Goal: Information Seeking & Learning: Learn about a topic

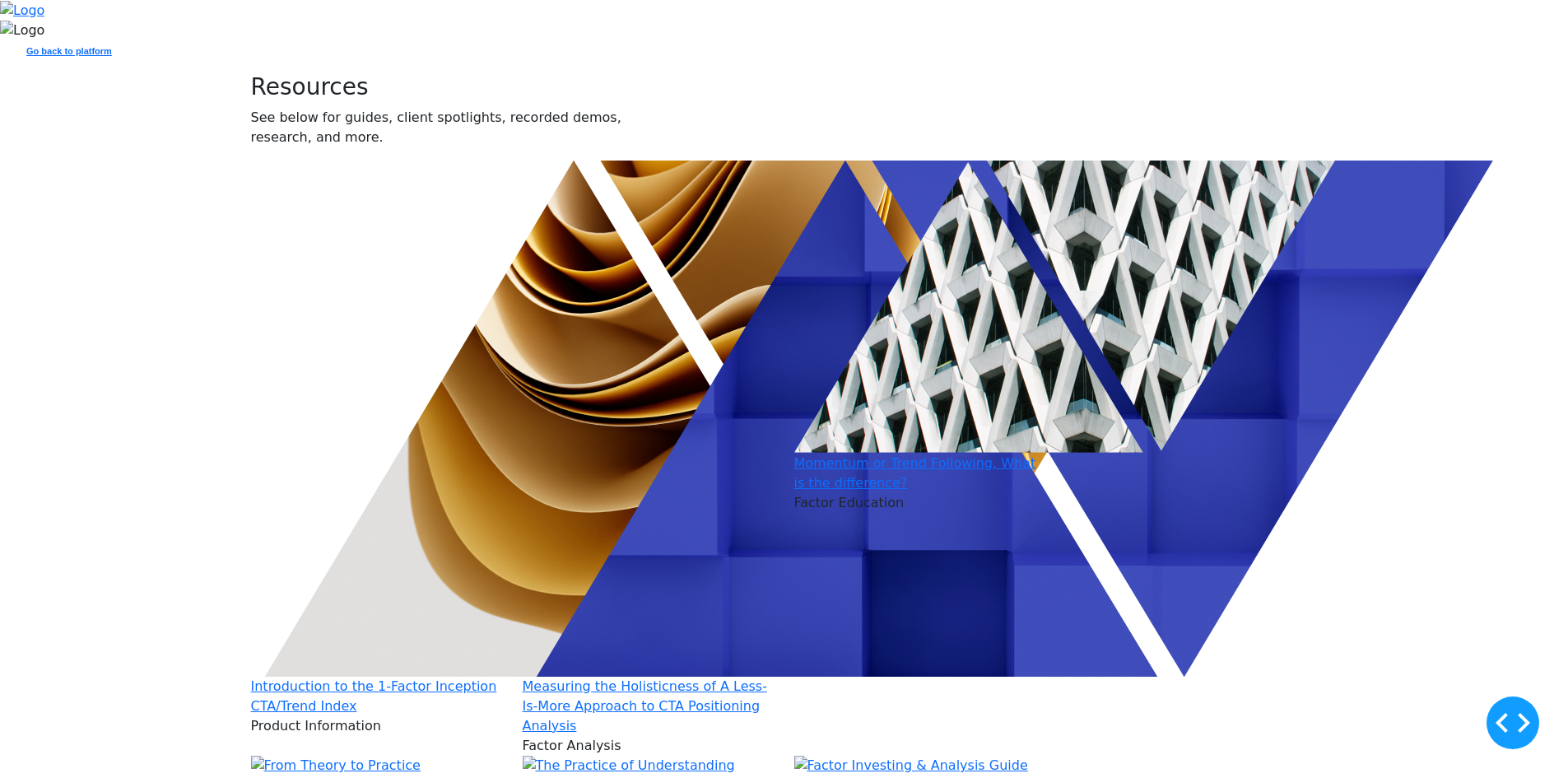
scroll to position [659, 0]
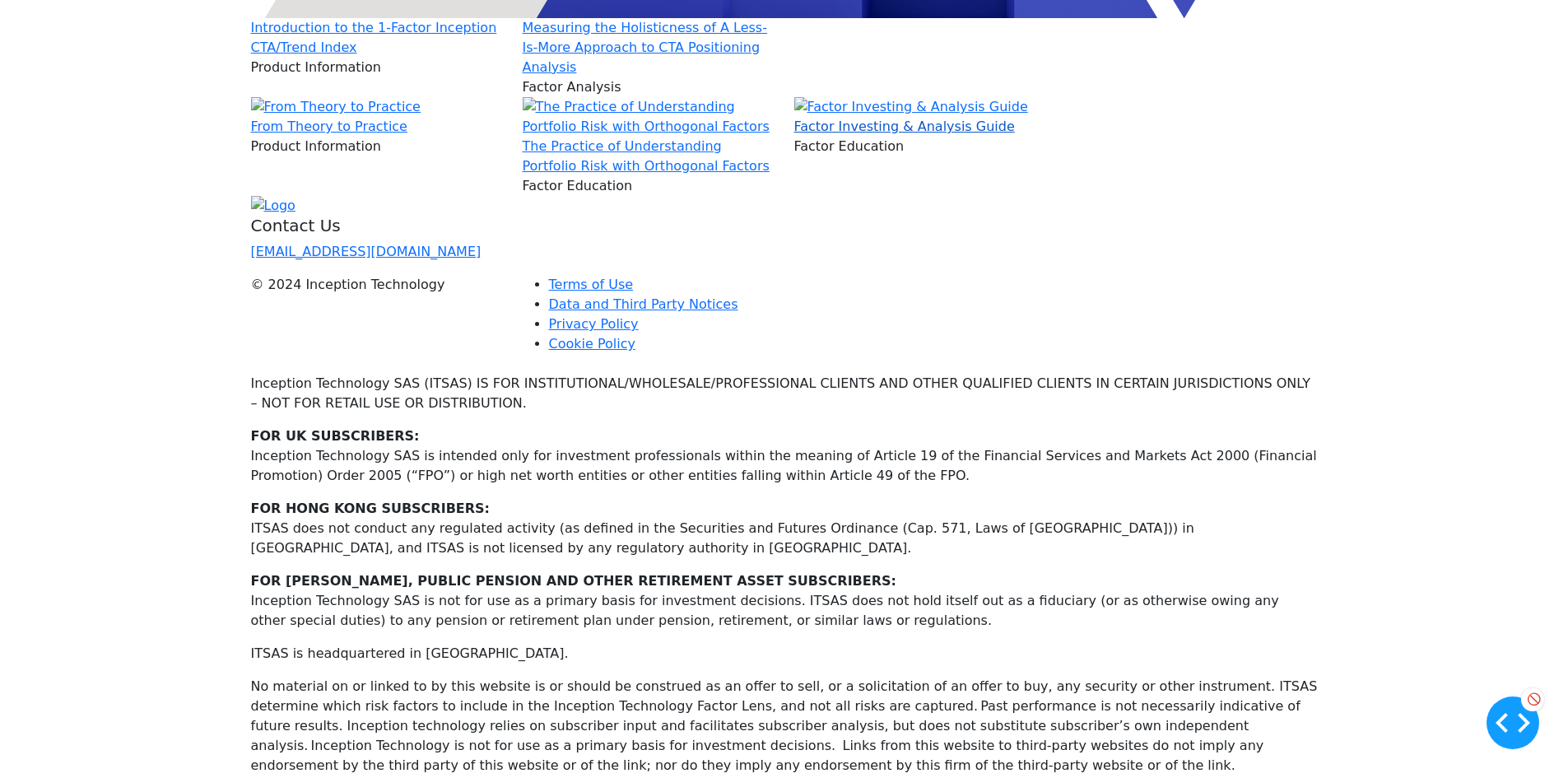
click at [916, 134] on link "Factor Investing & Analysis Guide" at bounding box center [905, 126] width 221 height 16
click at [686, 174] on link "The Practice of Understanding Portfolio Risk with Orthogonal Factors" at bounding box center [645, 156] width 247 height 36
click at [408, 134] on link "From Theory to Practice" at bounding box center [329, 126] width 157 height 16
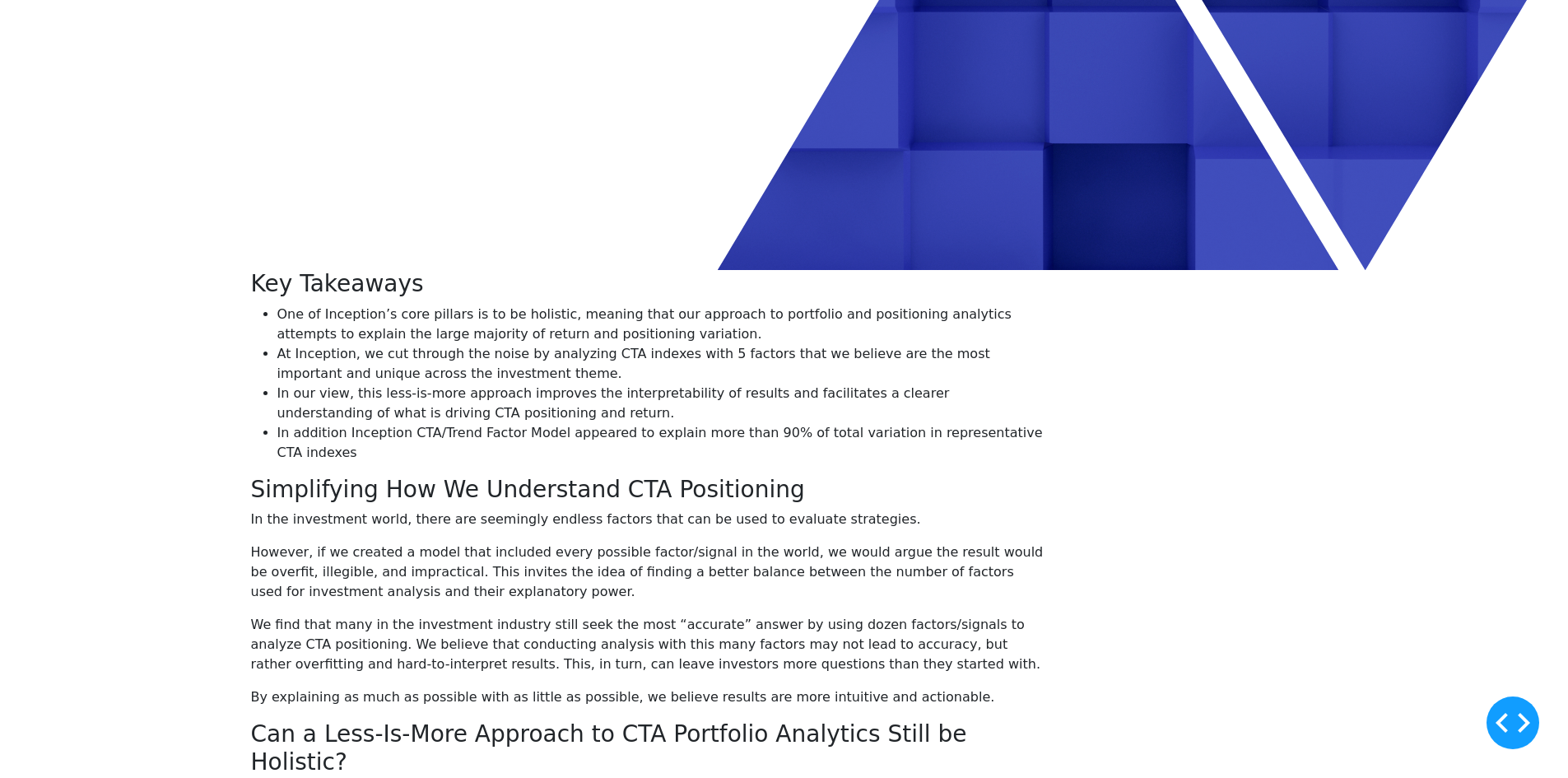
scroll to position [576, 0]
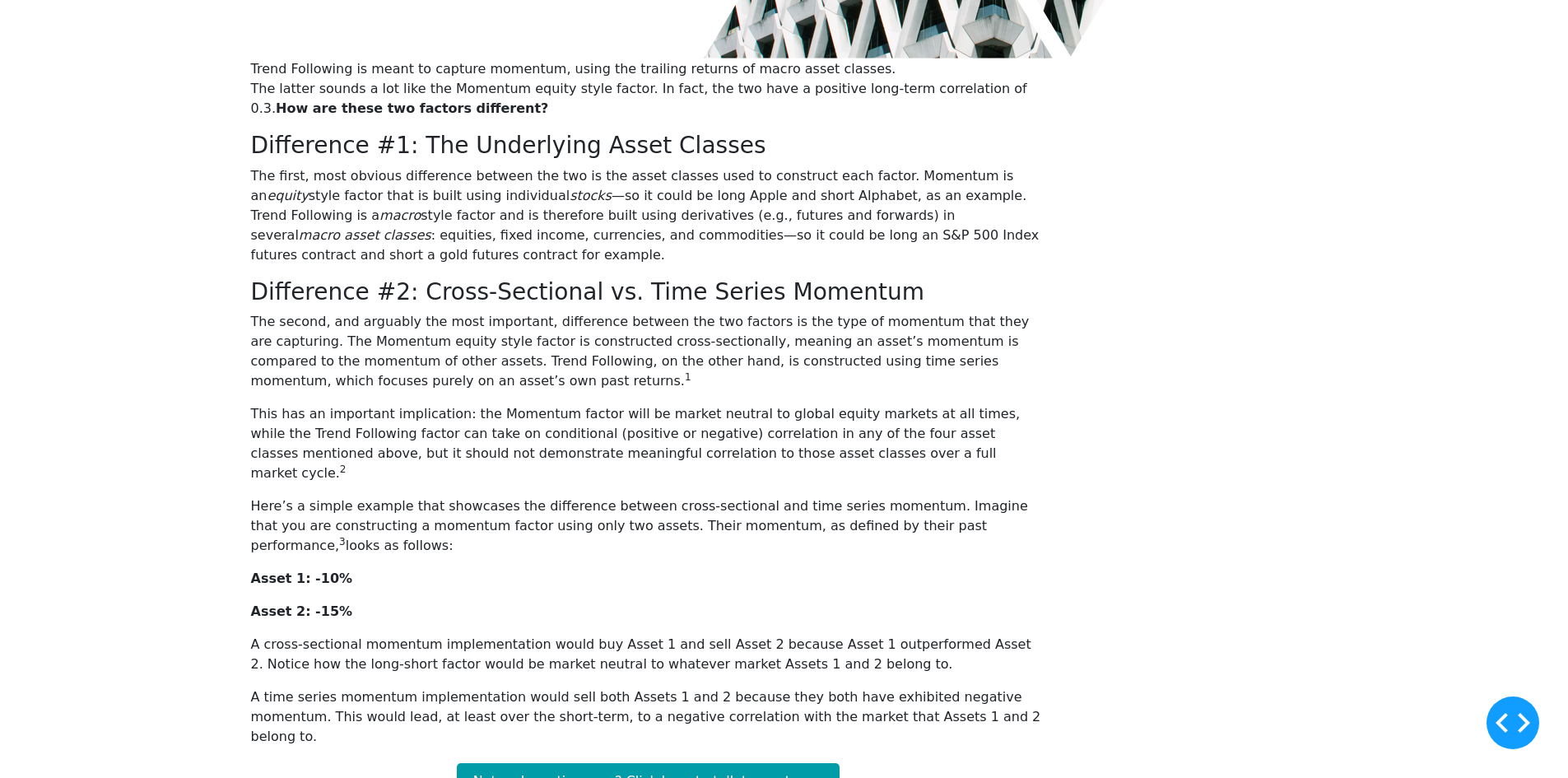
scroll to position [83, 0]
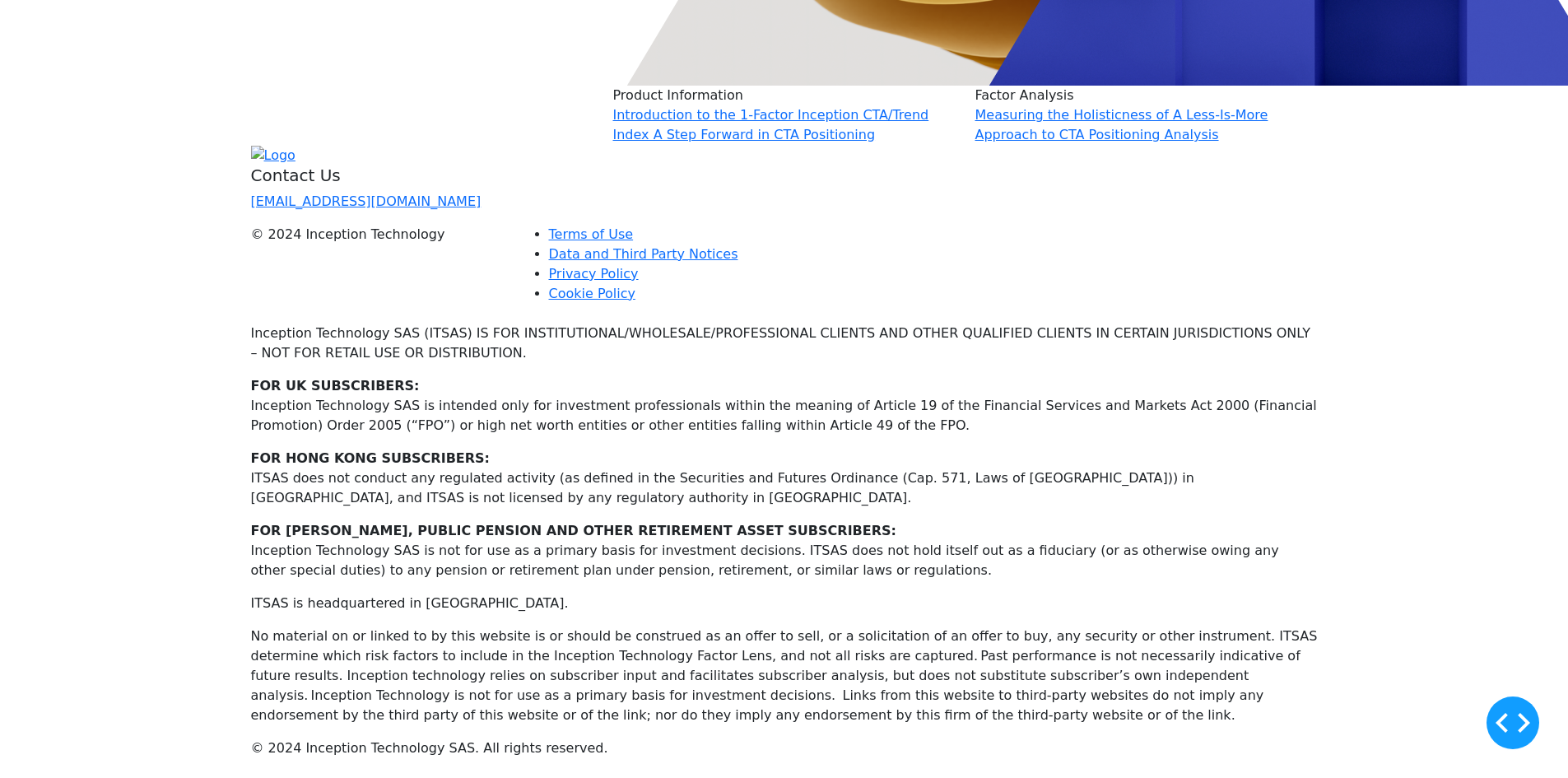
scroll to position [7493, 0]
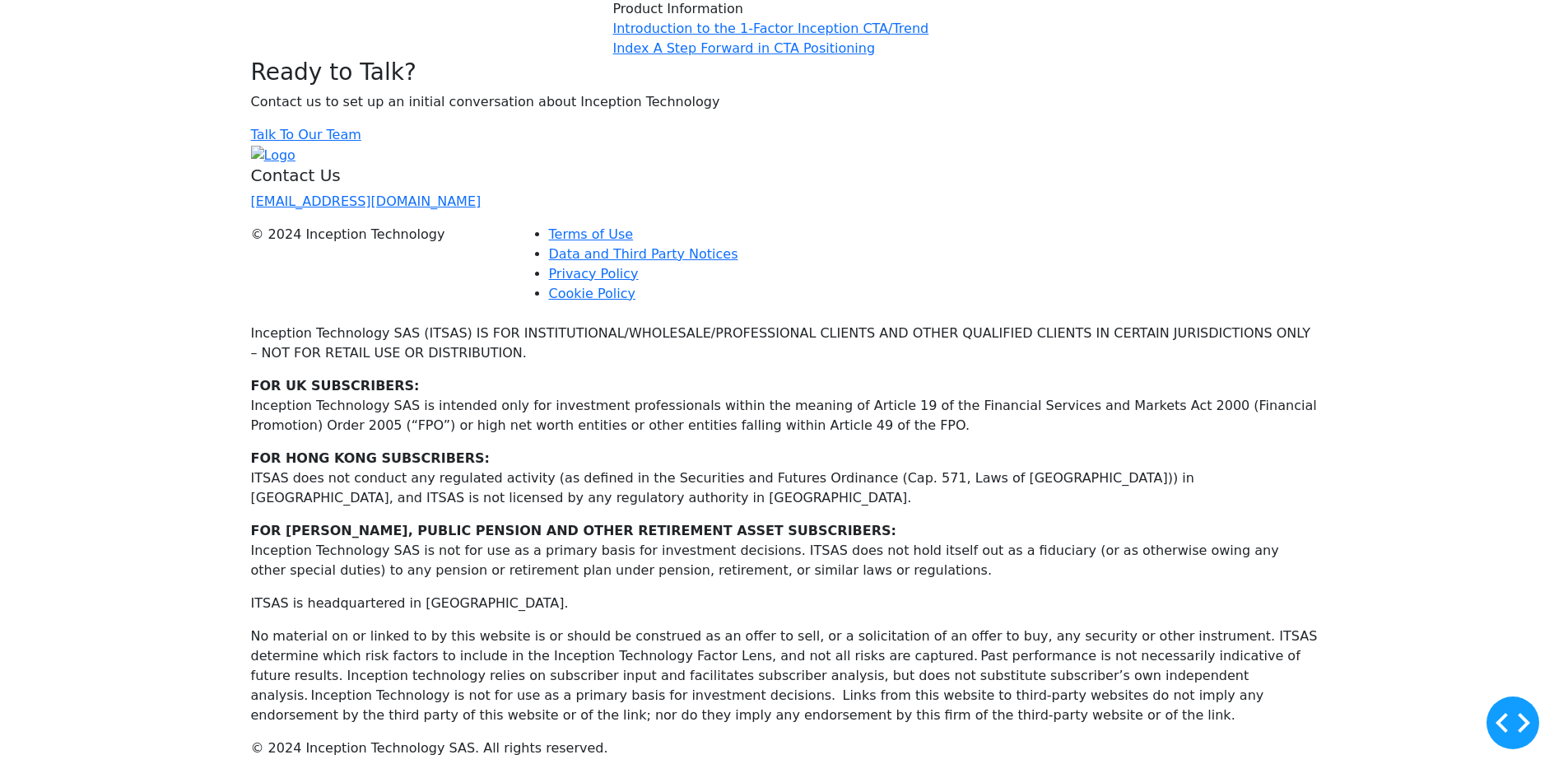
scroll to position [3706, 0]
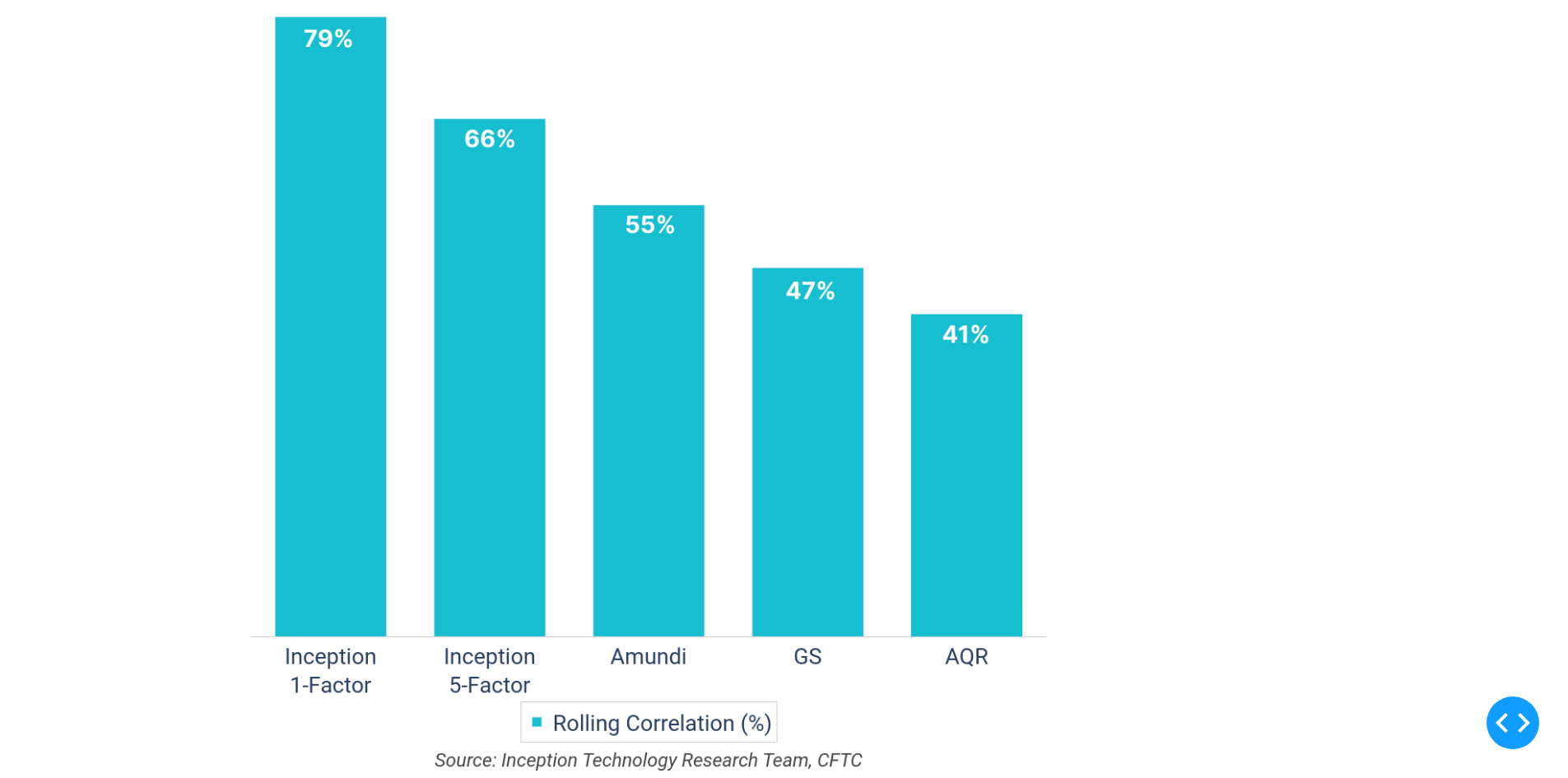
scroll to position [1976, 0]
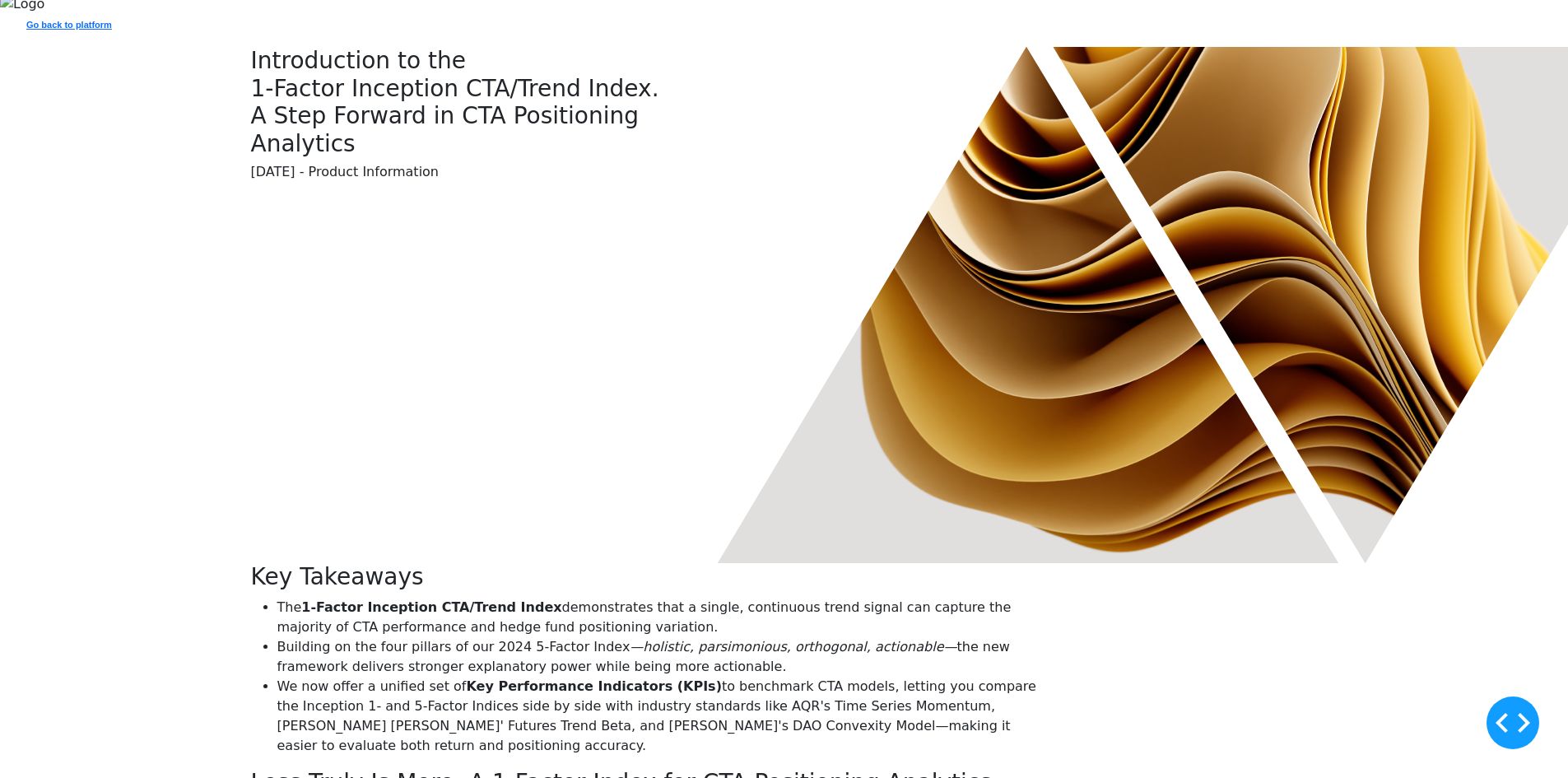
scroll to position [0, 0]
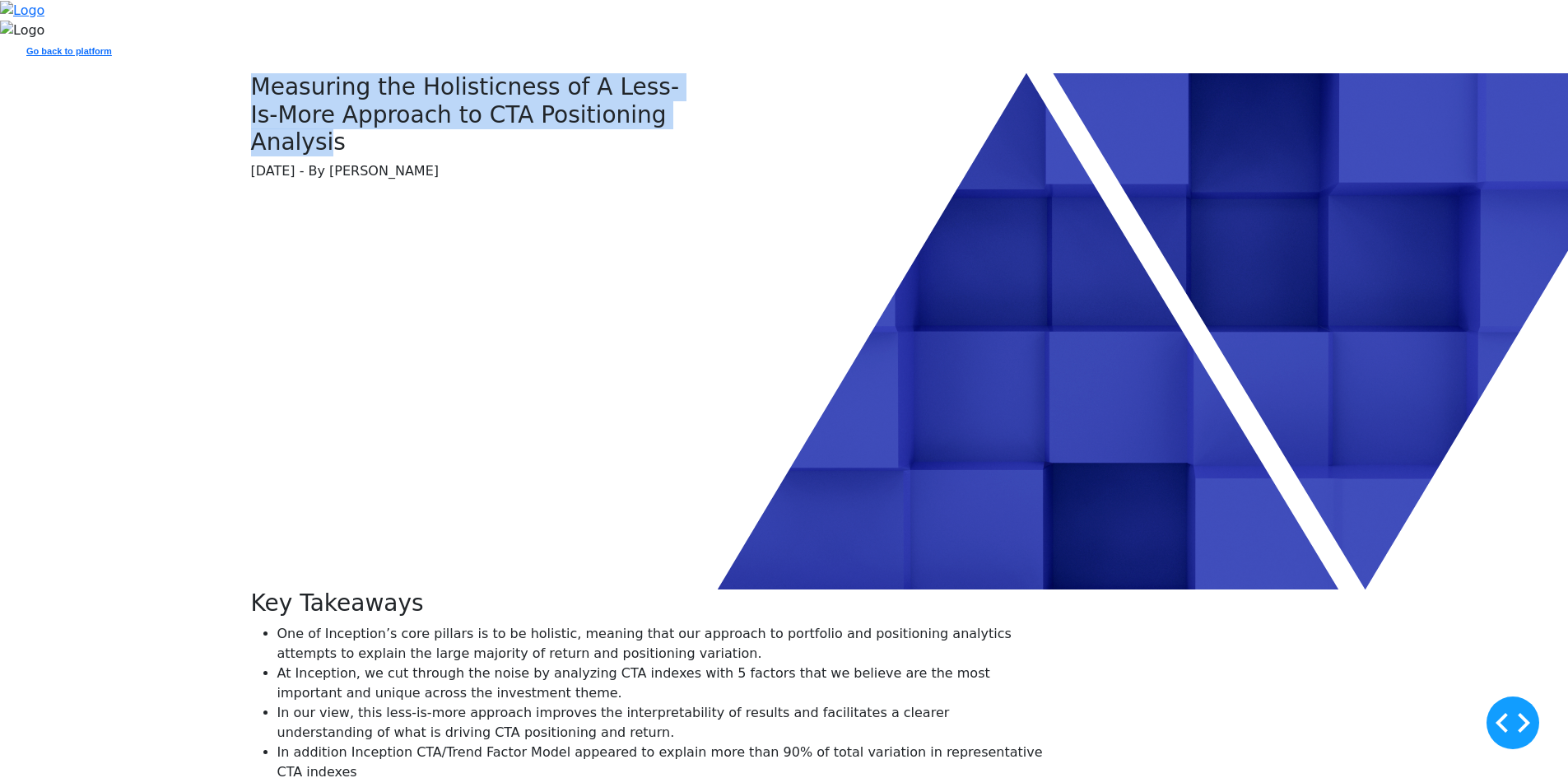
drag, startPoint x: 585, startPoint y: 257, endPoint x: 126, endPoint y: 167, distance: 467.7
click at [126, 167] on div "Measuring the Holisticness of A Less-Is-More Approach to CTA Positioning Analys…" at bounding box center [784, 331] width 1568 height 516
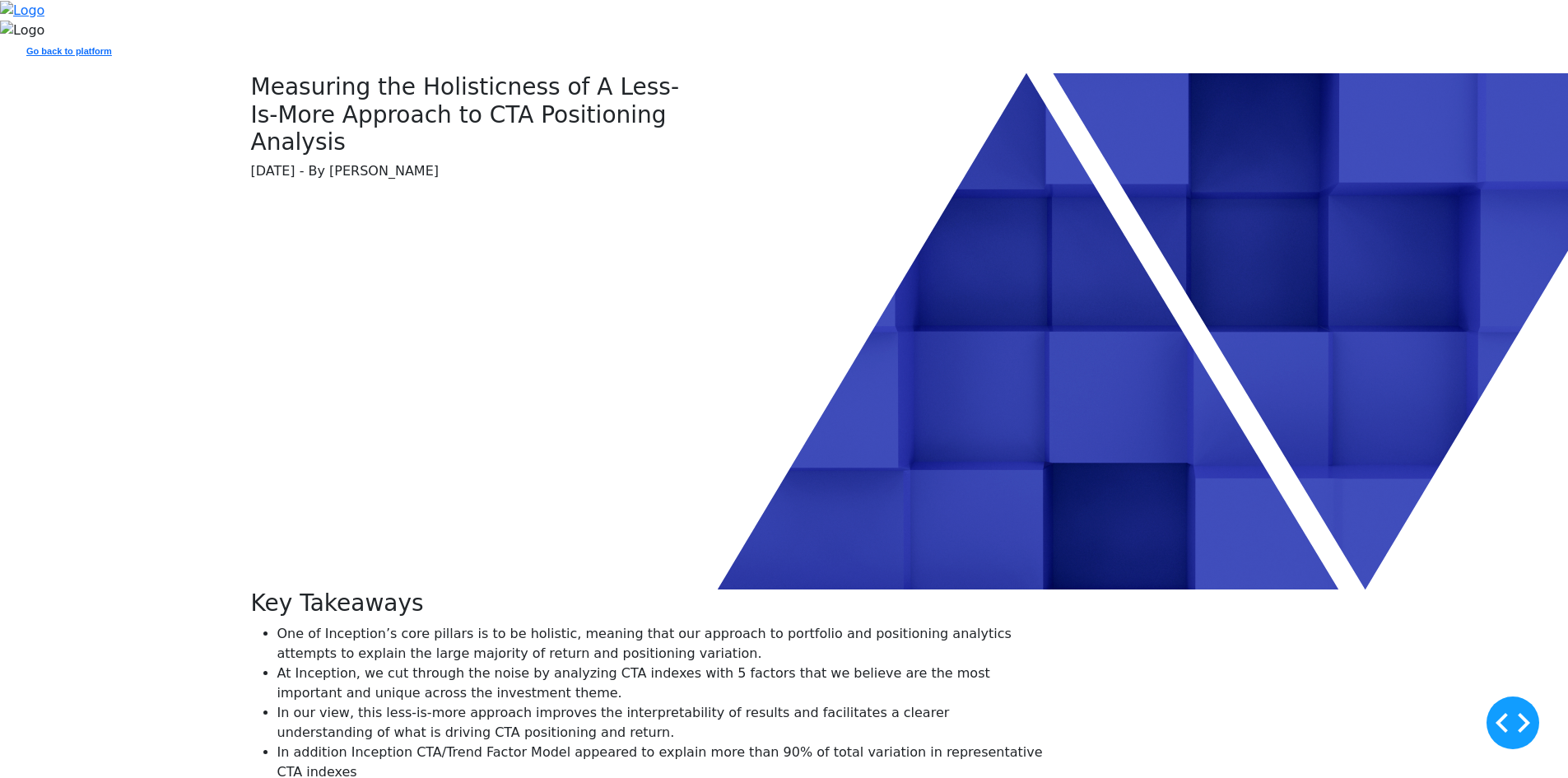
click at [687, 242] on div "Measuring the Holisticness of A Less-Is-More Approach to CTA Positioning Analys…" at bounding box center [468, 331] width 453 height 516
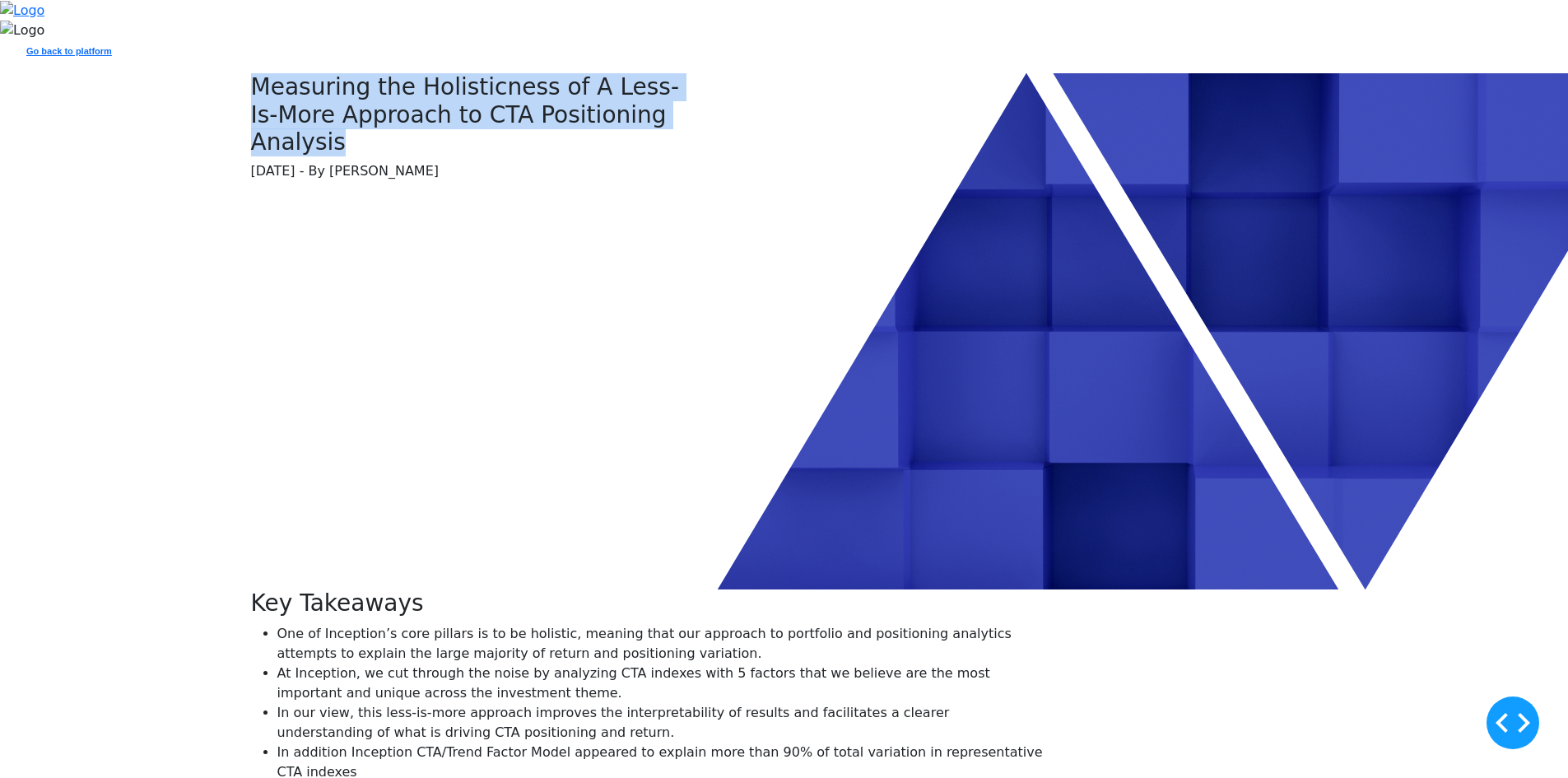
drag, startPoint x: 637, startPoint y: 262, endPoint x: 212, endPoint y: 177, distance: 433.4
click at [212, 177] on div "Measuring the Holisticness of A Less-Is-More Approach to CTA Positioning Analys…" at bounding box center [784, 331] width 1568 height 516
copy span "Measuring the Holisticness of A Less-Is-More Approach to CTA Positioning Analys…"
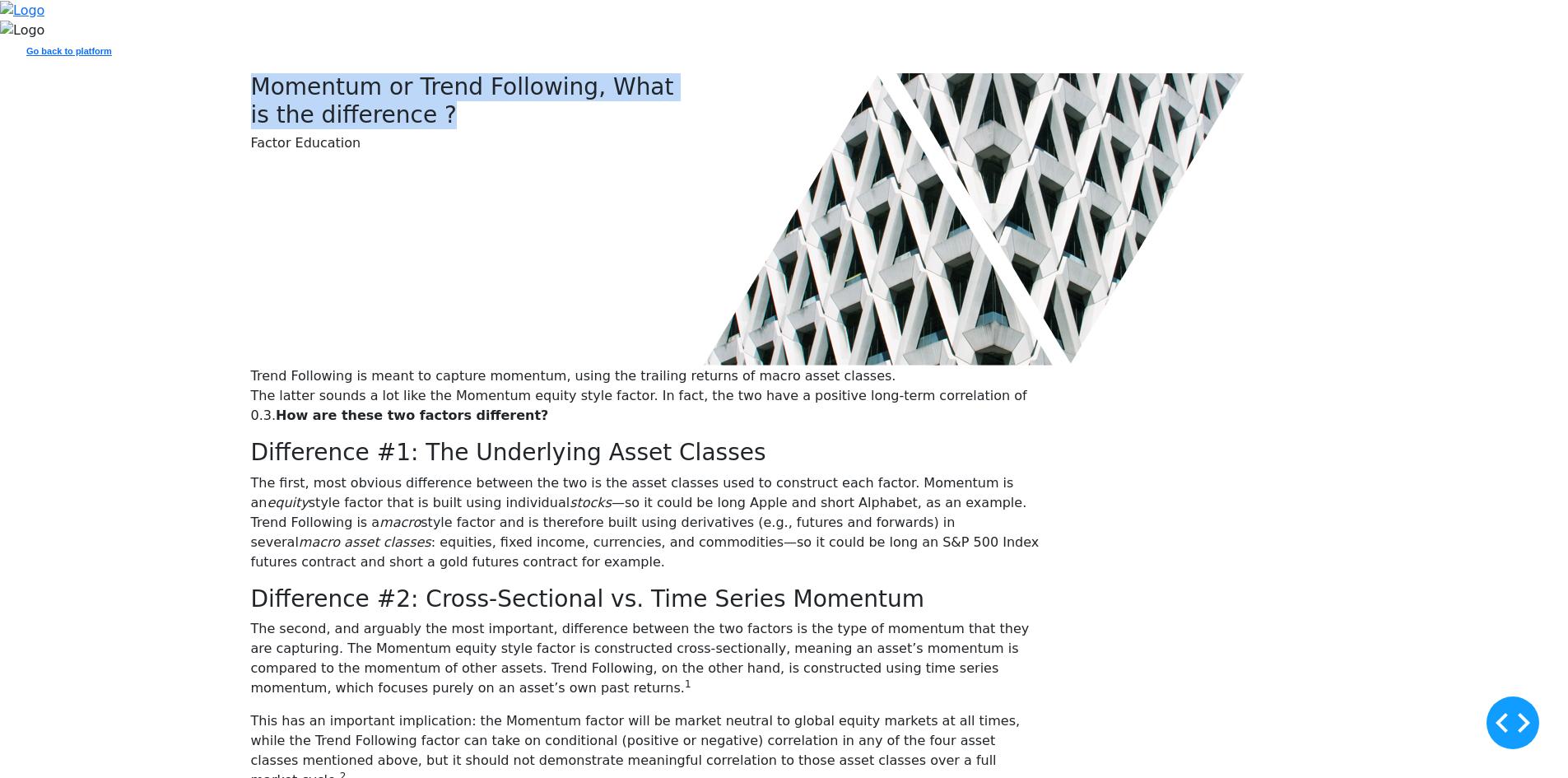
drag, startPoint x: 423, startPoint y: 257, endPoint x: 196, endPoint y: 180, distance: 239.7
click at [196, 180] on div "Momentum or Trend Following, What is the difference ? Factor Education" at bounding box center [784, 220] width 1568 height 293
copy span "Momentum or Trend Following, What is the difference ?"
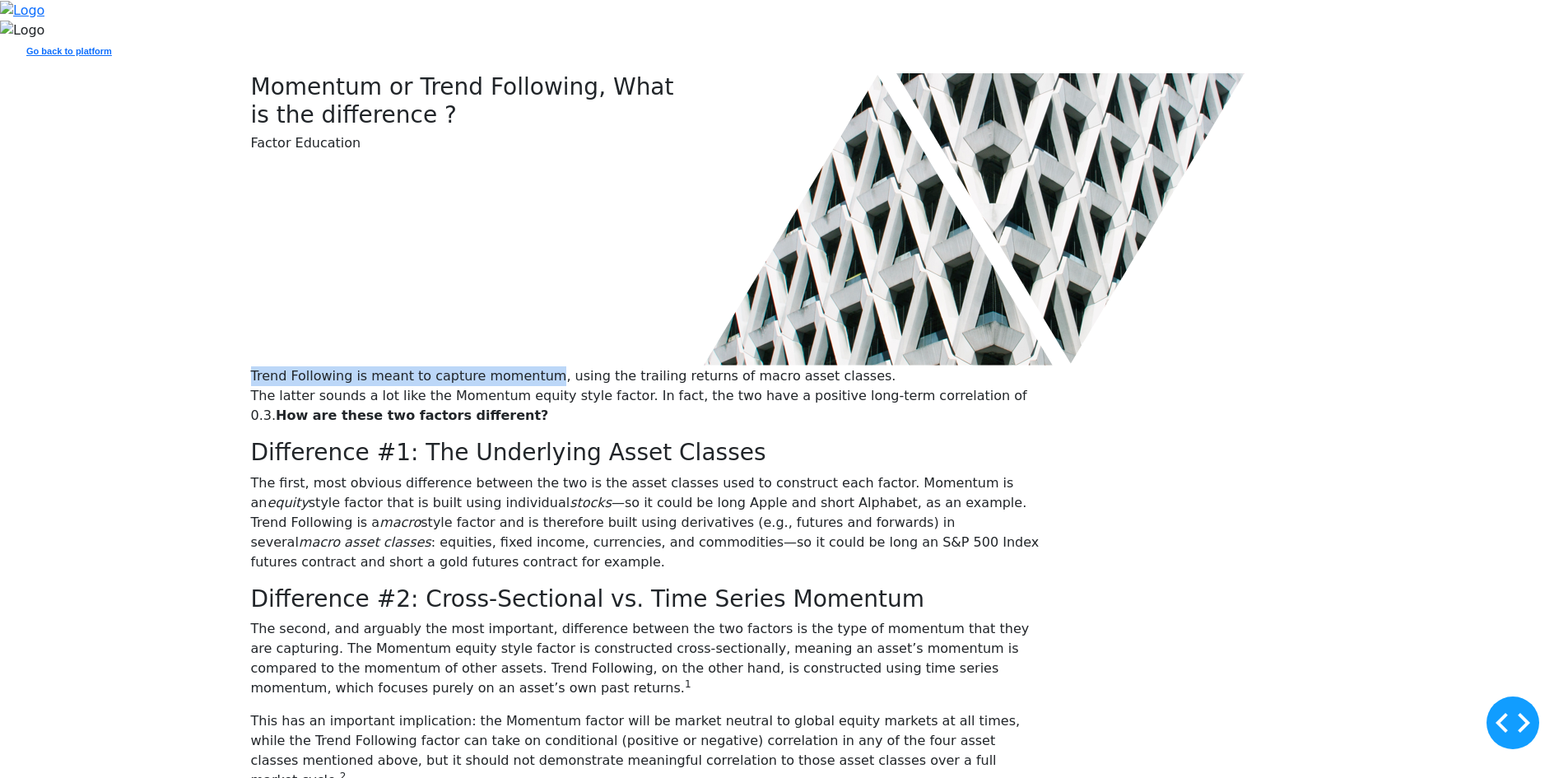
drag, startPoint x: 675, startPoint y: 536, endPoint x: 356, endPoint y: 518, distance: 319.5
copy p "Trend Following is meant to capture momentum"
click at [870, 170] on div at bounding box center [1011, 220] width 614 height 293
click at [742, 236] on div at bounding box center [1011, 220] width 634 height 293
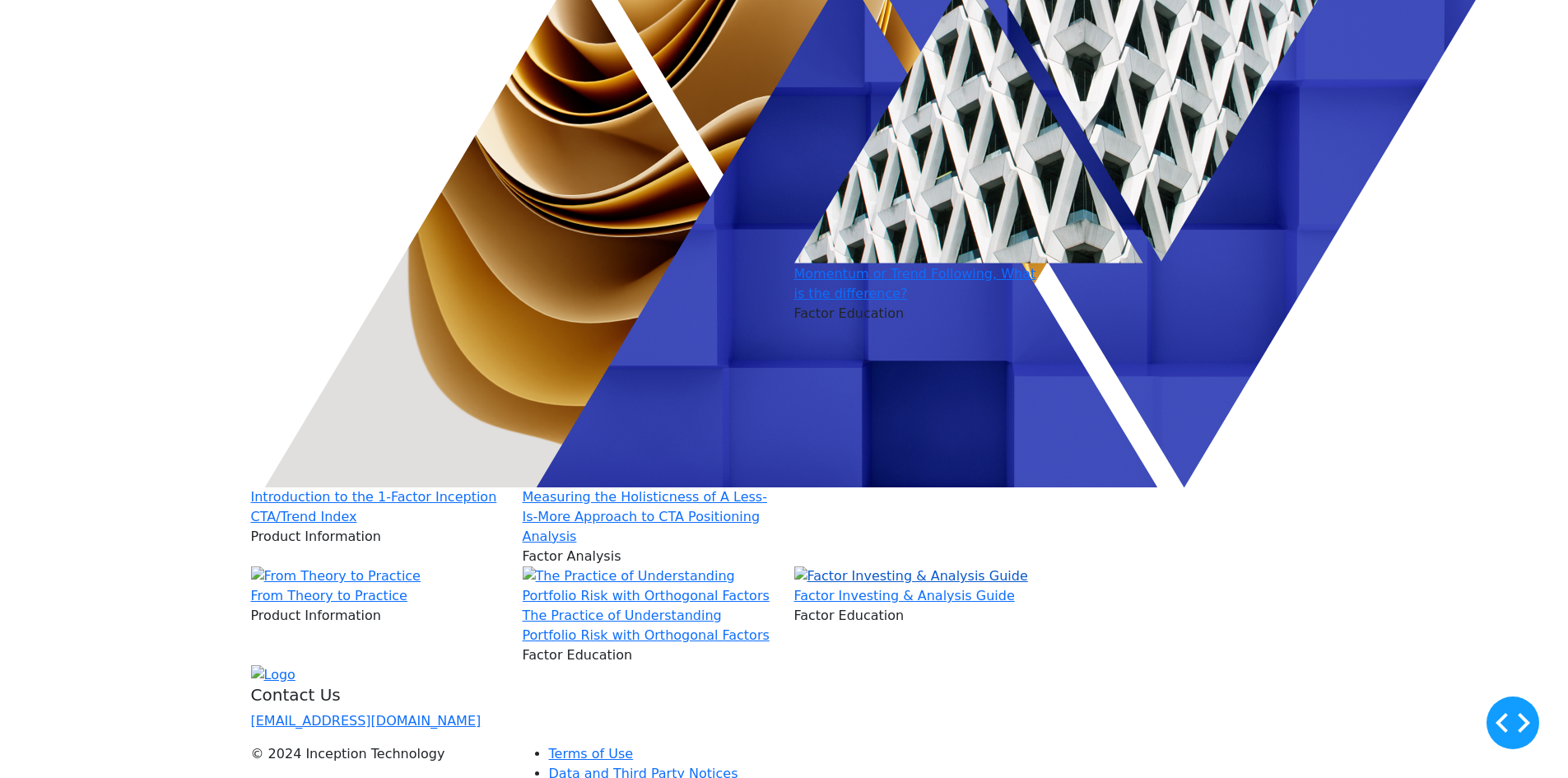
scroll to position [412, 0]
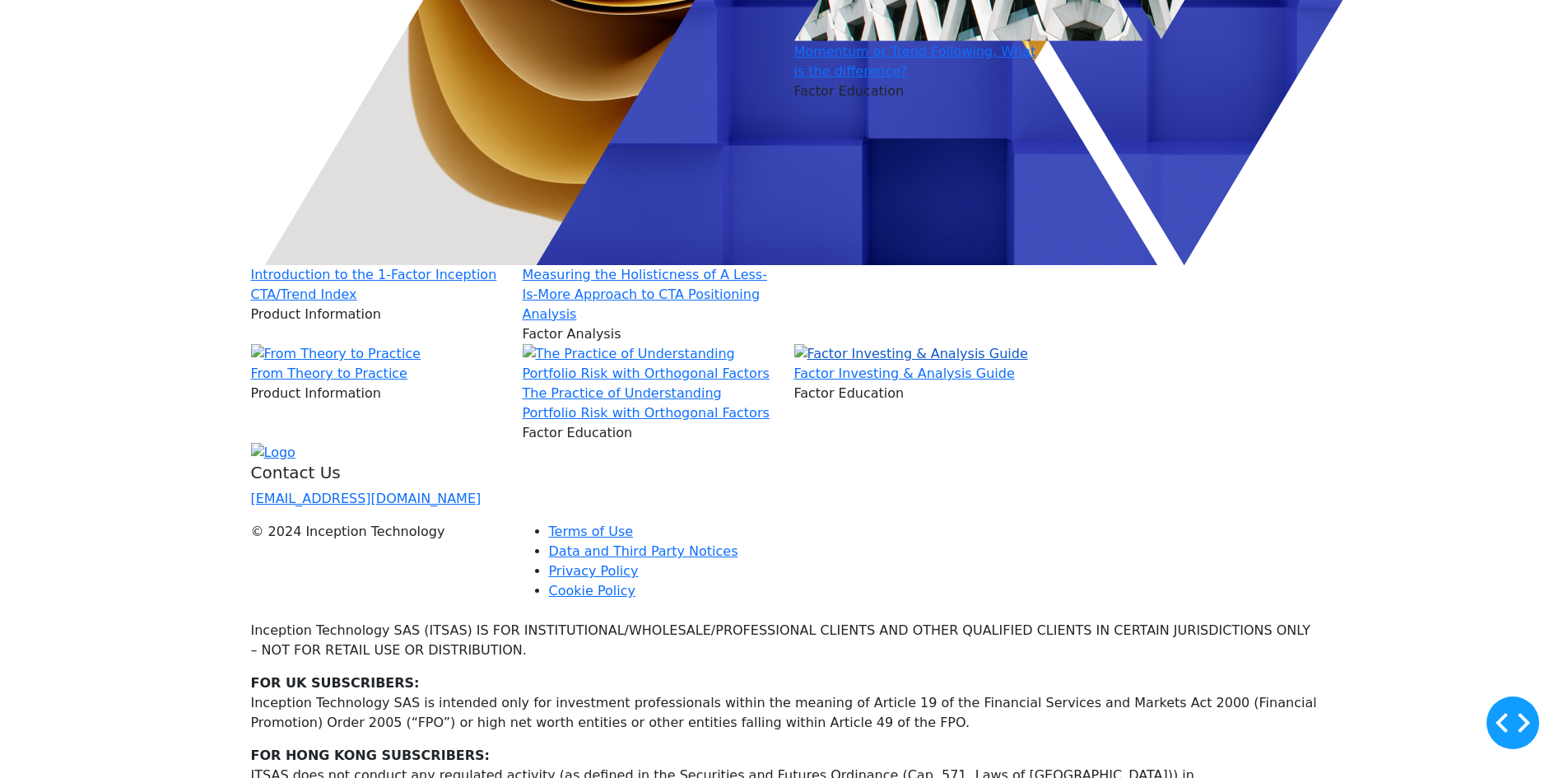
click at [916, 364] on img at bounding box center [911, 353] width 234 height 20
click at [882, 364] on img at bounding box center [911, 353] width 234 height 20
click at [875, 381] on link "Factor Investing & Analysis Guide" at bounding box center [905, 373] width 221 height 16
click at [867, 364] on img at bounding box center [911, 353] width 234 height 20
click at [879, 381] on link "Factor Investing & Analysis Guide" at bounding box center [905, 373] width 221 height 16
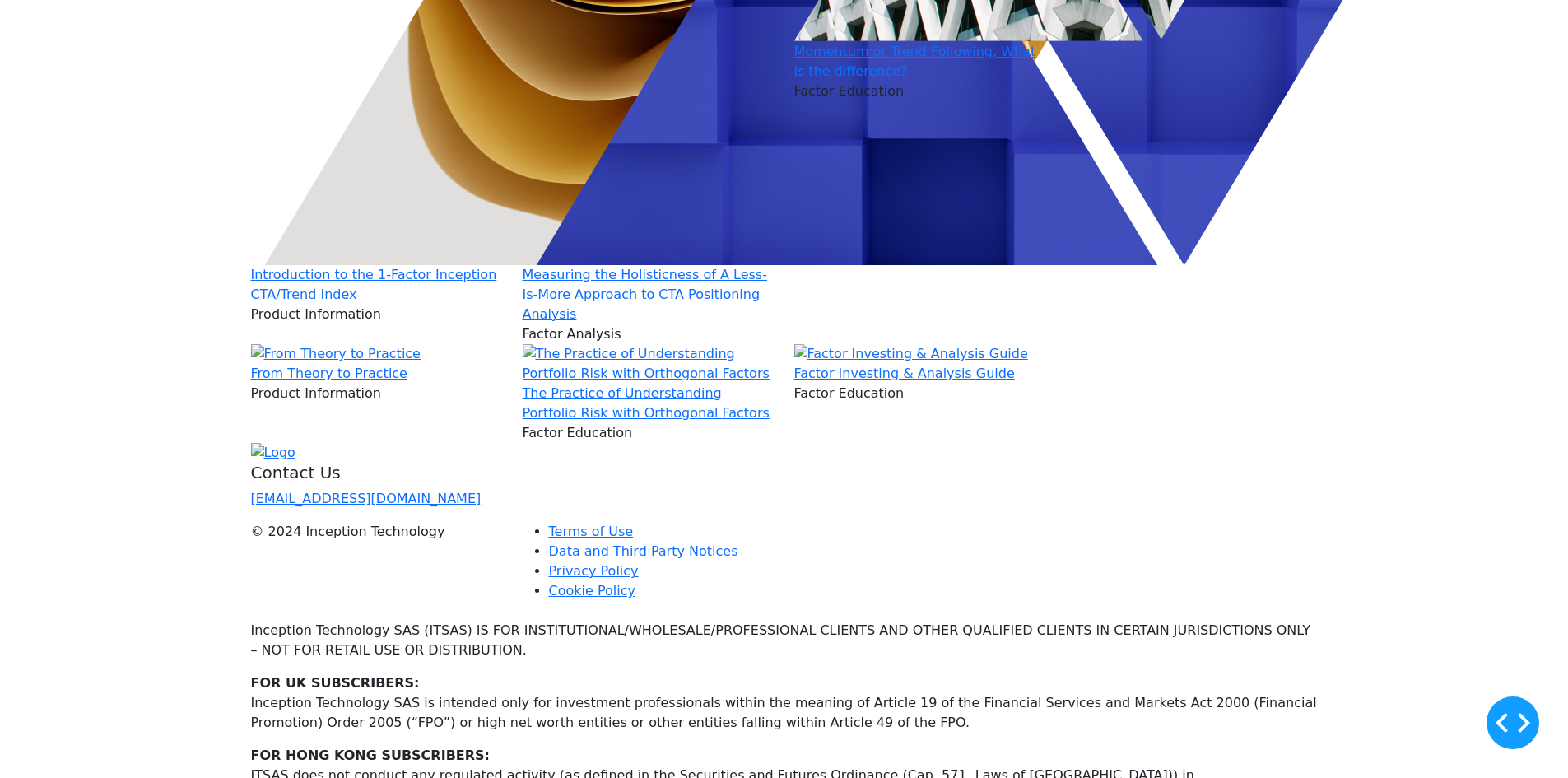
scroll to position [411, 0]
click at [872, 382] on link "Factor Investing & Analysis Guide" at bounding box center [905, 374] width 221 height 16
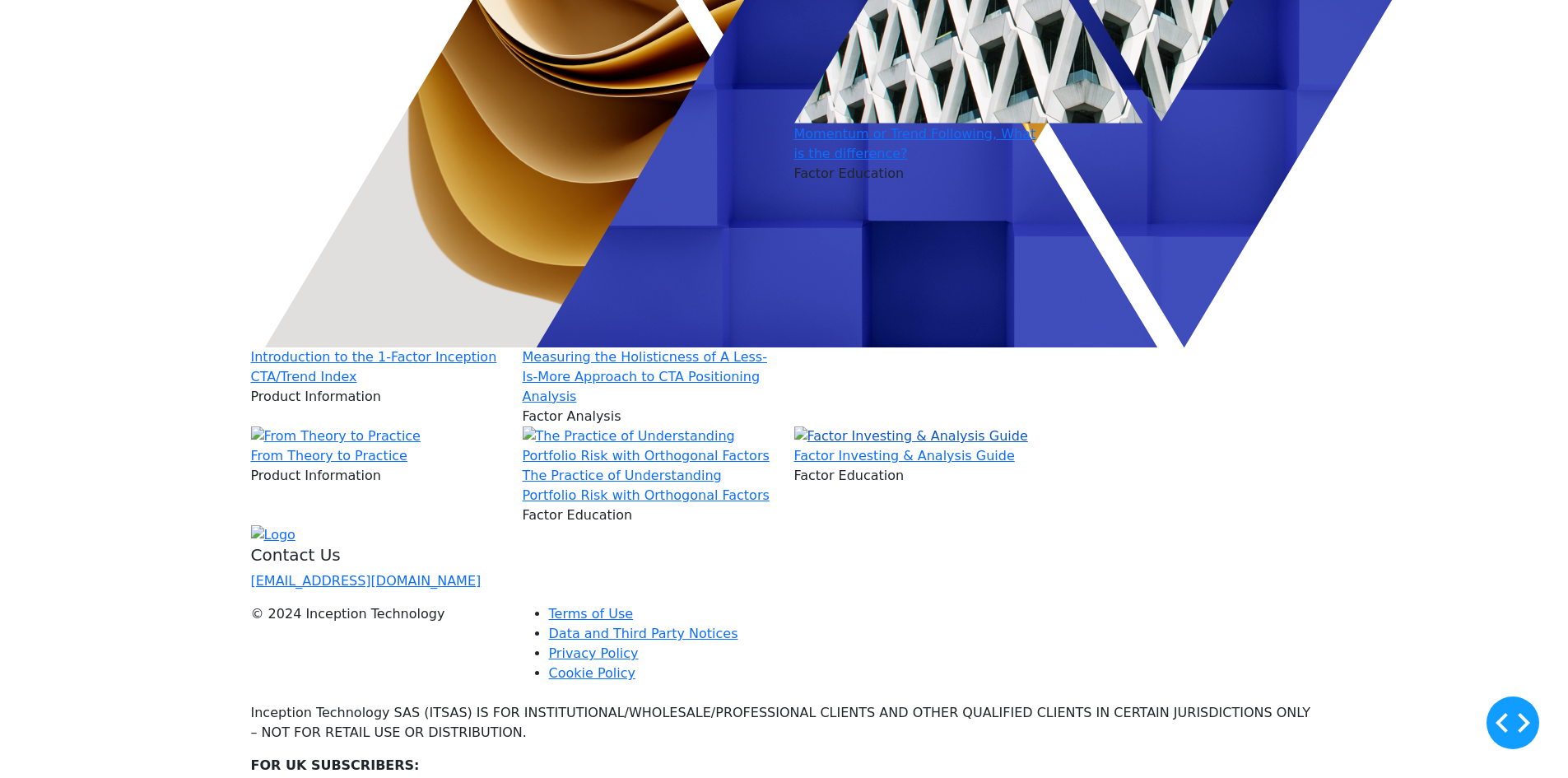
click at [976, 446] on img at bounding box center [911, 436] width 234 height 20
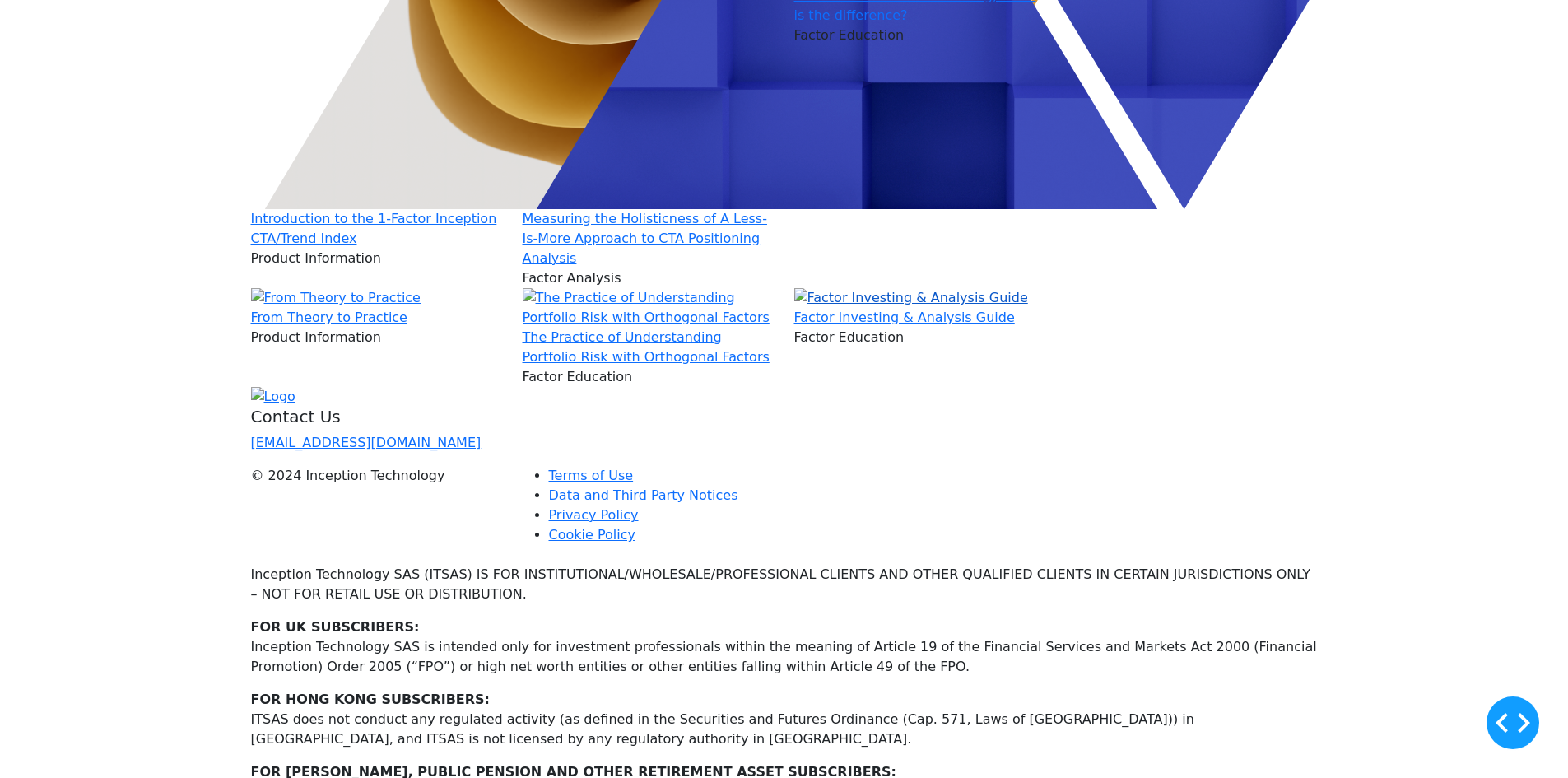
scroll to position [576, 0]
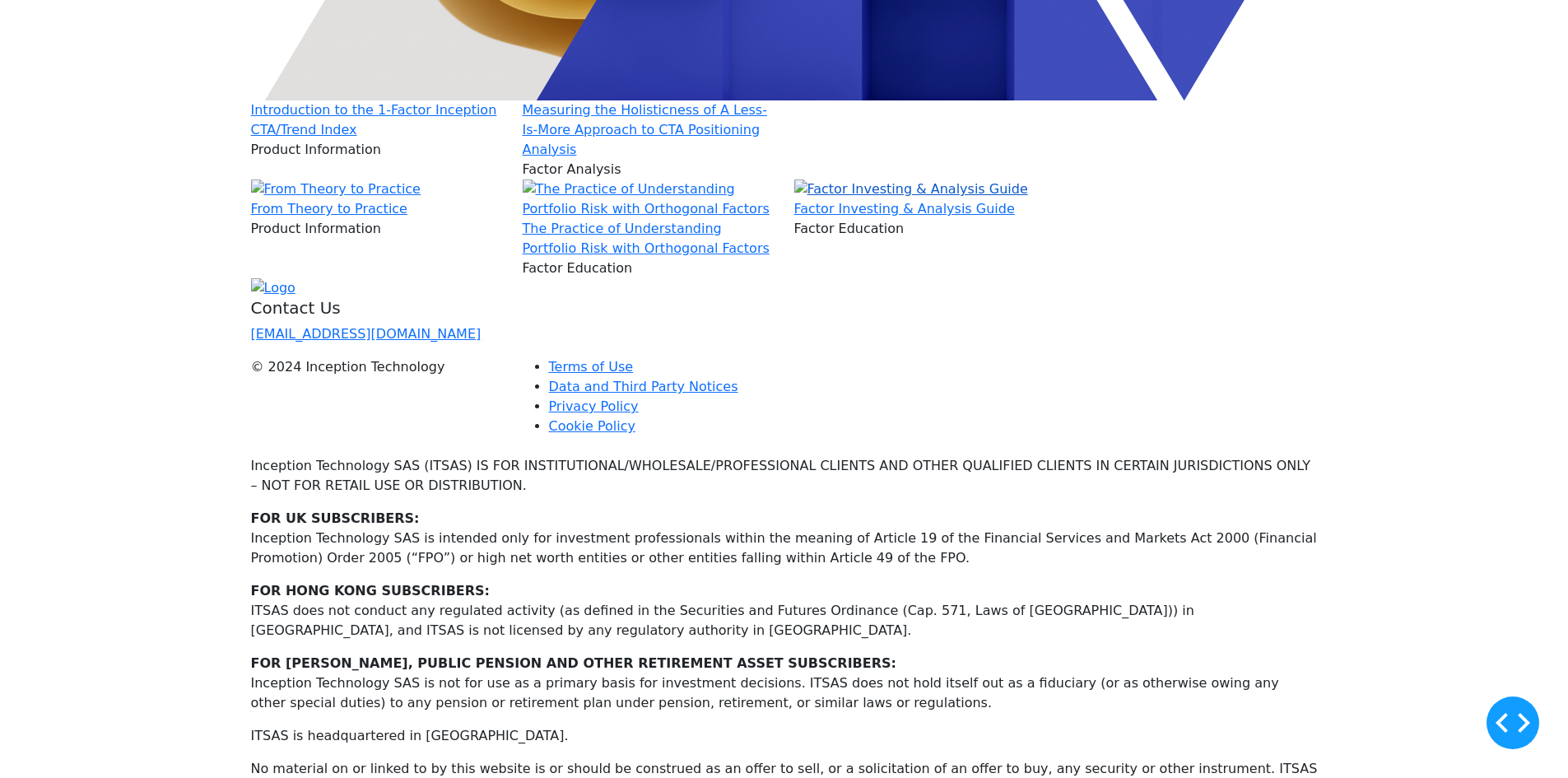
click at [847, 199] on img at bounding box center [911, 189] width 234 height 20
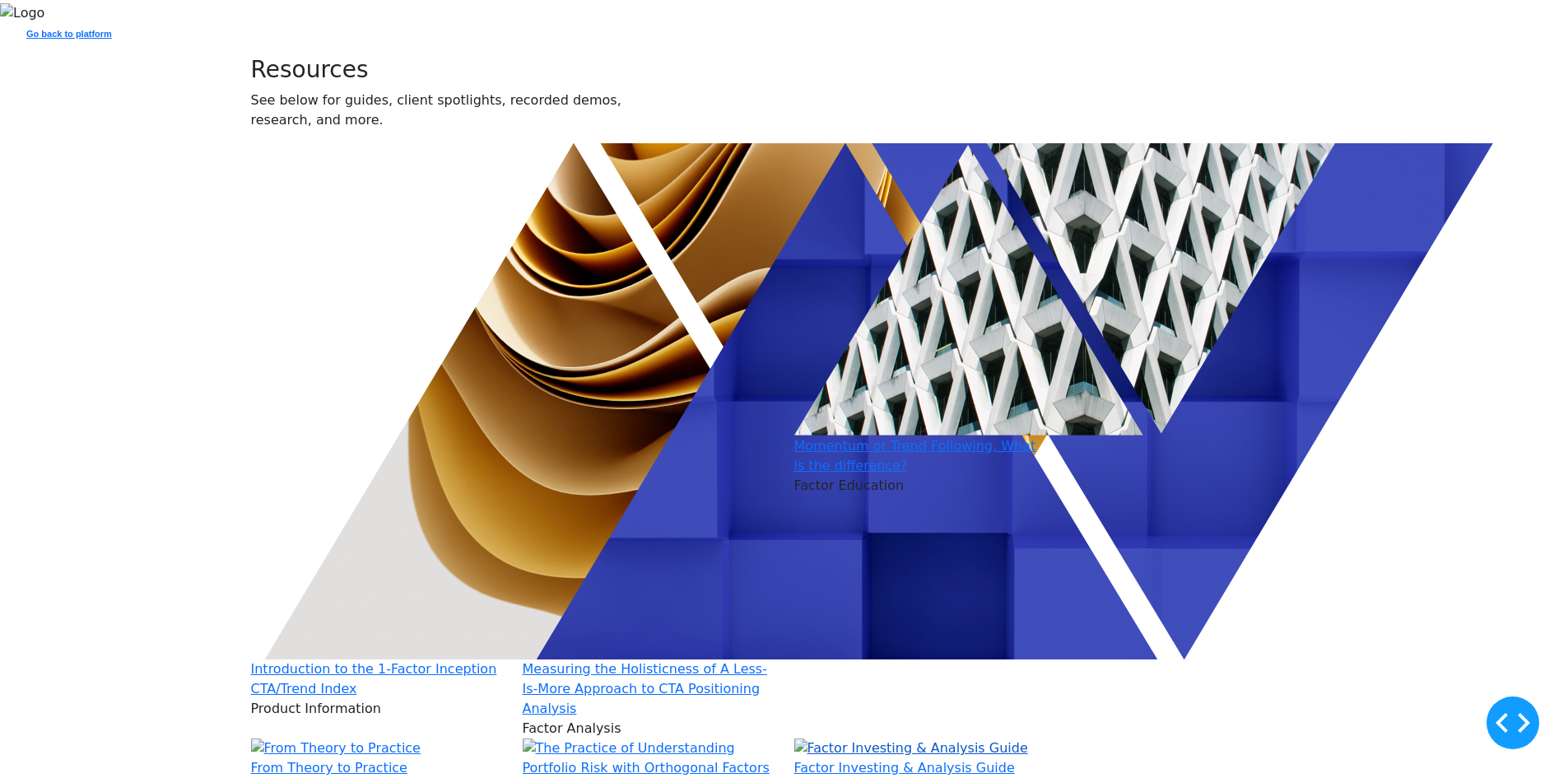
scroll to position [576, 0]
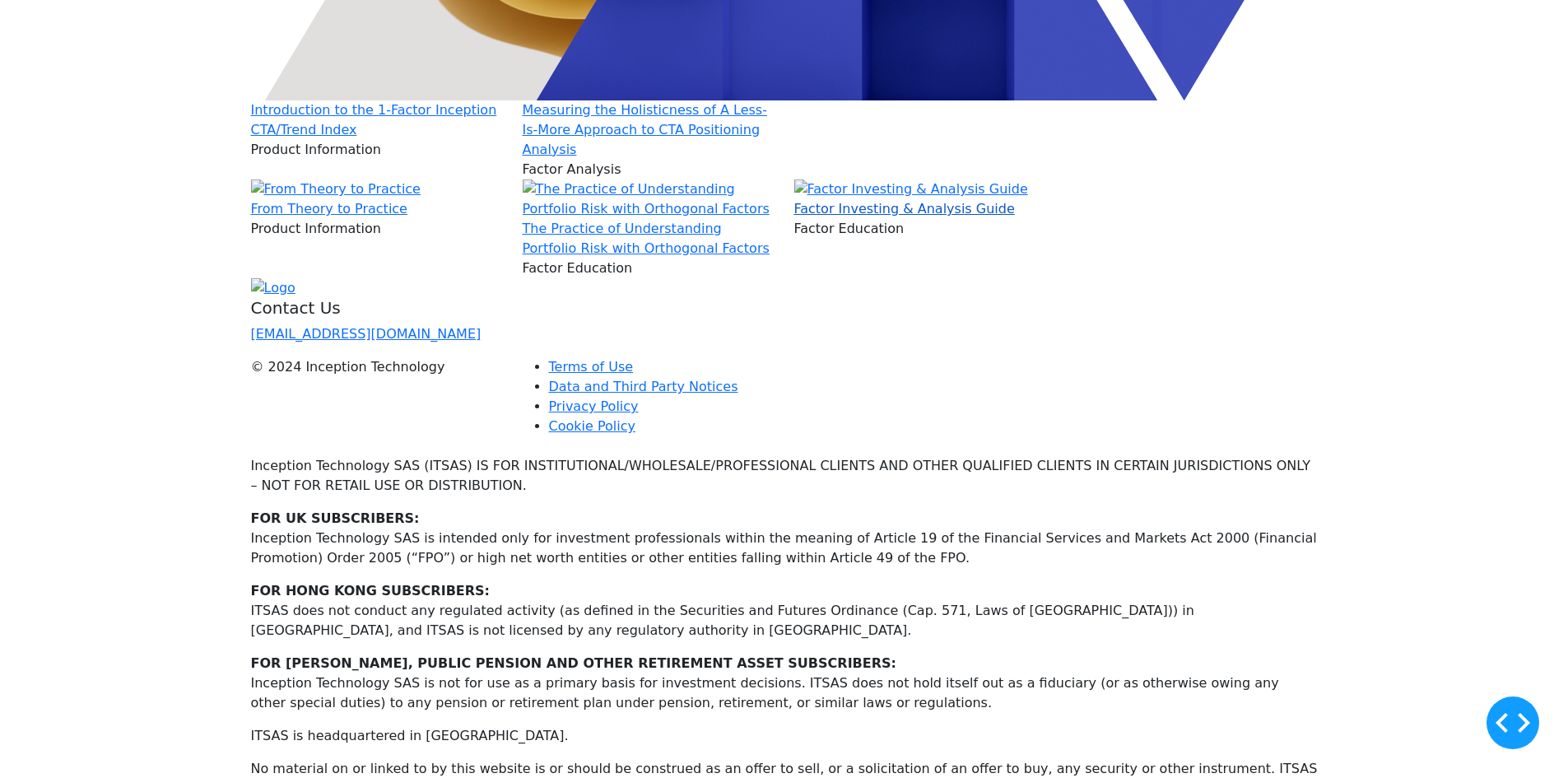
click at [872, 216] on link "Factor Investing & Analysis Guide" at bounding box center [905, 209] width 221 height 16
click at [869, 216] on link "Factor Investing & Analysis Guide" at bounding box center [905, 209] width 221 height 16
click at [902, 199] on img at bounding box center [911, 189] width 234 height 20
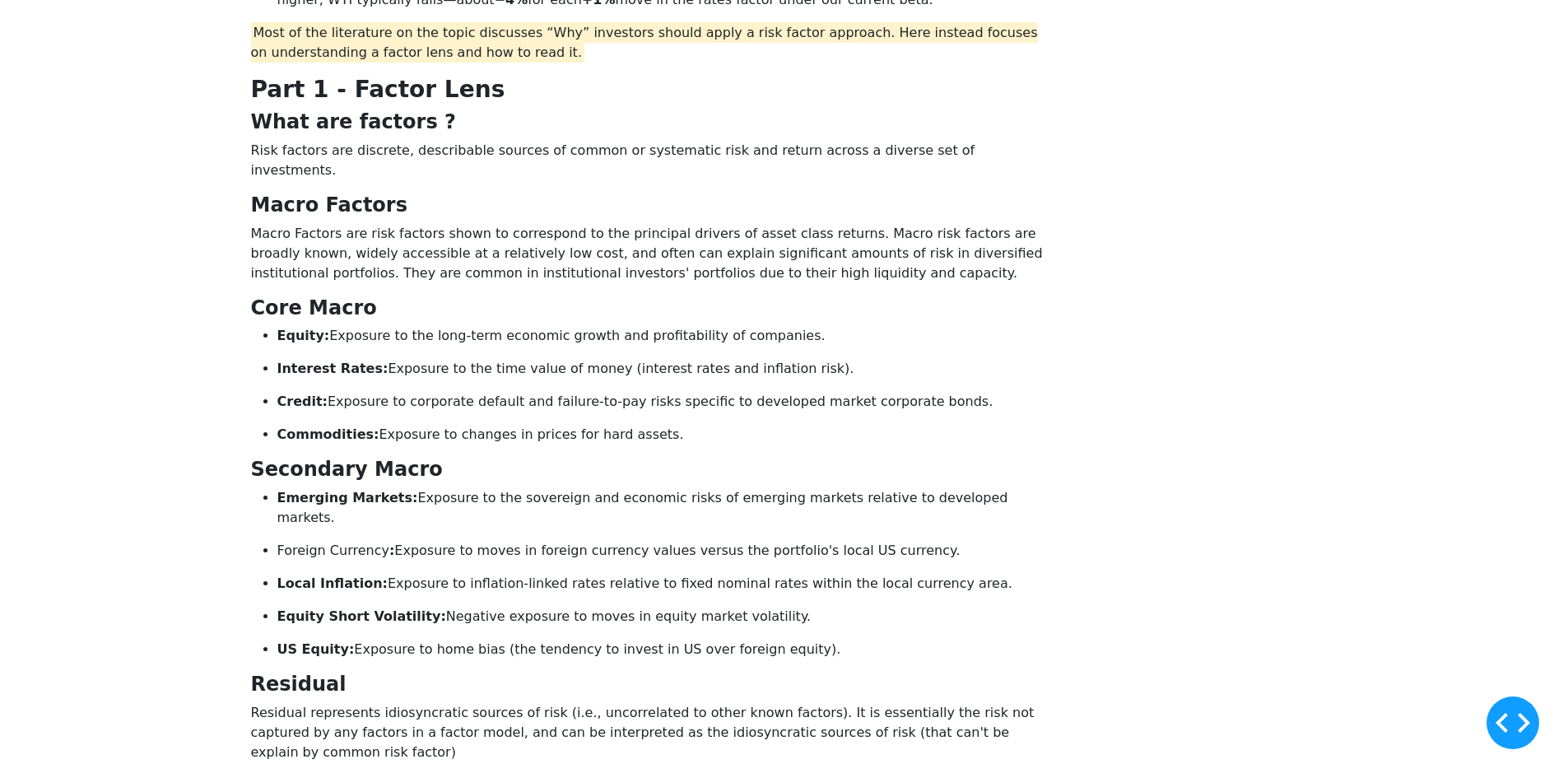
scroll to position [412, 0]
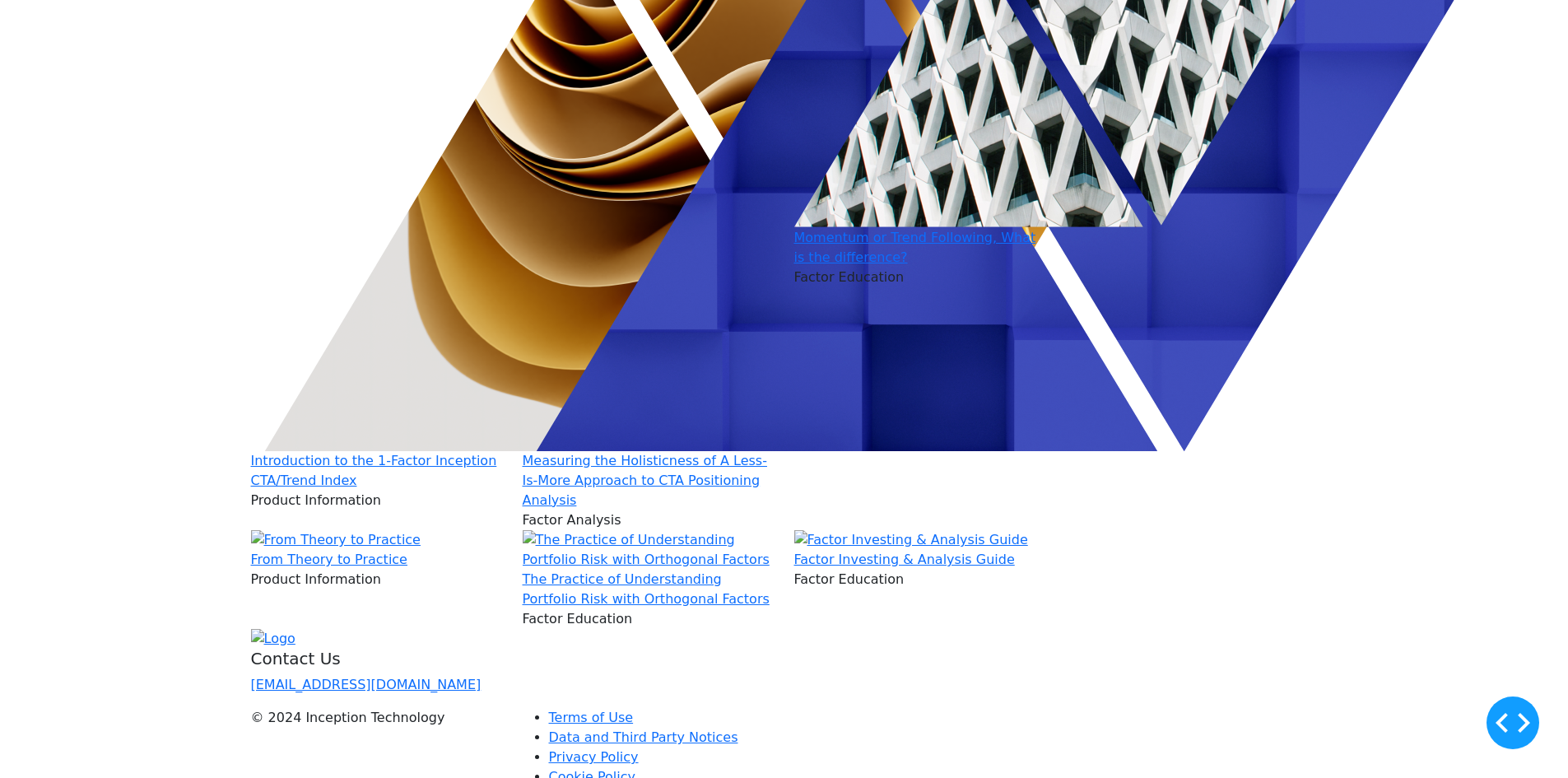
scroll to position [494, 0]
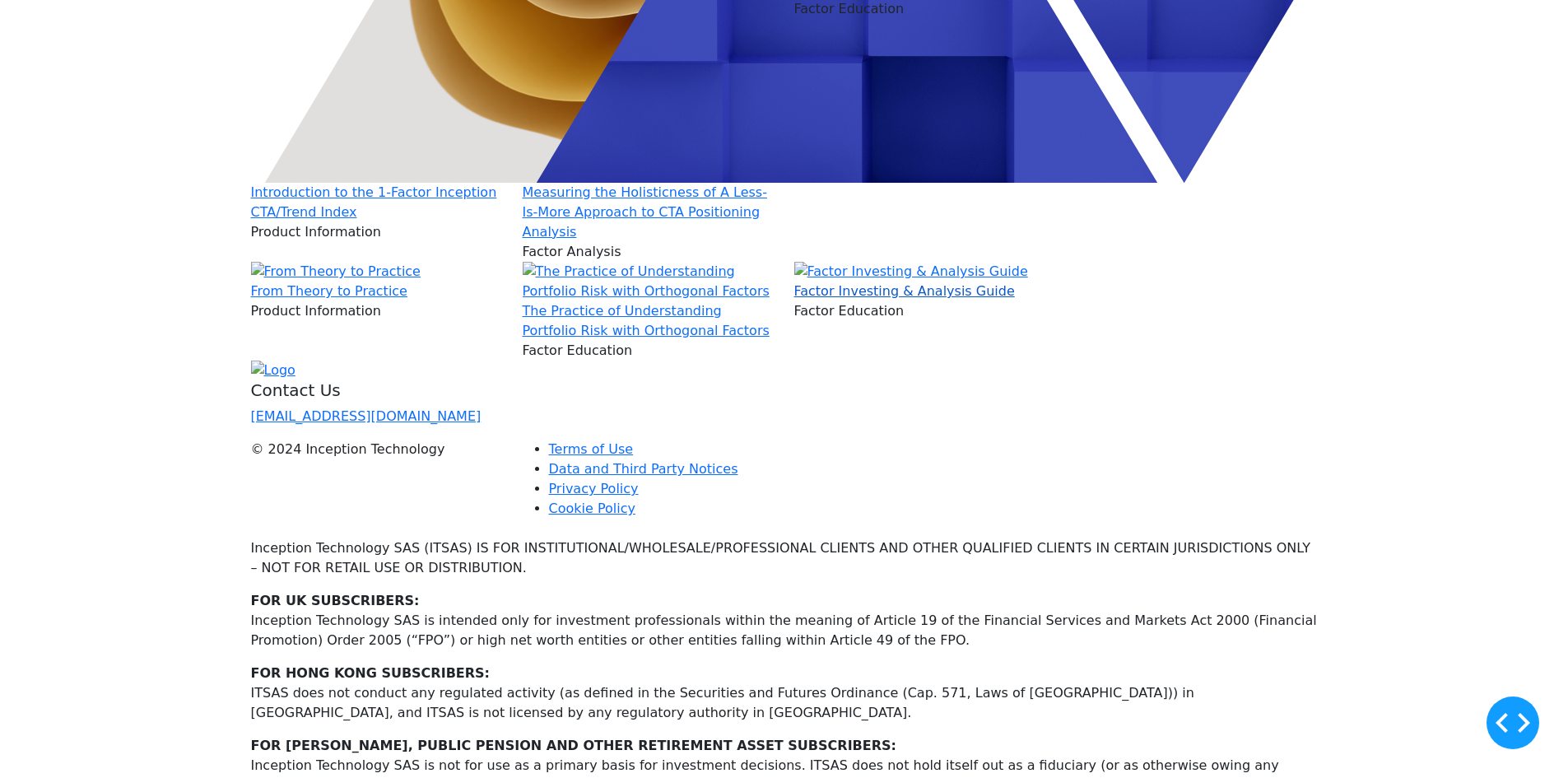
click at [874, 299] on link "Factor Investing & Analysis Guide" at bounding box center [905, 290] width 221 height 16
click at [380, 282] on img at bounding box center [335, 272] width 170 height 20
click at [570, 302] on img at bounding box center [648, 282] width 252 height 39
click at [836, 282] on img at bounding box center [911, 272] width 234 height 20
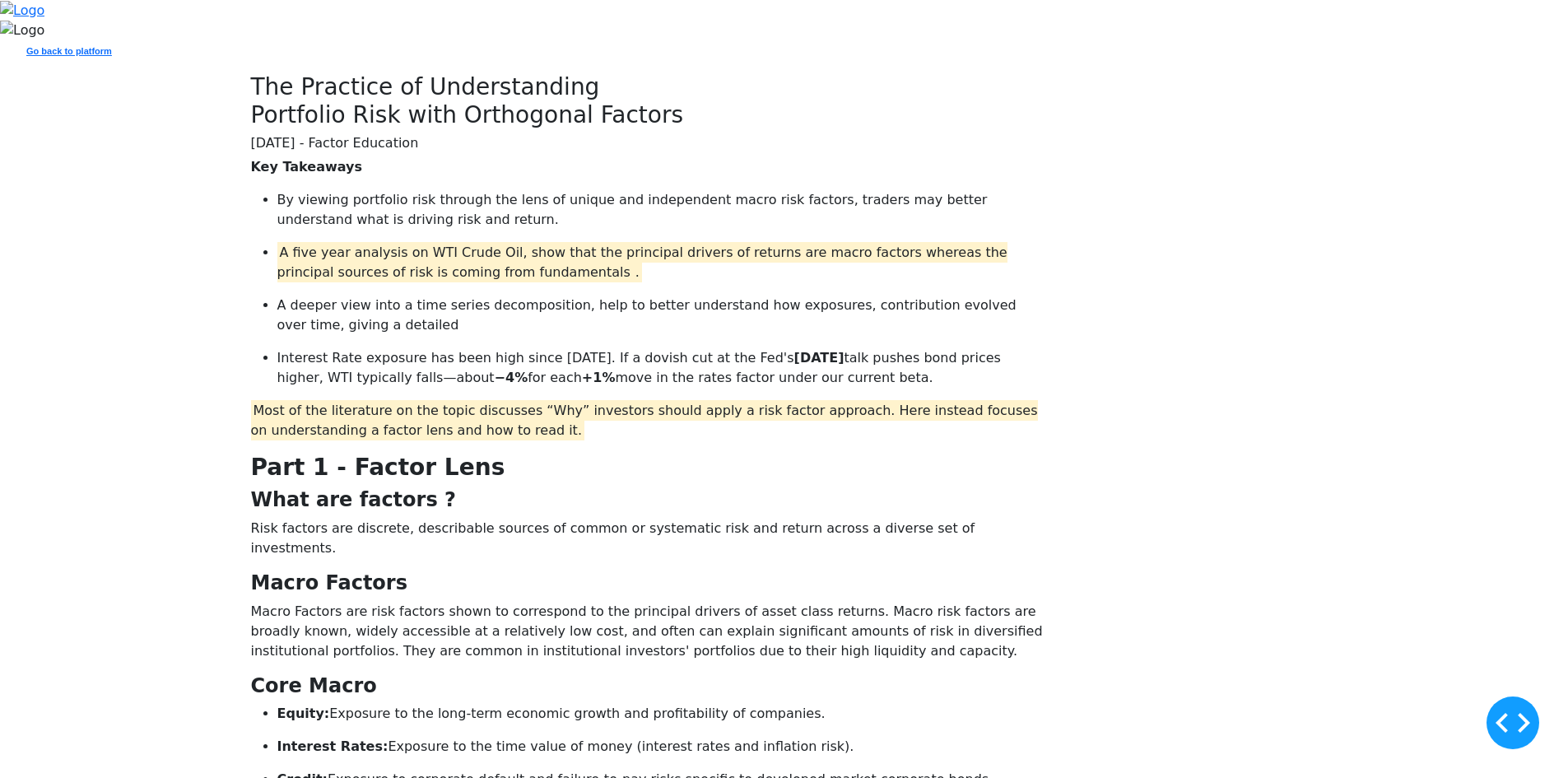
drag, startPoint x: 789, startPoint y: 532, endPoint x: 784, endPoint y: 520, distance: 13.0
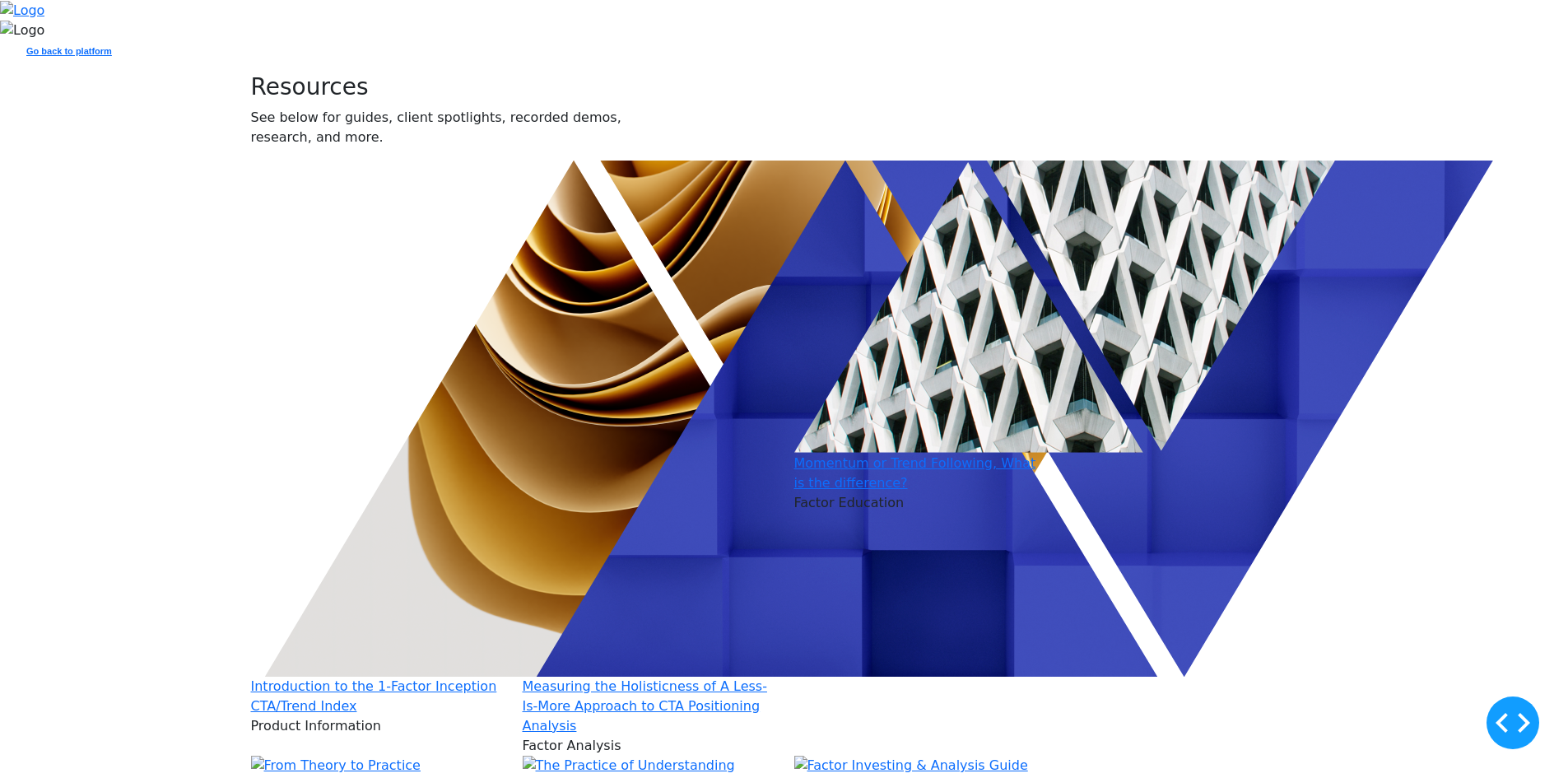
scroll to position [659, 0]
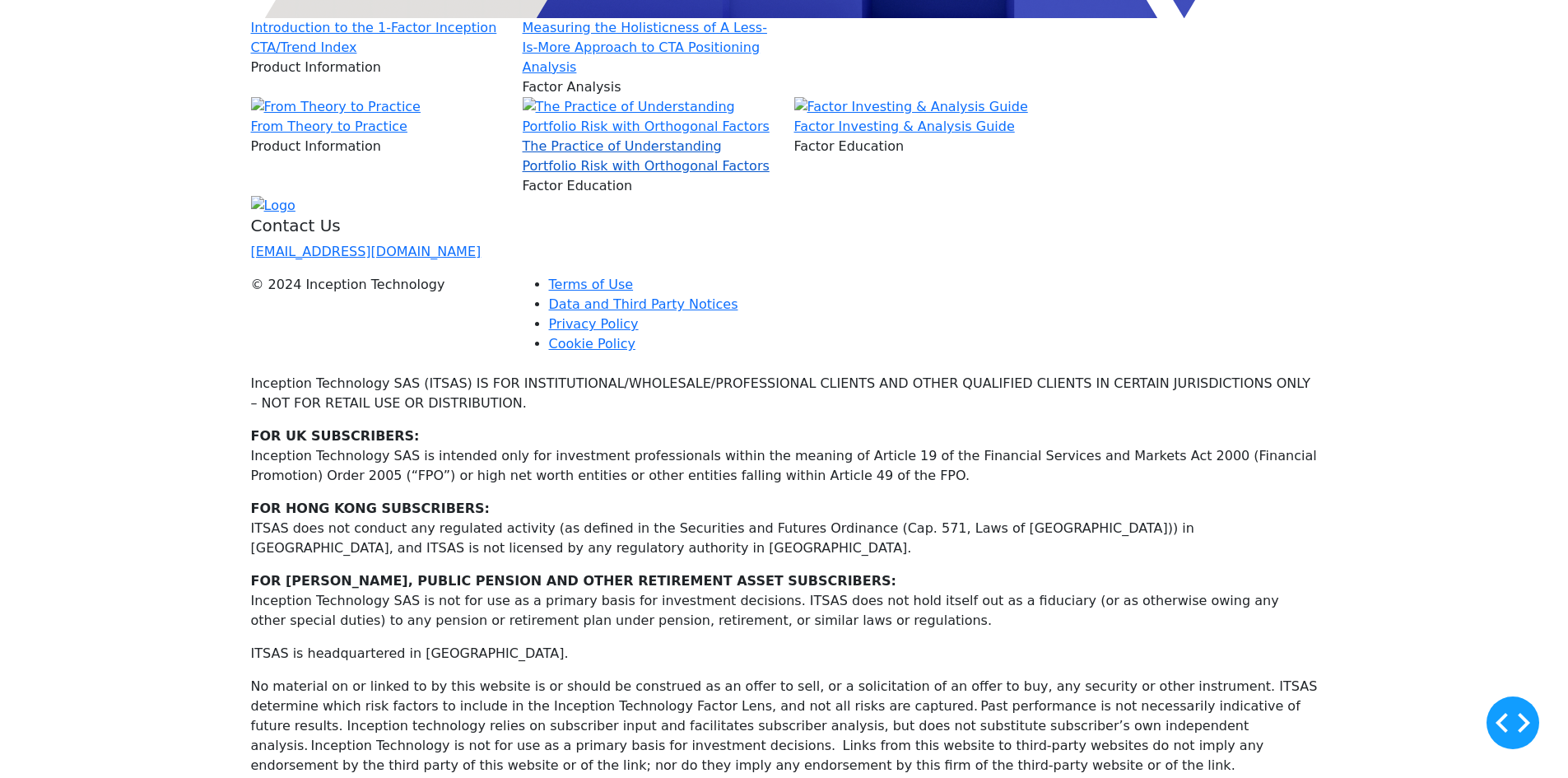
click at [703, 174] on link "The Practice of Understanding Portfolio Risk with Orthogonal Factors" at bounding box center [645, 156] width 247 height 36
click at [440, 77] on div "Product Information" at bounding box center [377, 67] width 252 height 20
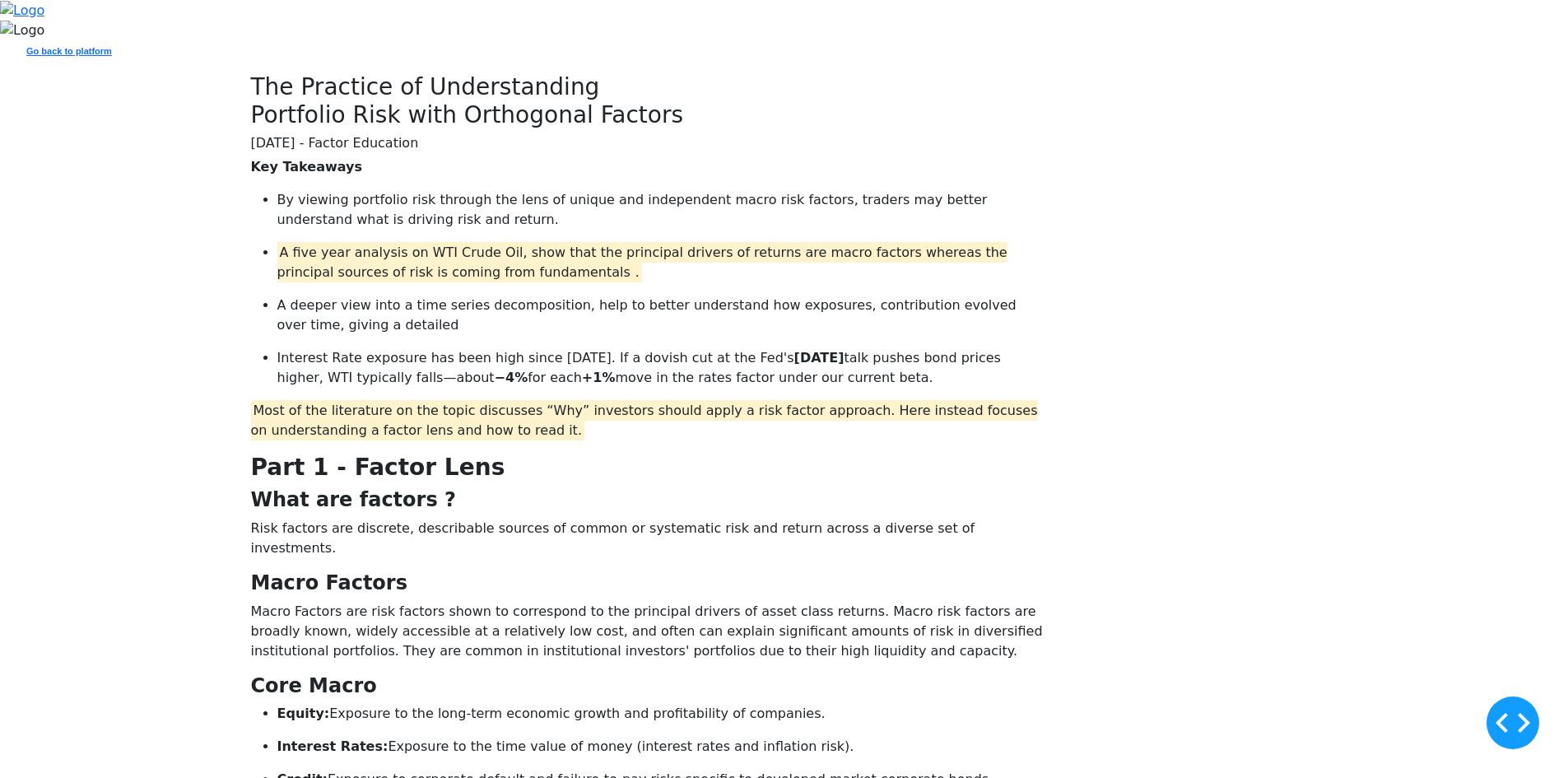
drag, startPoint x: 0, startPoint y: 0, endPoint x: 698, endPoint y: 415, distance: 812.1
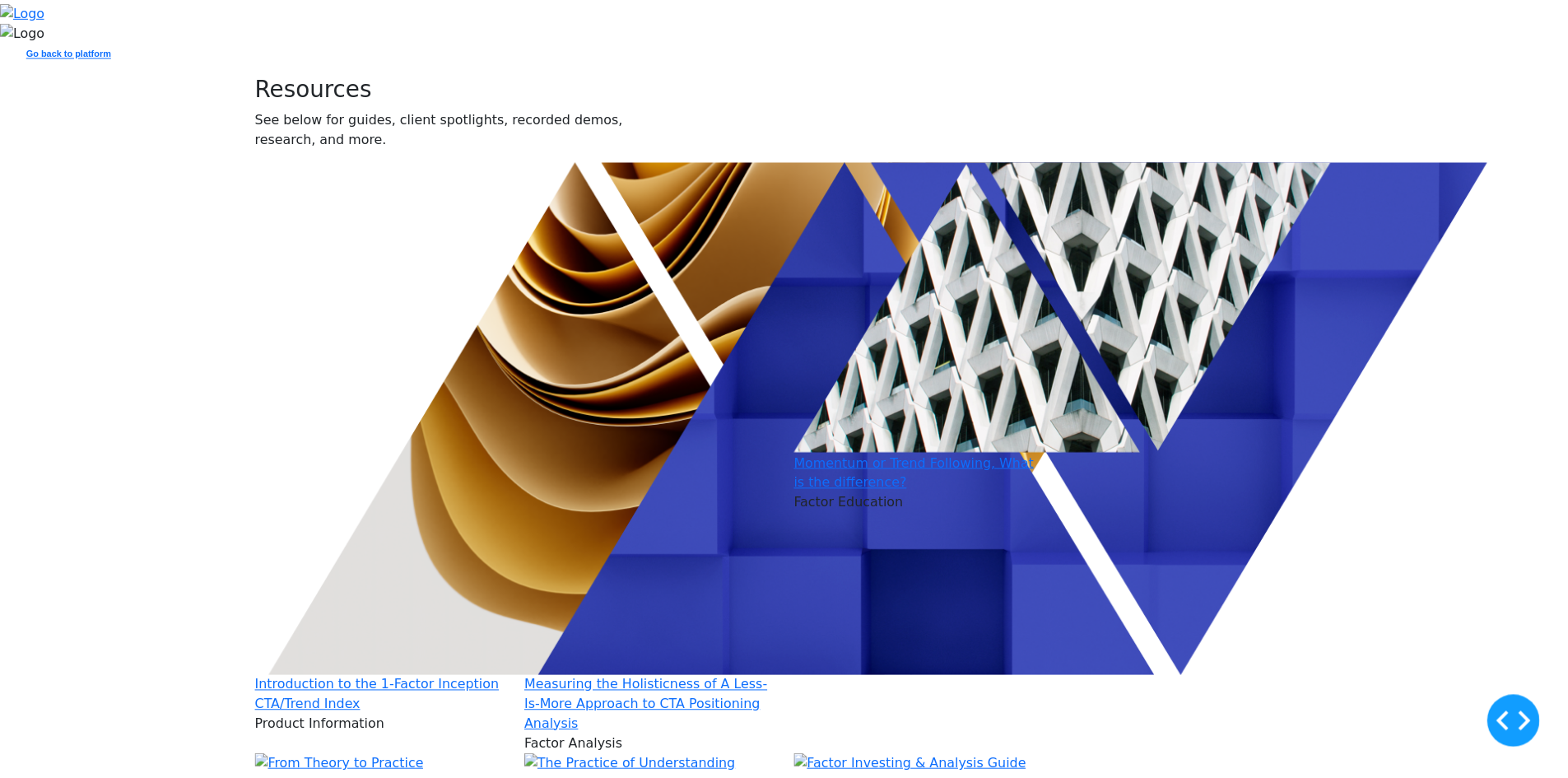
scroll to position [576, 0]
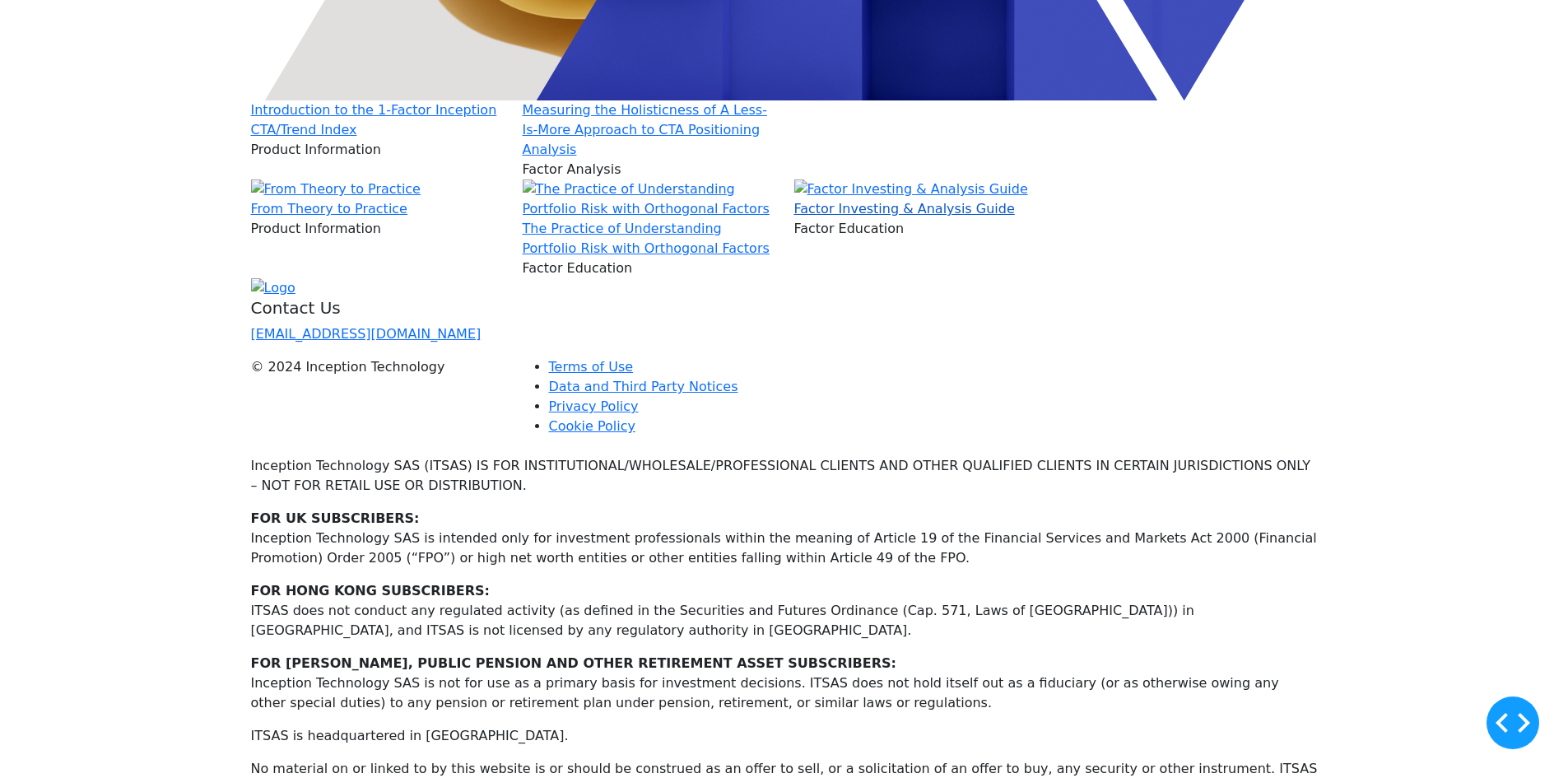
click at [883, 216] on link "Factor Investing & Analysis Guide" at bounding box center [905, 209] width 221 height 16
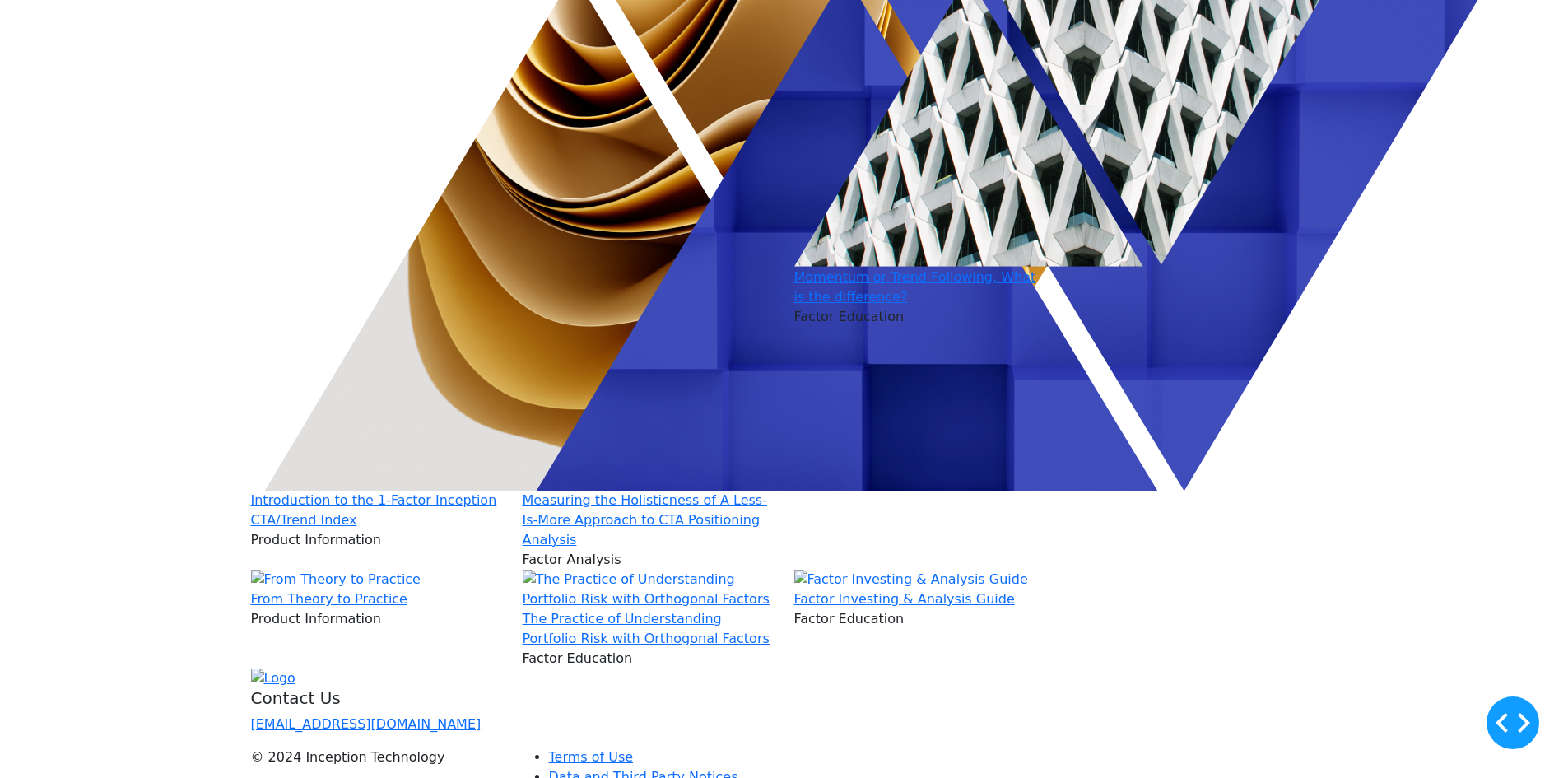
scroll to position [576, 0]
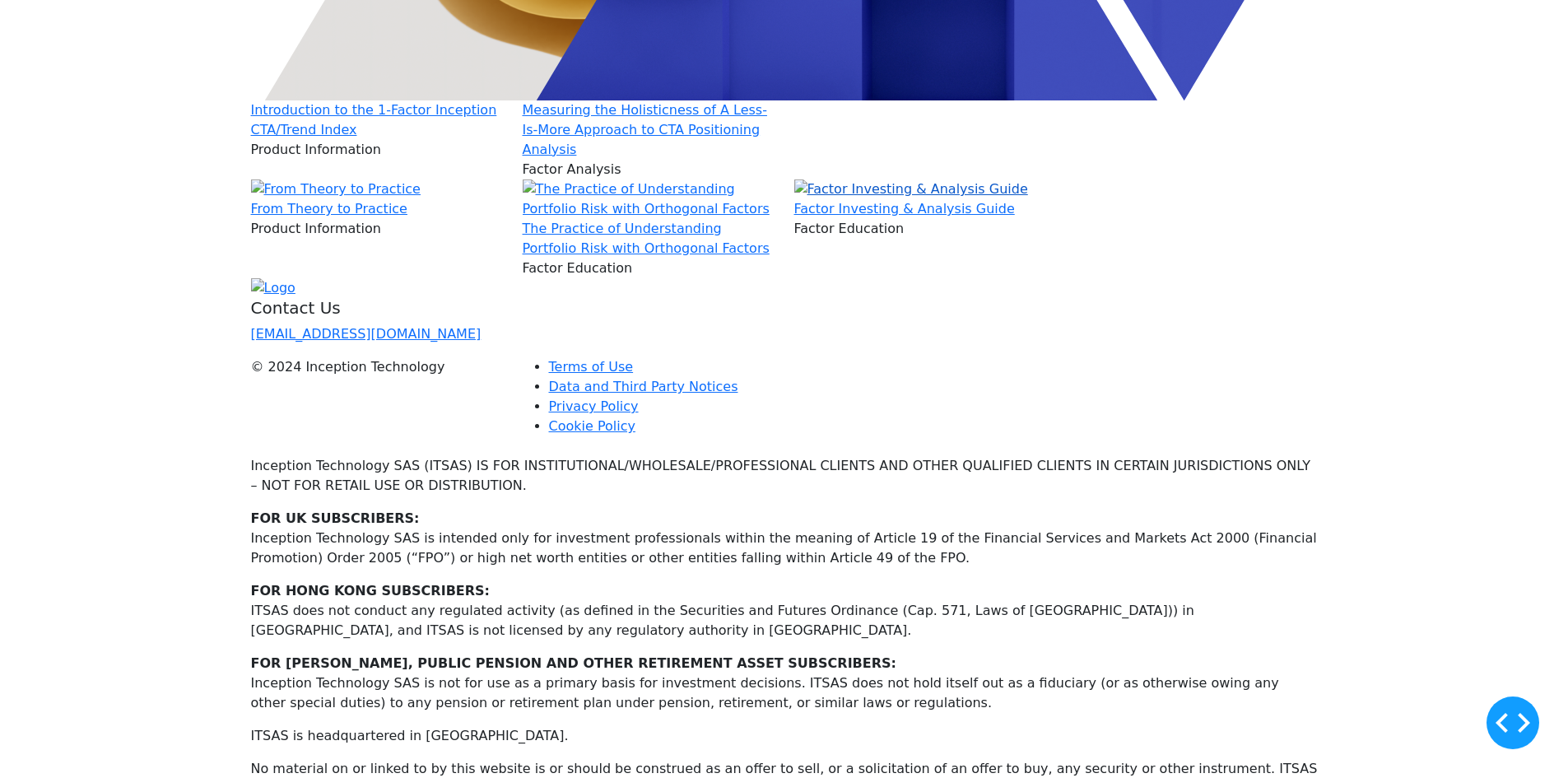
click at [899, 199] on img at bounding box center [911, 189] width 234 height 20
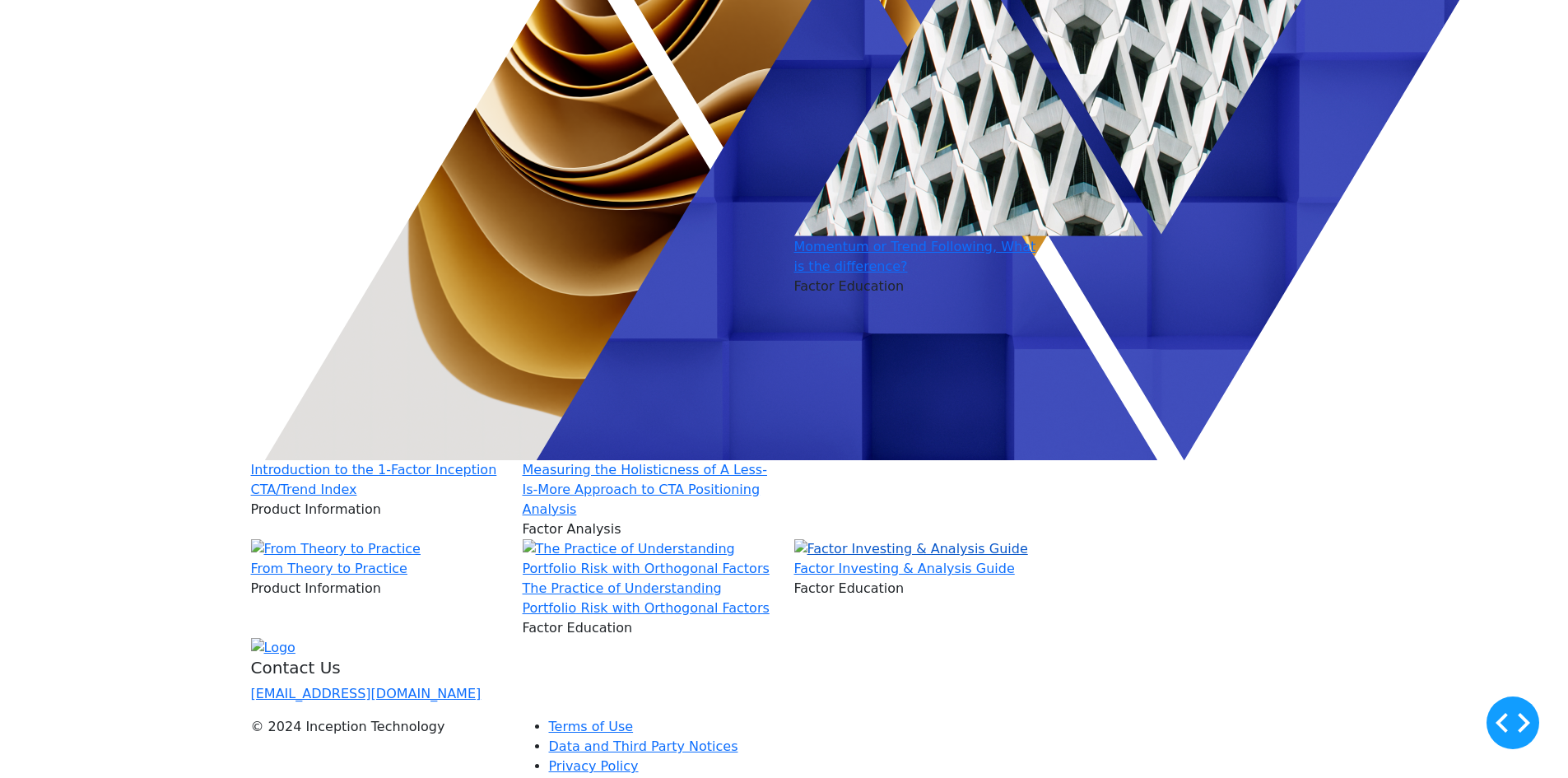
scroll to position [576, 0]
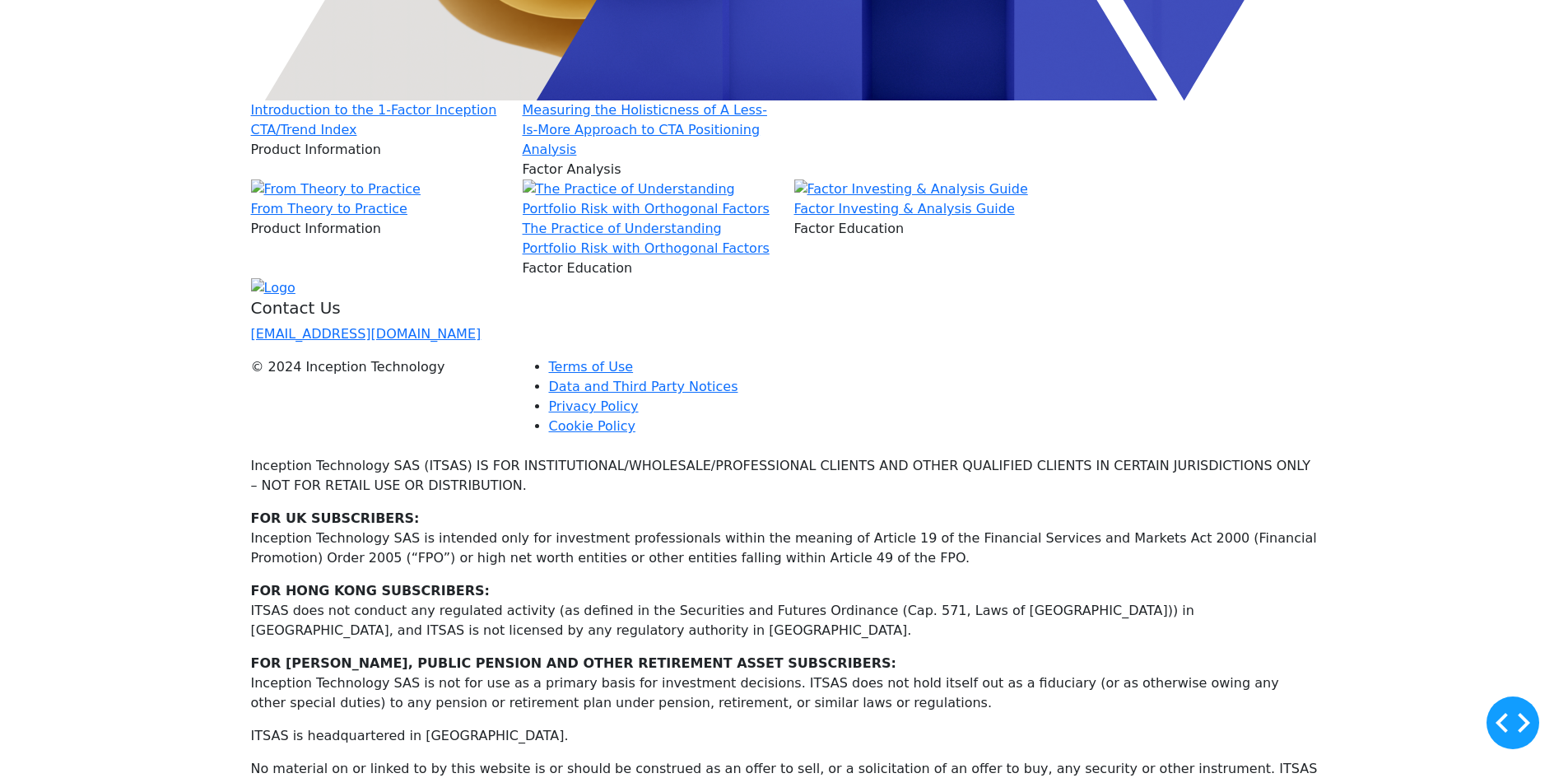
click at [865, 237] on span "Factor Education" at bounding box center [849, 228] width 110 height 16
click at [699, 219] on img at bounding box center [648, 199] width 252 height 39
click at [410, 199] on img at bounding box center [335, 189] width 170 height 20
click at [911, 199] on img at bounding box center [911, 189] width 234 height 20
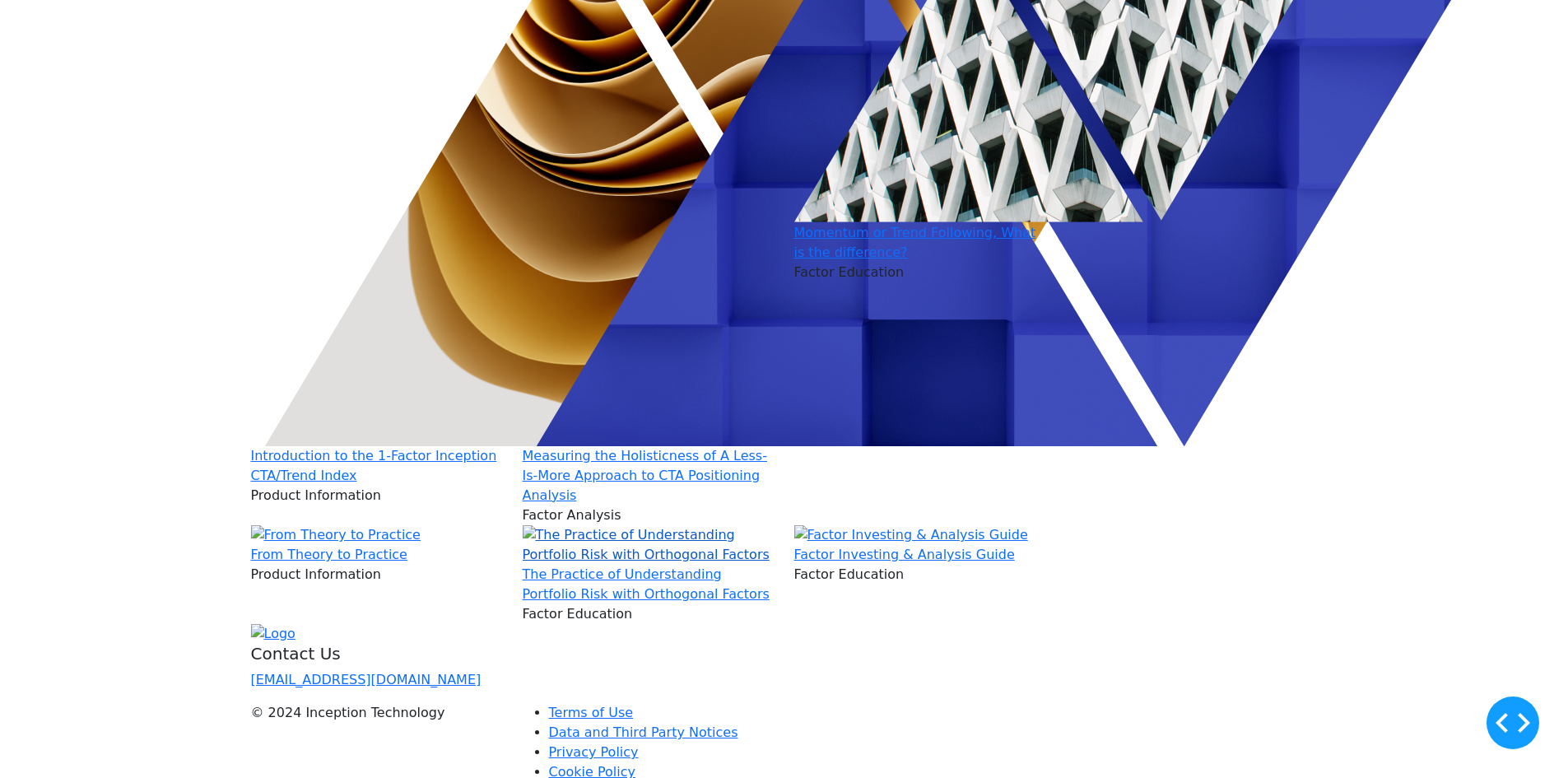
scroll to position [576, 0]
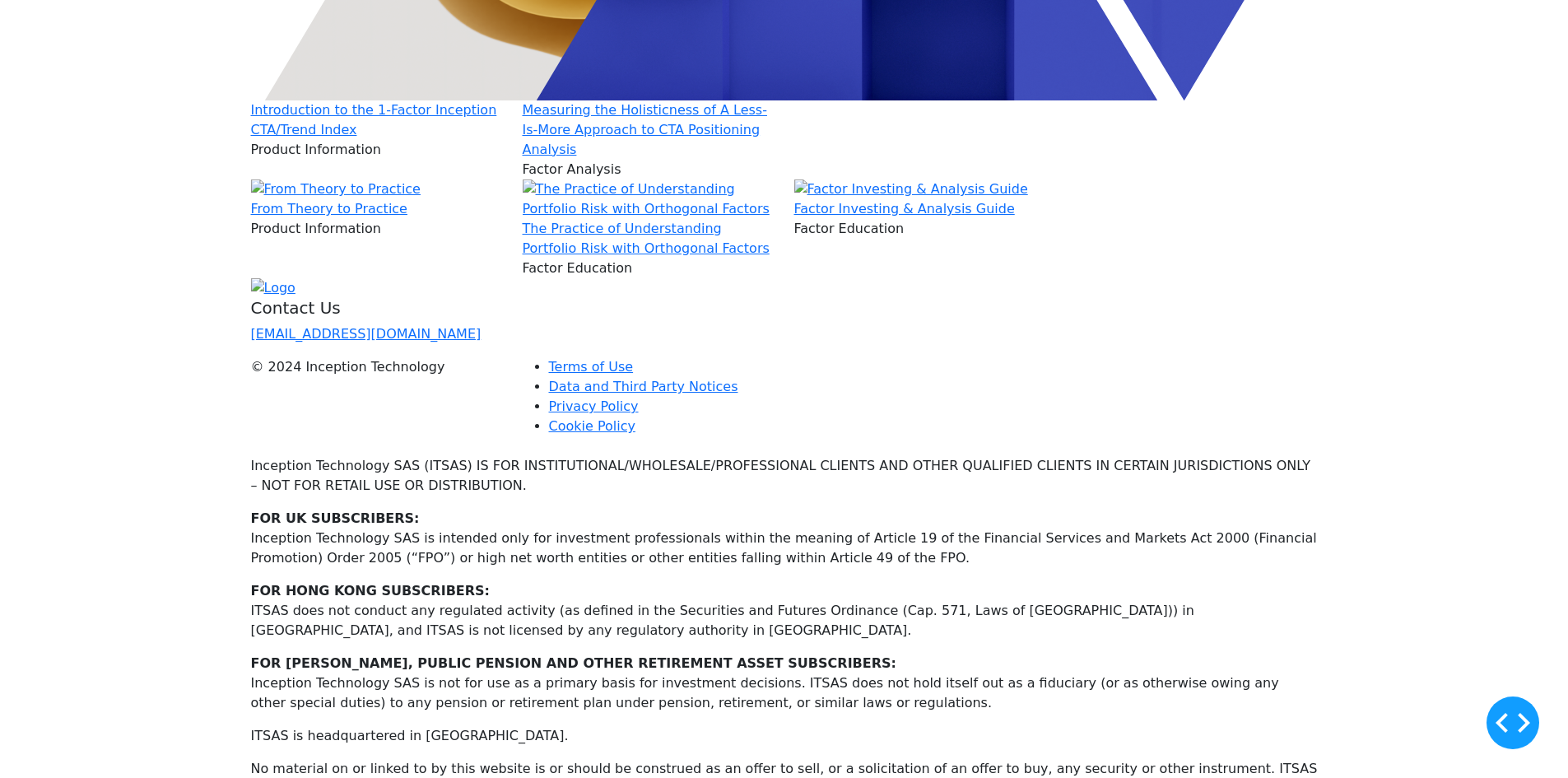
click at [879, 219] on div "Factor Investing & Analysis Guide" at bounding box center [921, 209] width 252 height 20
click at [891, 216] on link "Factor Investing & Analysis Guide" at bounding box center [905, 209] width 221 height 16
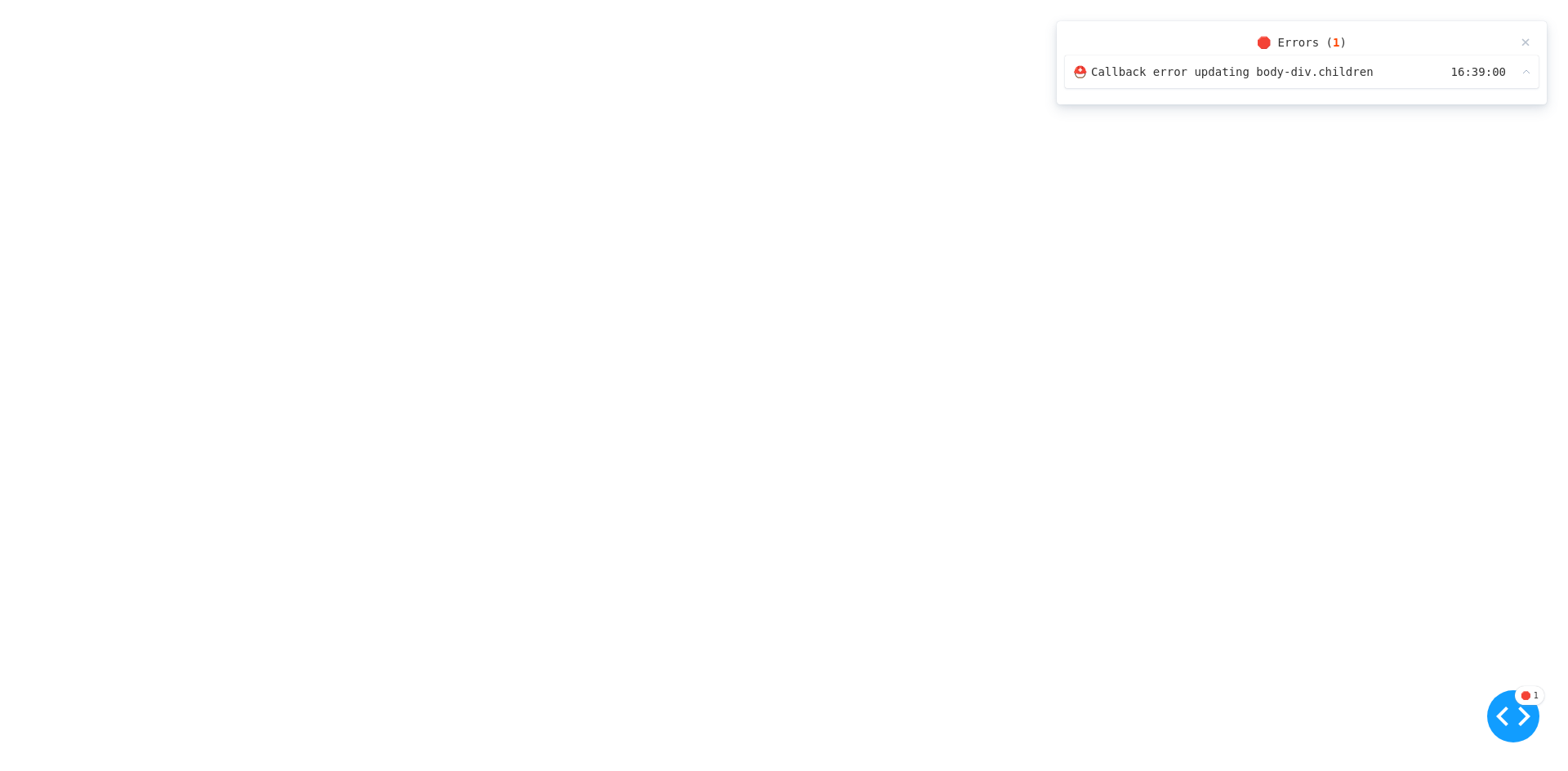
click at [1254, 70] on span "Callback error updating body-div.children" at bounding box center [1232, 72] width 282 height 17
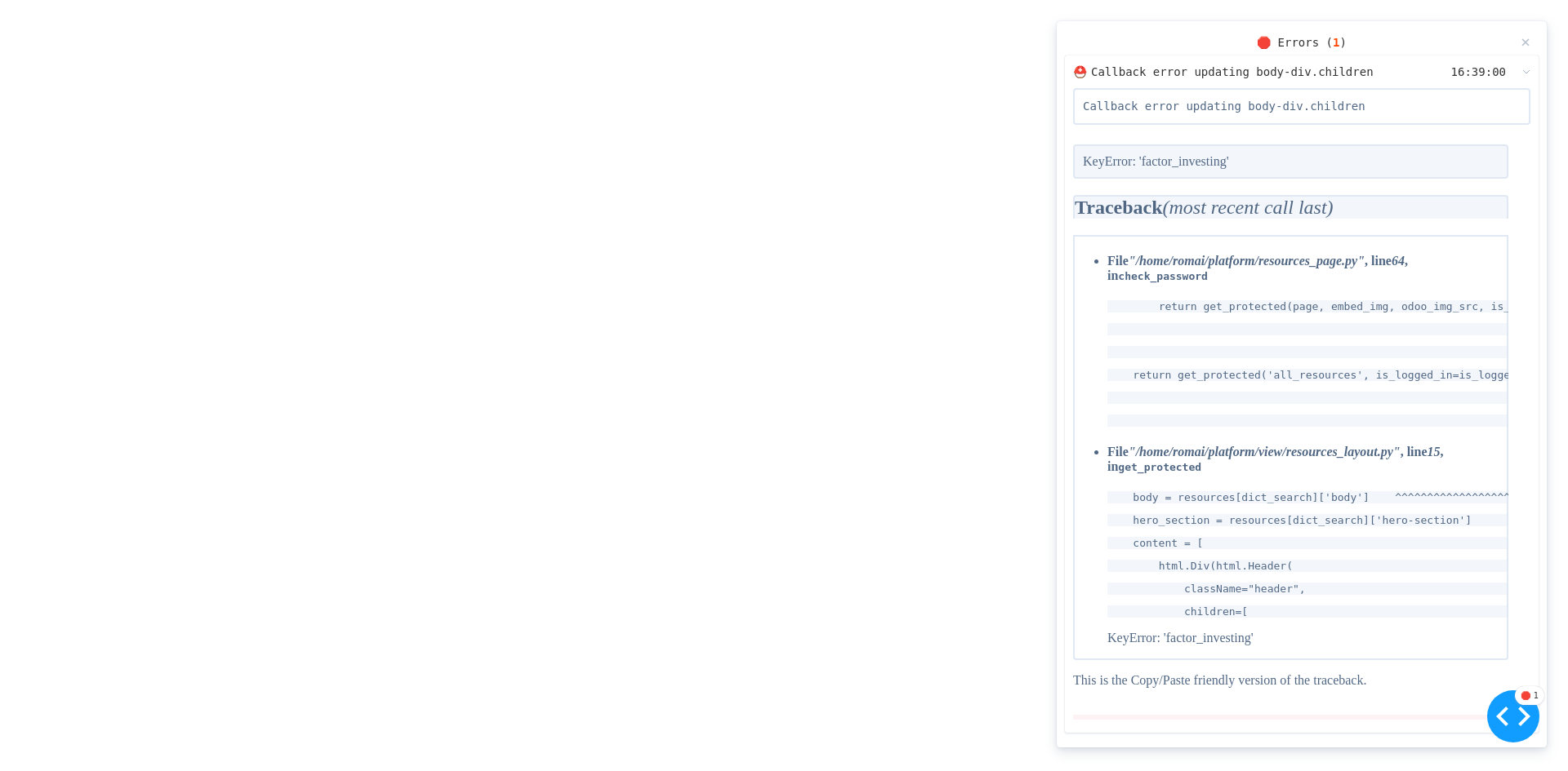
drag, startPoint x: 656, startPoint y: 250, endPoint x: 505, endPoint y: 223, distance: 153.4
click at [650, 20] on html "🛑 1 🛑 Errors ( 1 ) × ⛑️ Callback error updating body-div.children 16:39:00 00:0…" at bounding box center [784, 9] width 1568 height 20
click at [744, 20] on html "🛑 1 🛑 Errors ( 1 ) × ⛑️ Callback error updating body-div.children 16:39:00 00:0…" at bounding box center [784, 9] width 1568 height 20
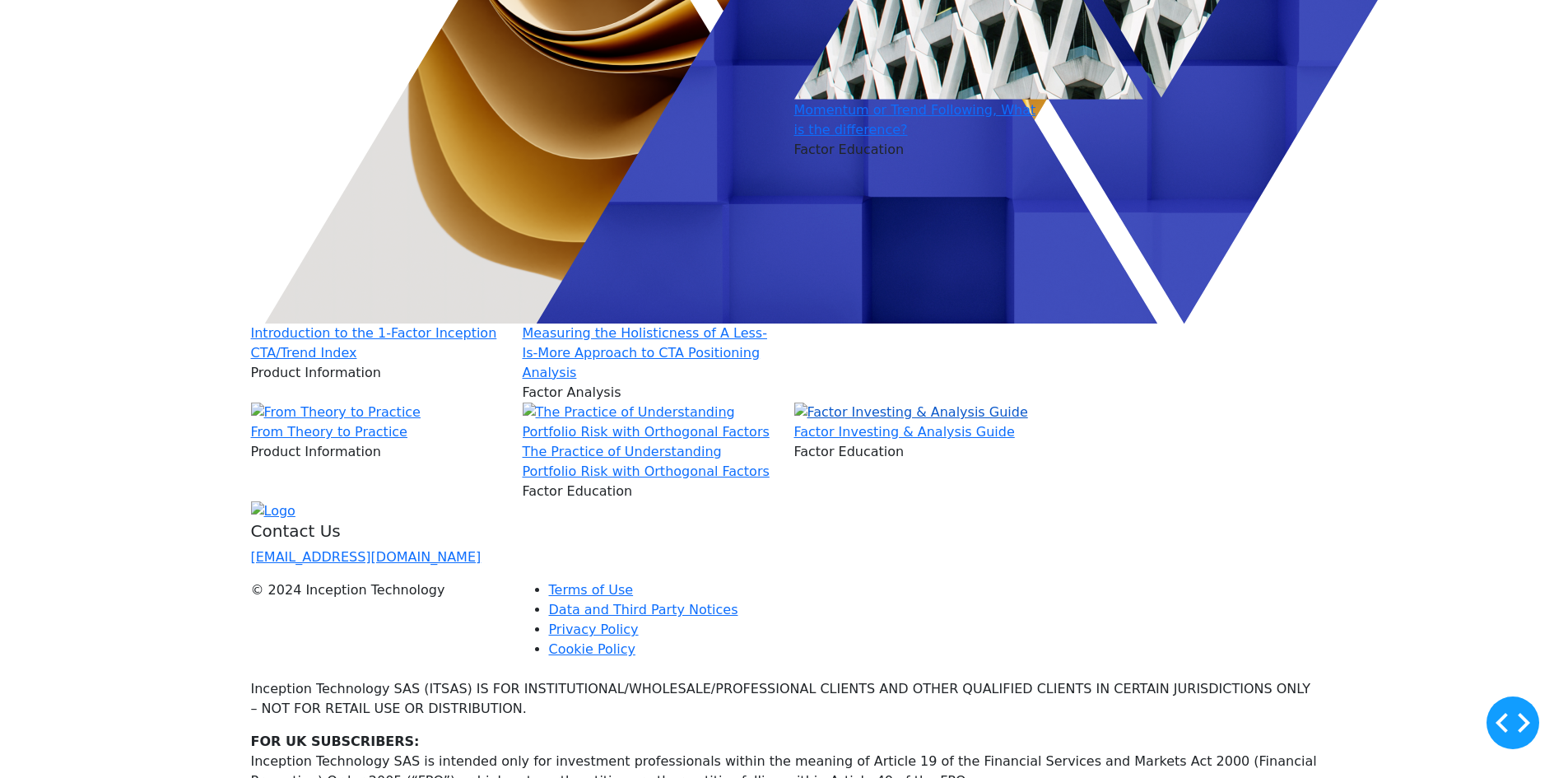
scroll to position [659, 0]
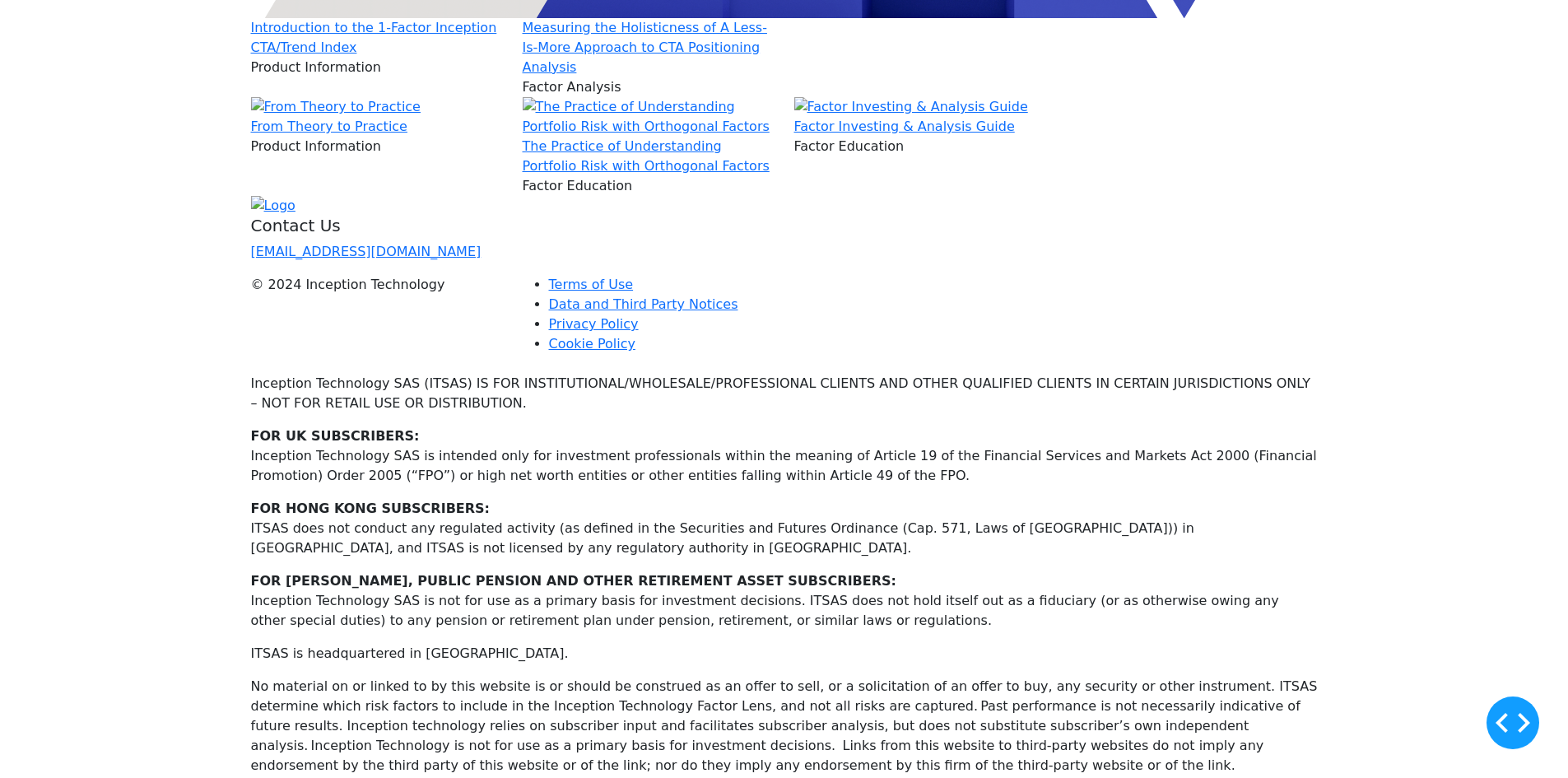
click at [892, 136] on div "Factor Investing & Analysis Guide" at bounding box center [921, 126] width 252 height 20
click at [892, 117] on img at bounding box center [911, 106] width 234 height 20
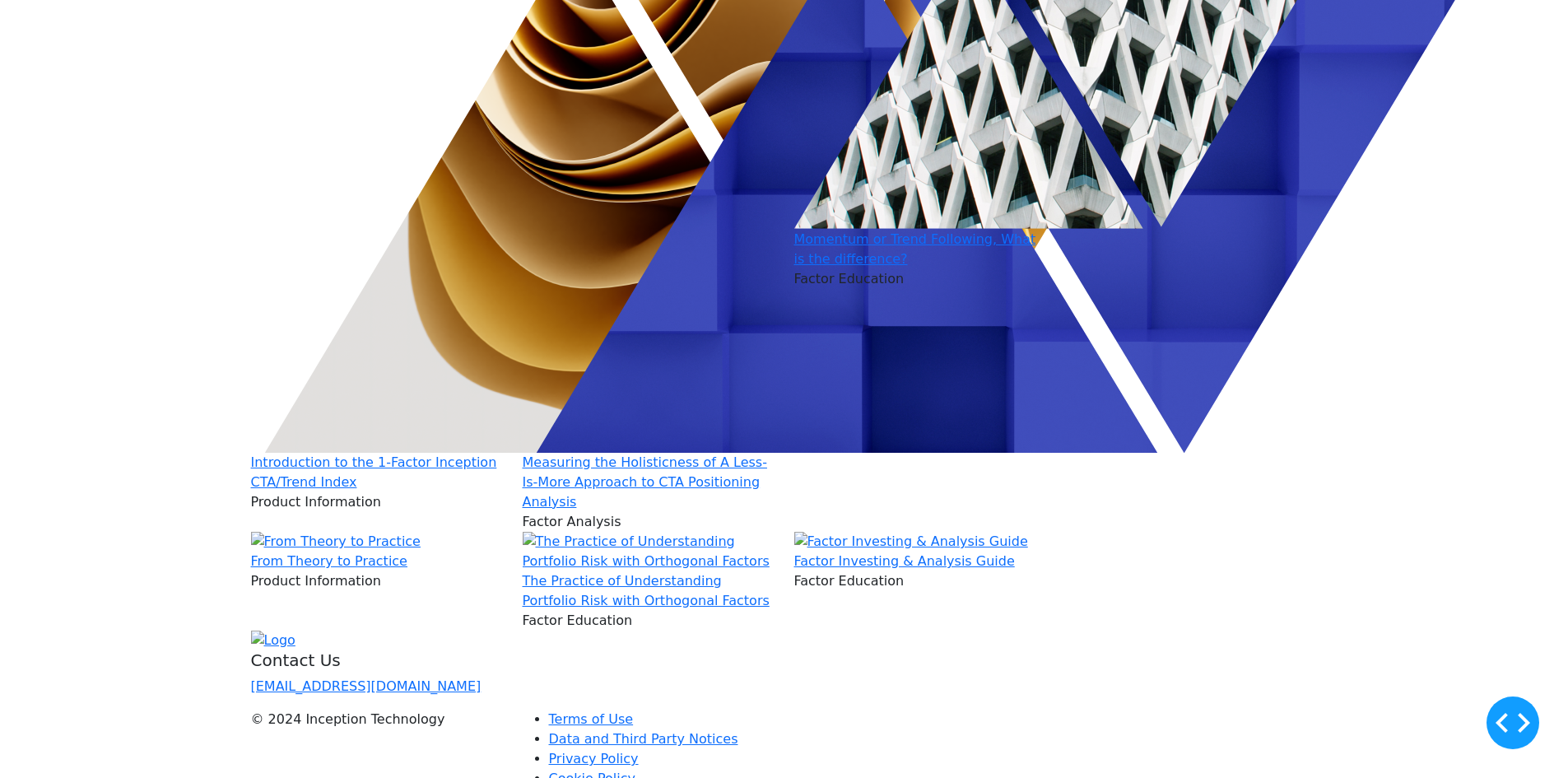
scroll to position [659, 0]
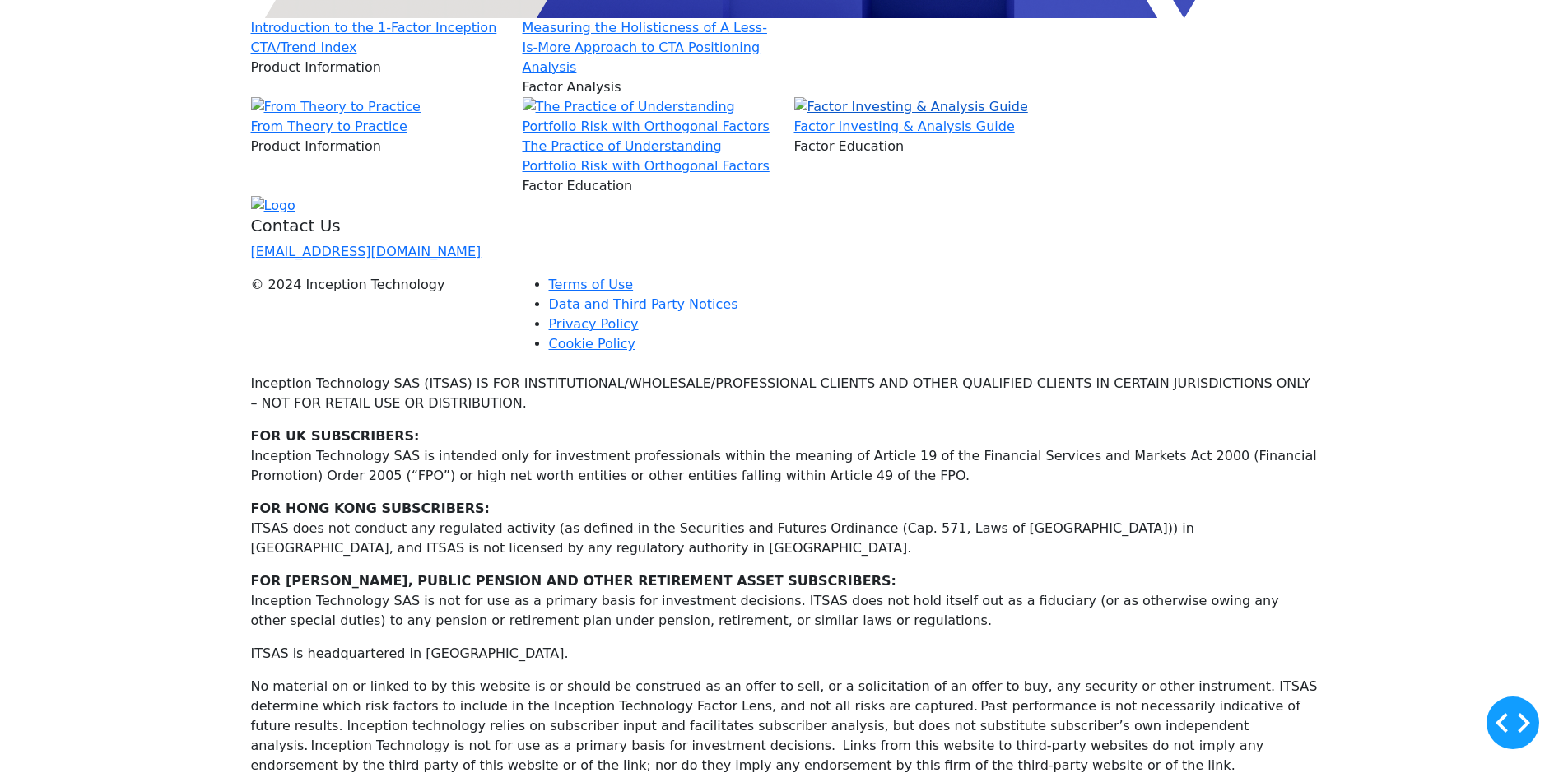
click at [884, 117] on img at bounding box center [911, 106] width 234 height 20
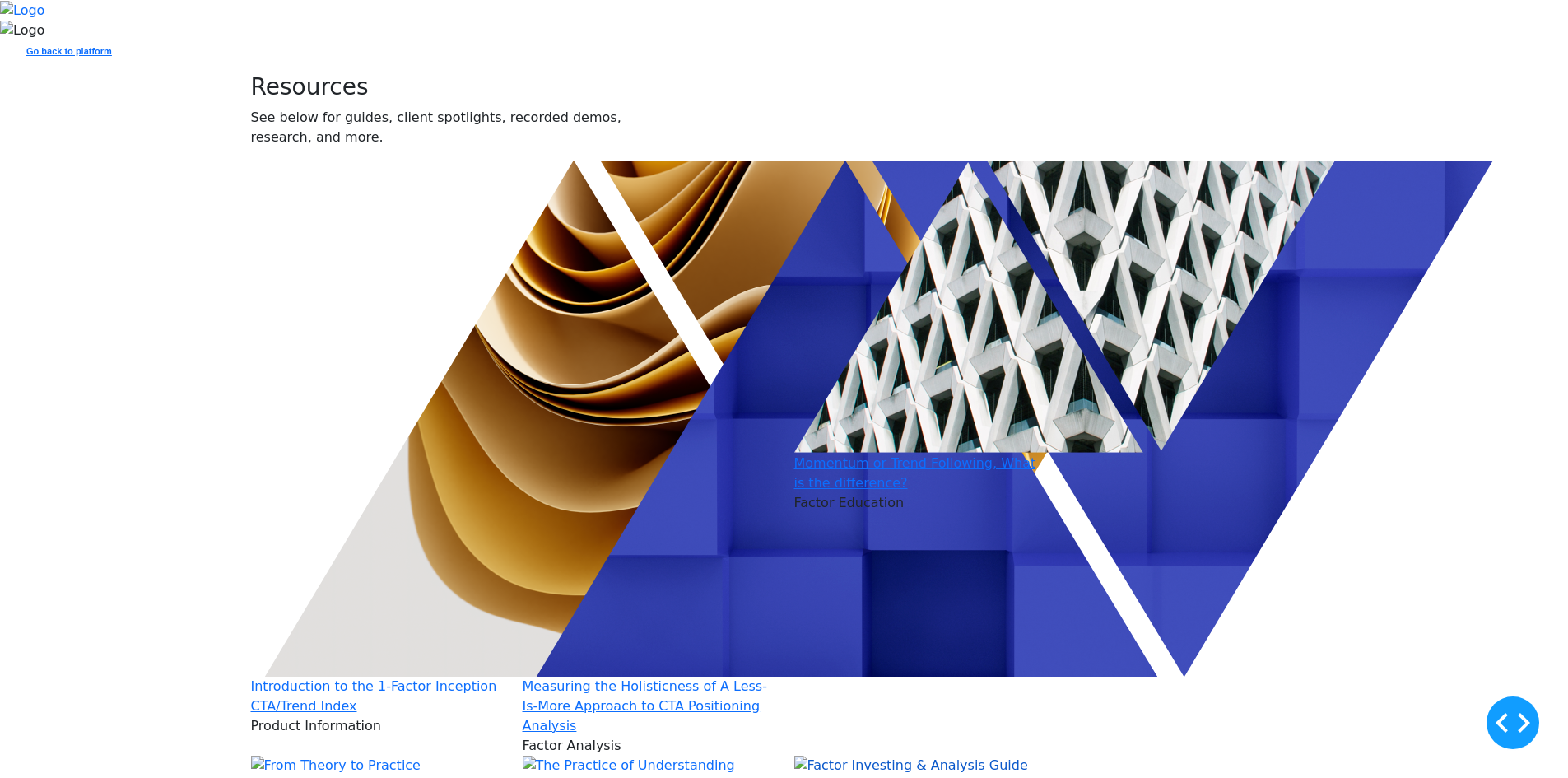
scroll to position [576, 0]
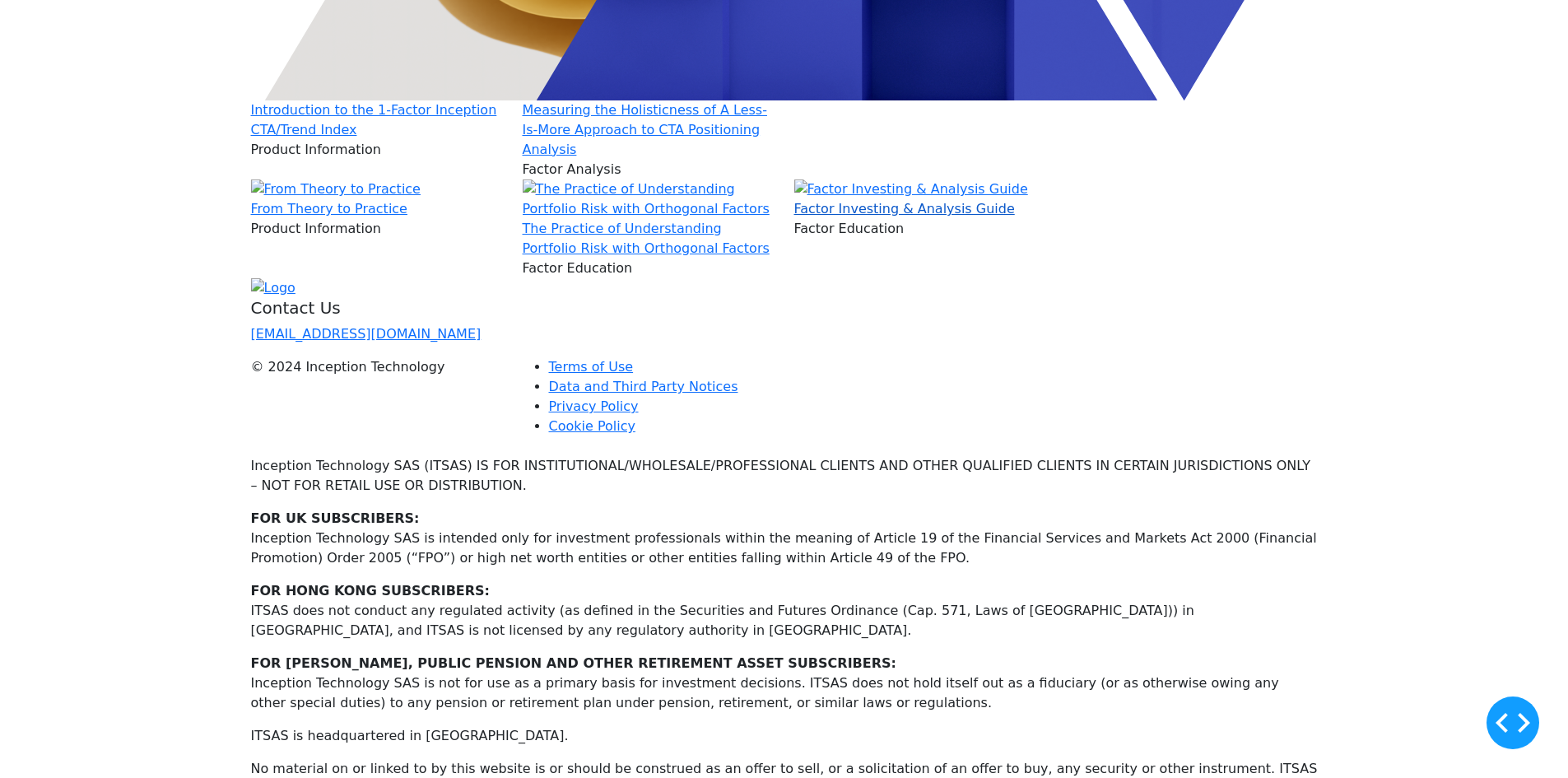
click at [841, 216] on link "Factor Investing & Analysis Guide" at bounding box center [905, 209] width 221 height 16
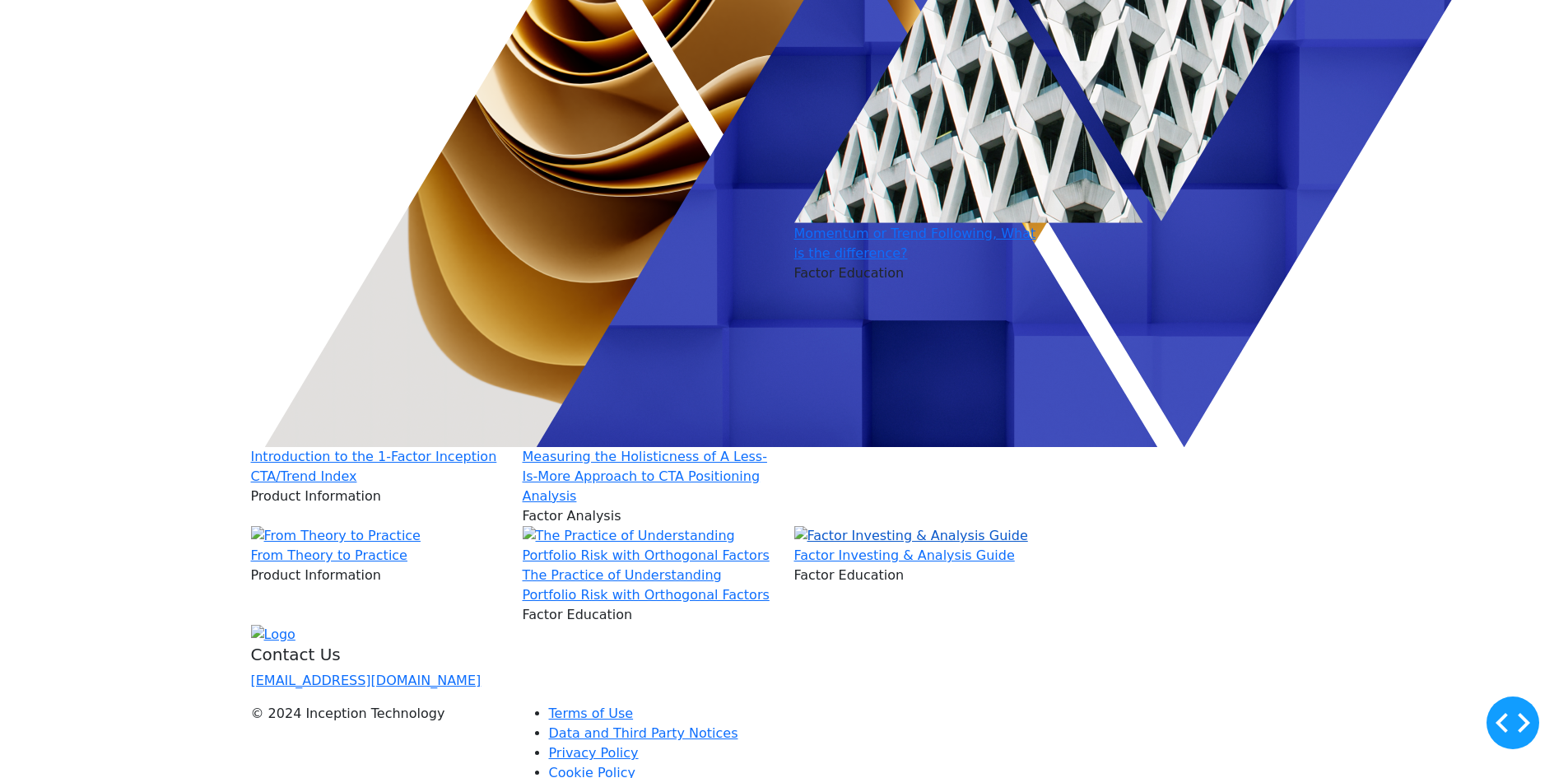
scroll to position [576, 0]
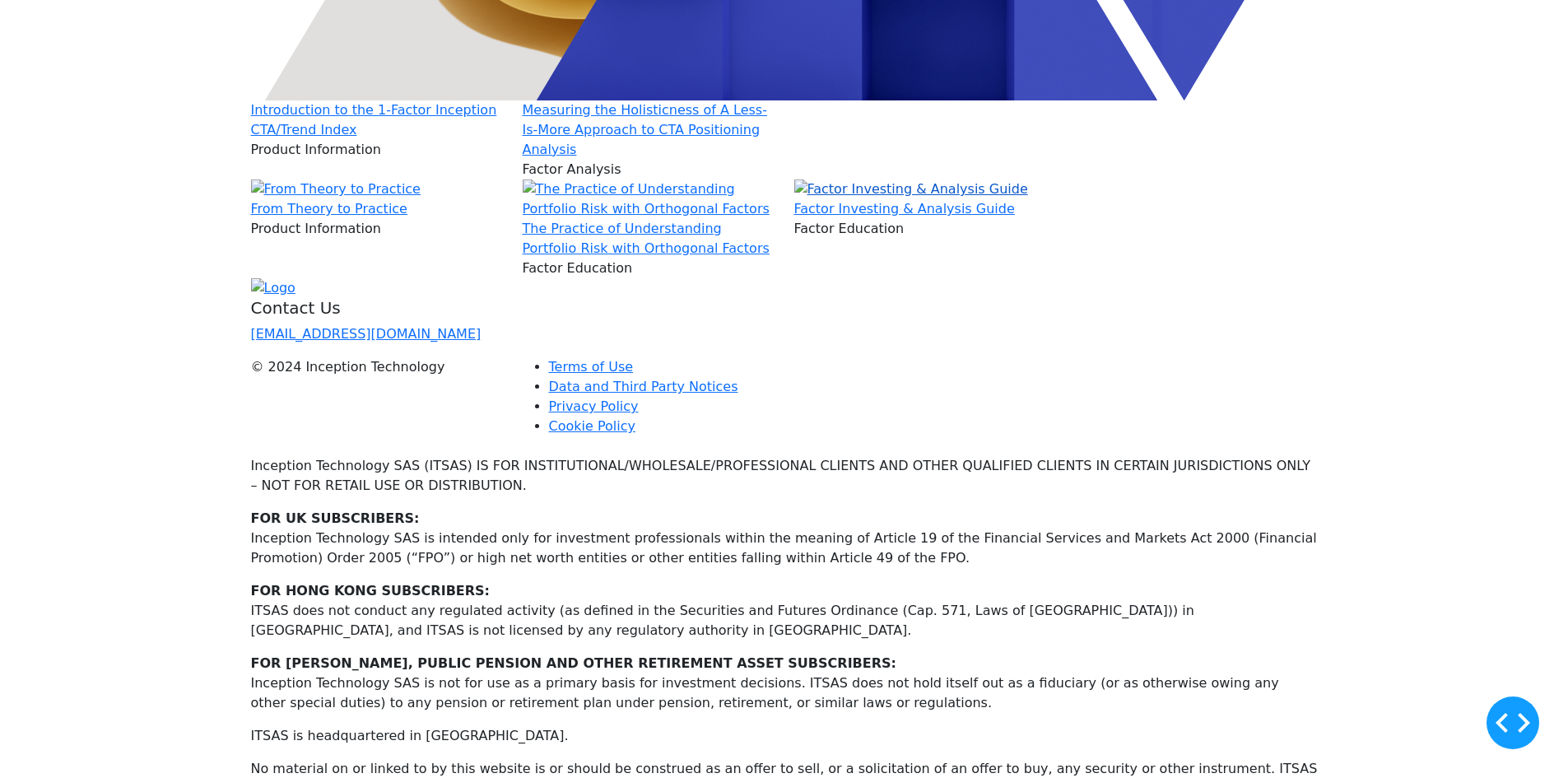
click at [860, 199] on img at bounding box center [911, 189] width 234 height 20
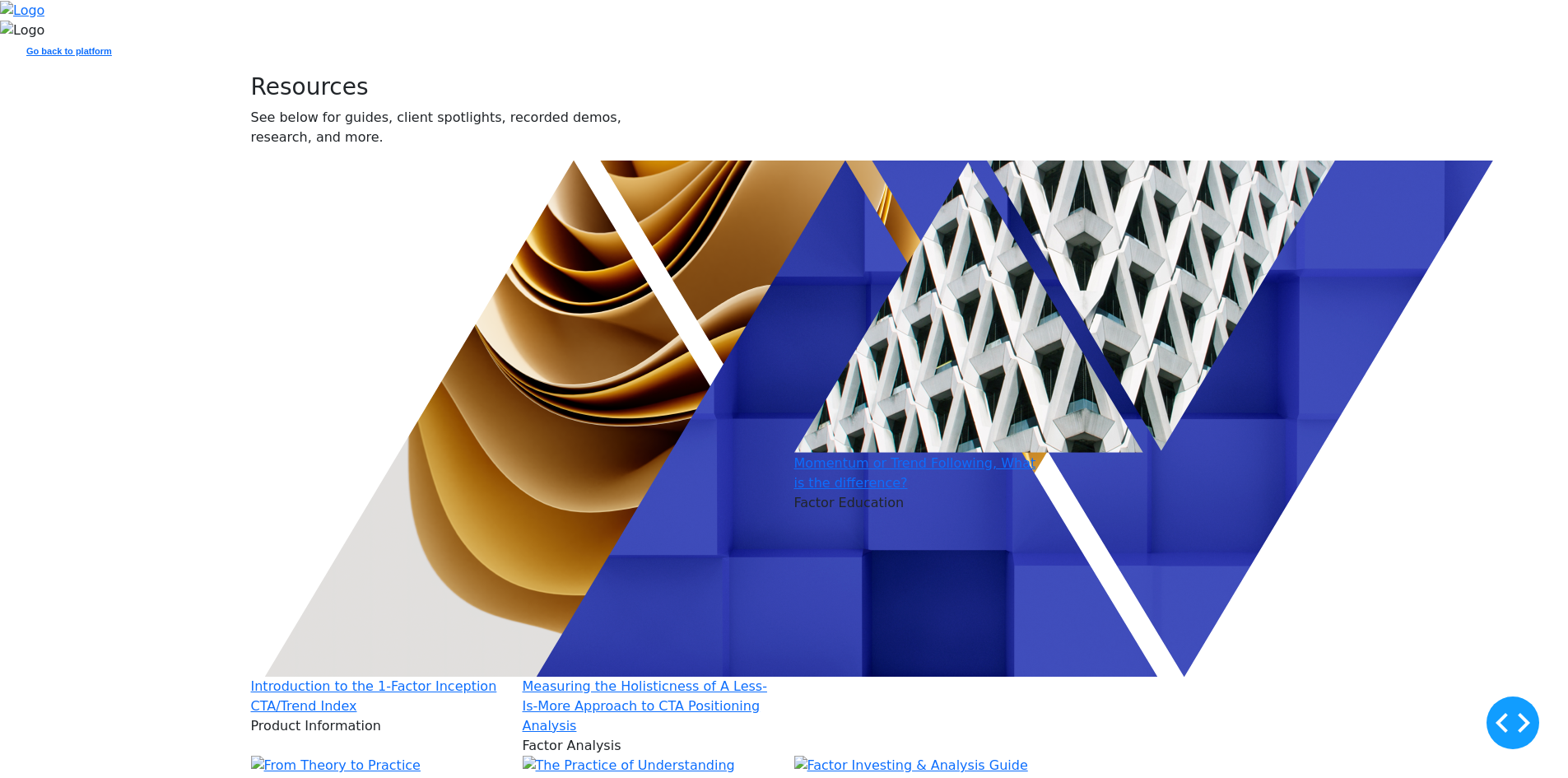
scroll to position [412, 0]
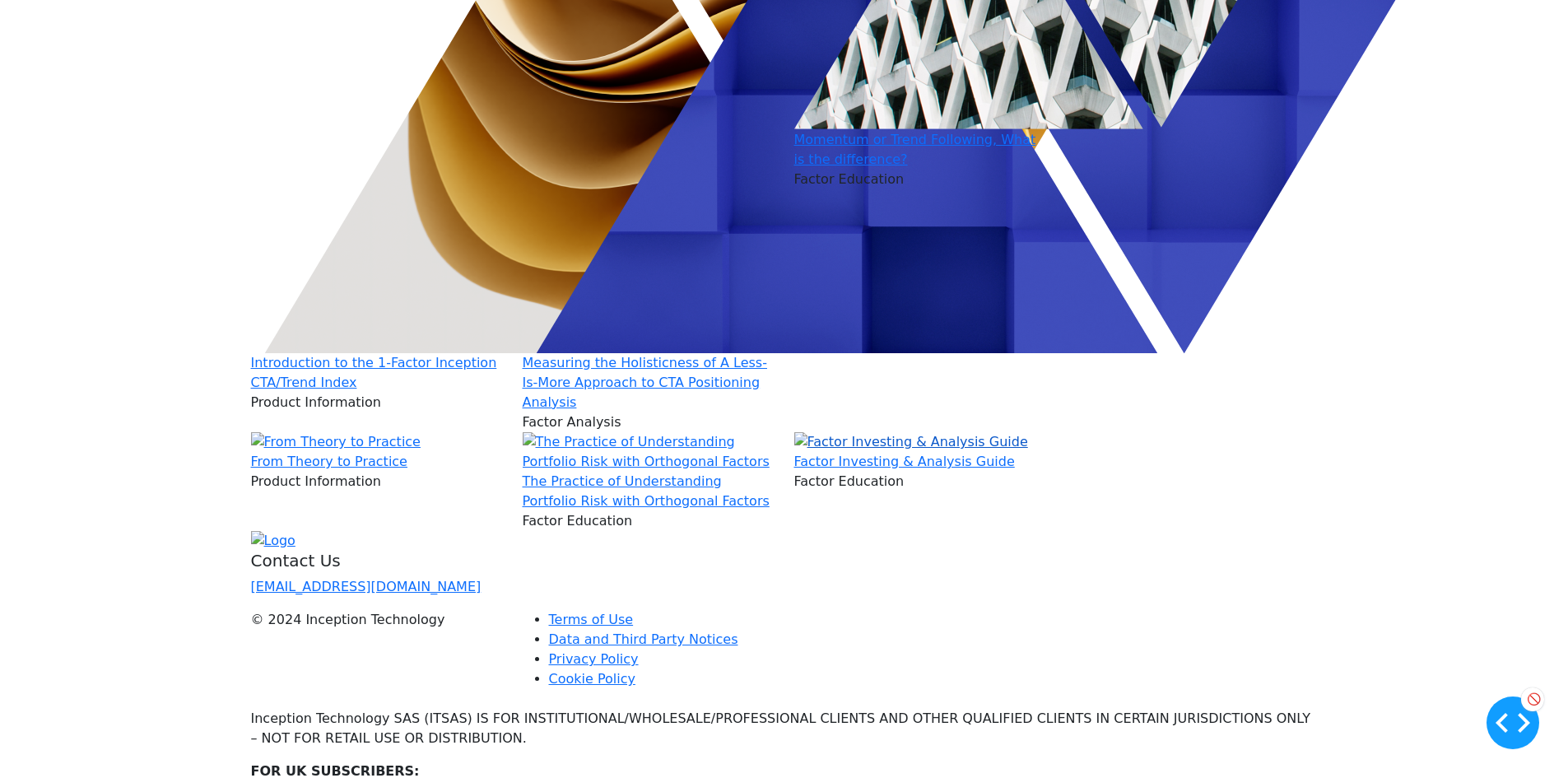
scroll to position [576, 0]
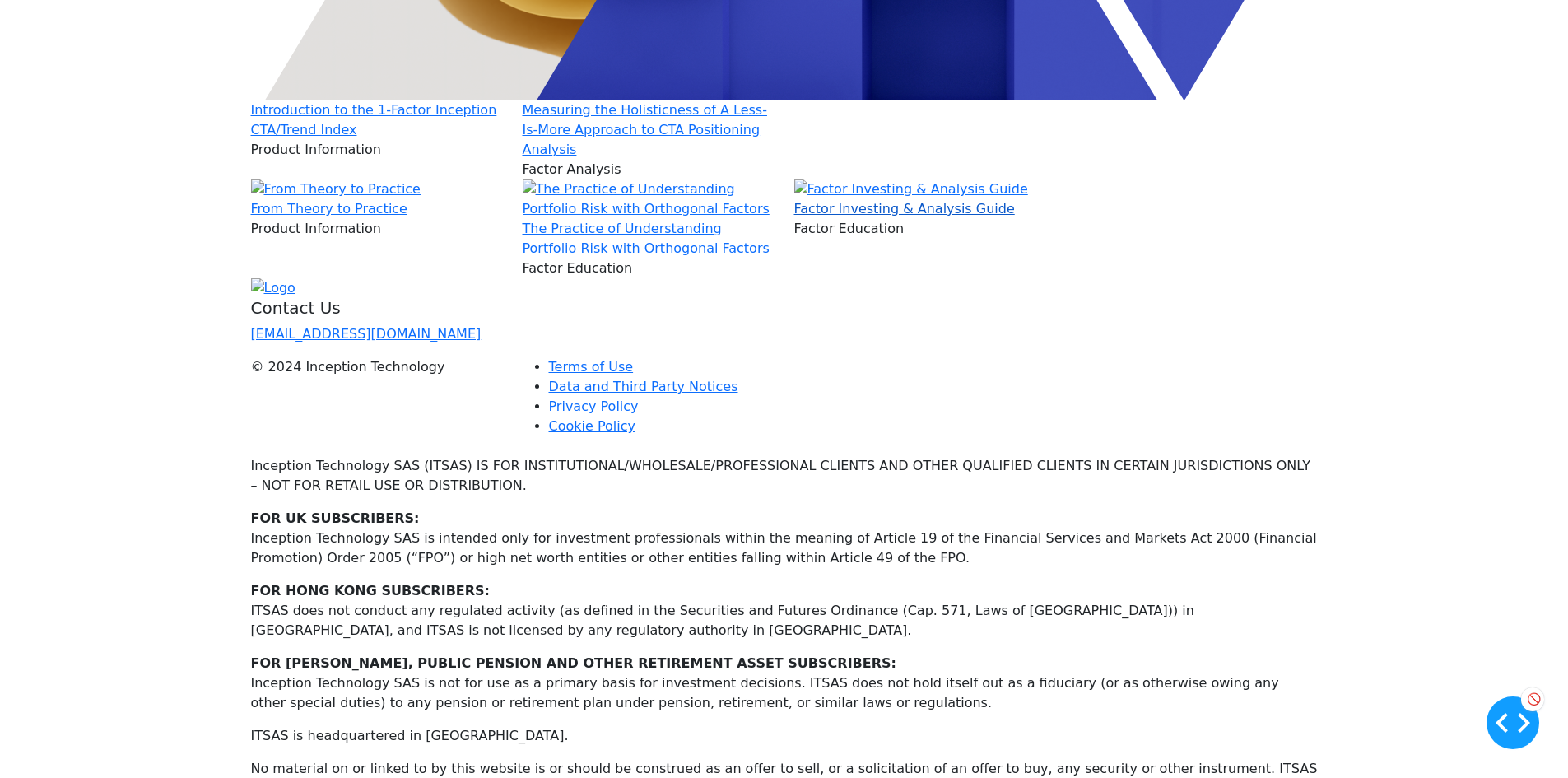
click at [970, 216] on link "Factor Investing & Analysis Guide" at bounding box center [905, 209] width 221 height 16
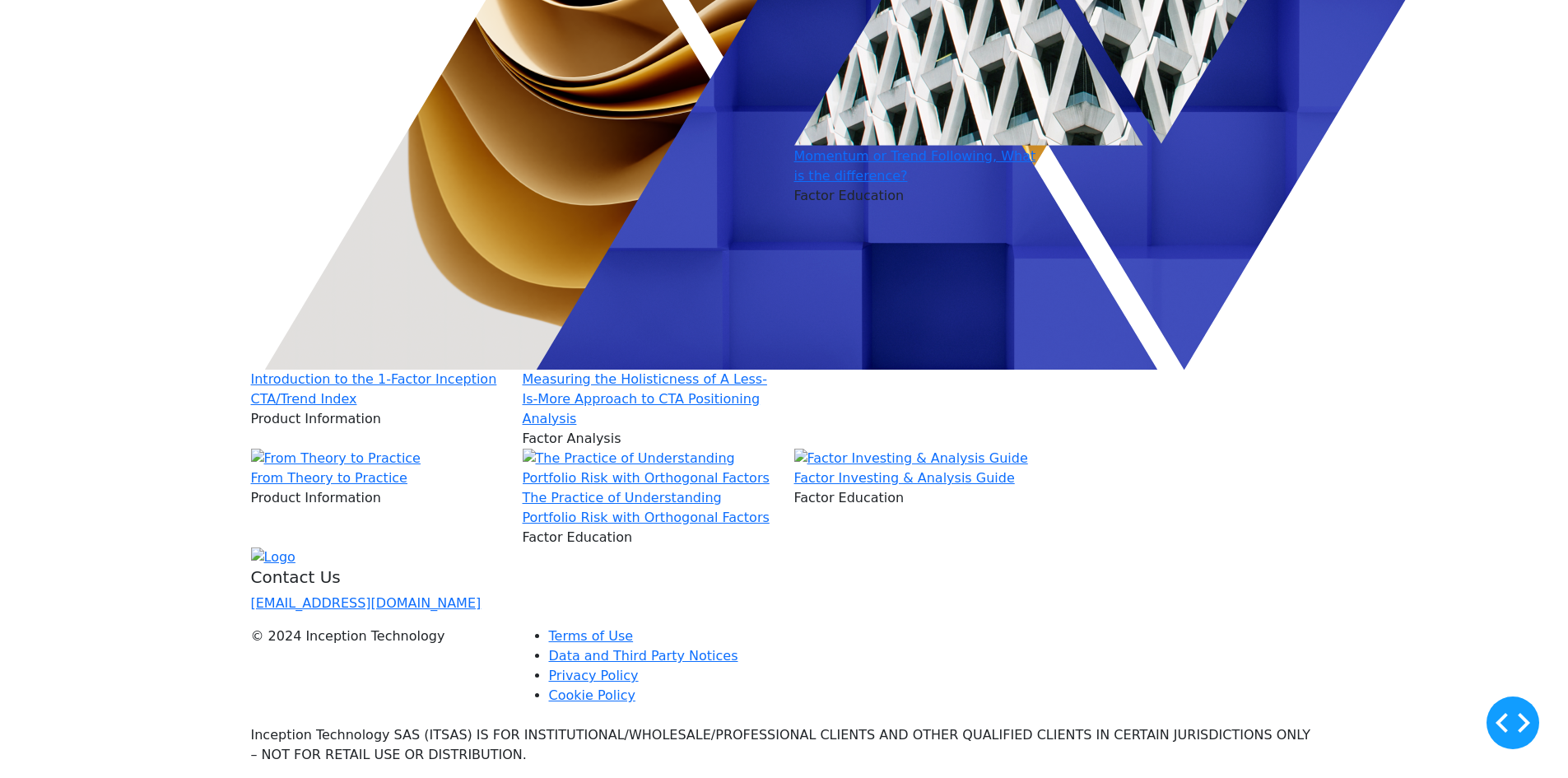
scroll to position [659, 0]
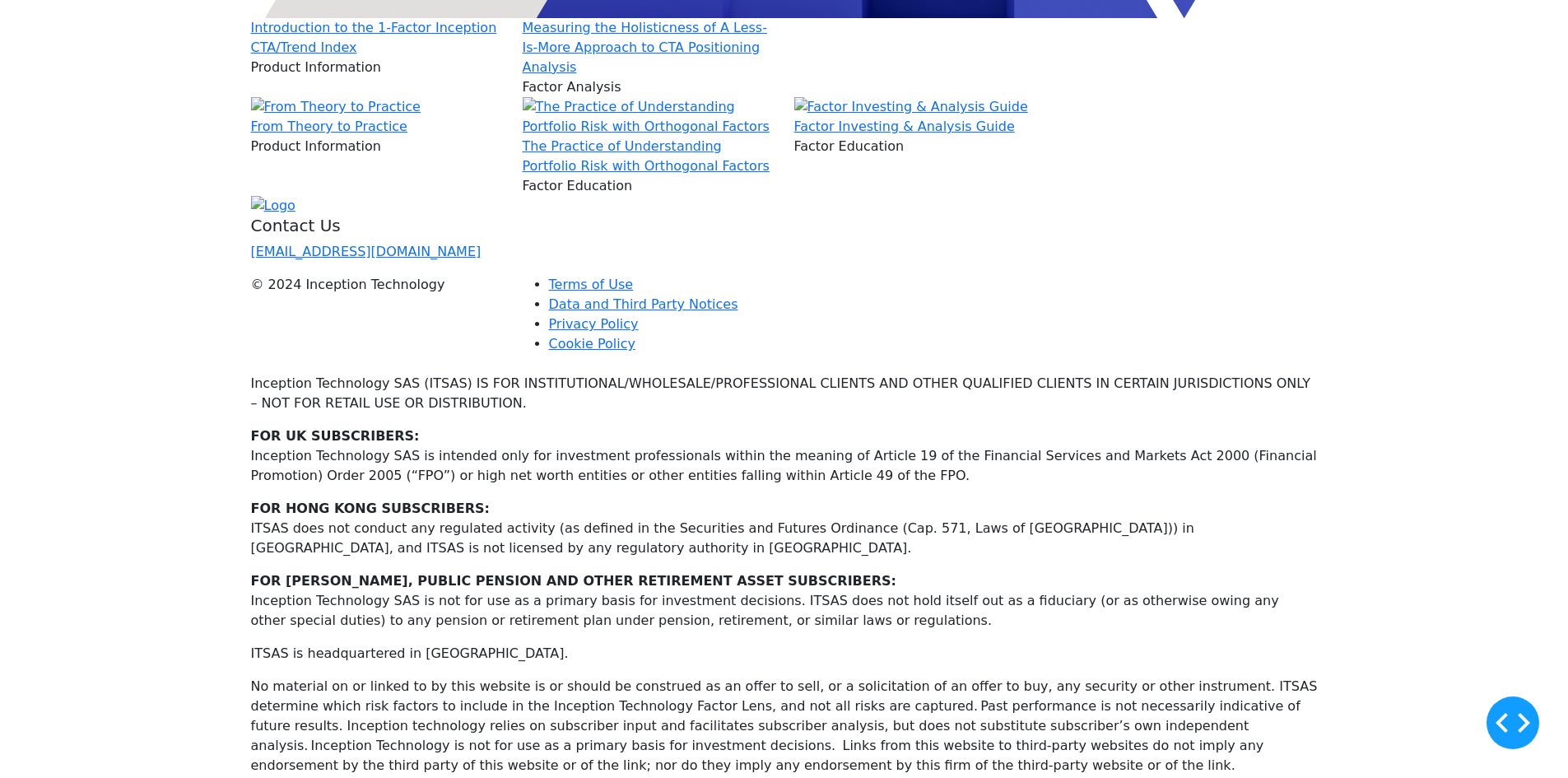
click at [905, 136] on div "Factor Investing & Analysis Guide" at bounding box center [921, 126] width 252 height 20
click at [900, 134] on link "Factor Investing & Analysis Guide" at bounding box center [905, 126] width 221 height 16
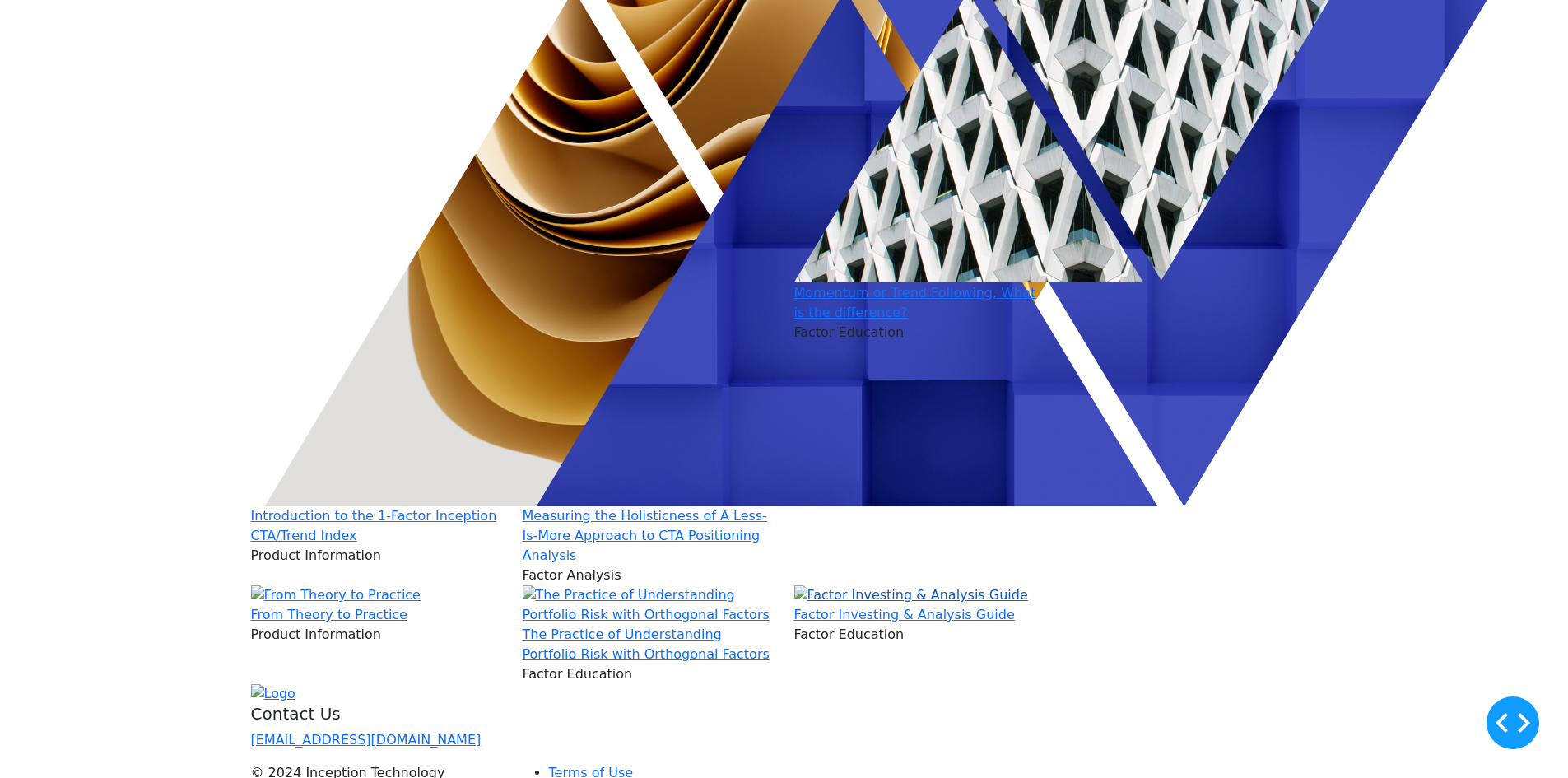
scroll to position [576, 0]
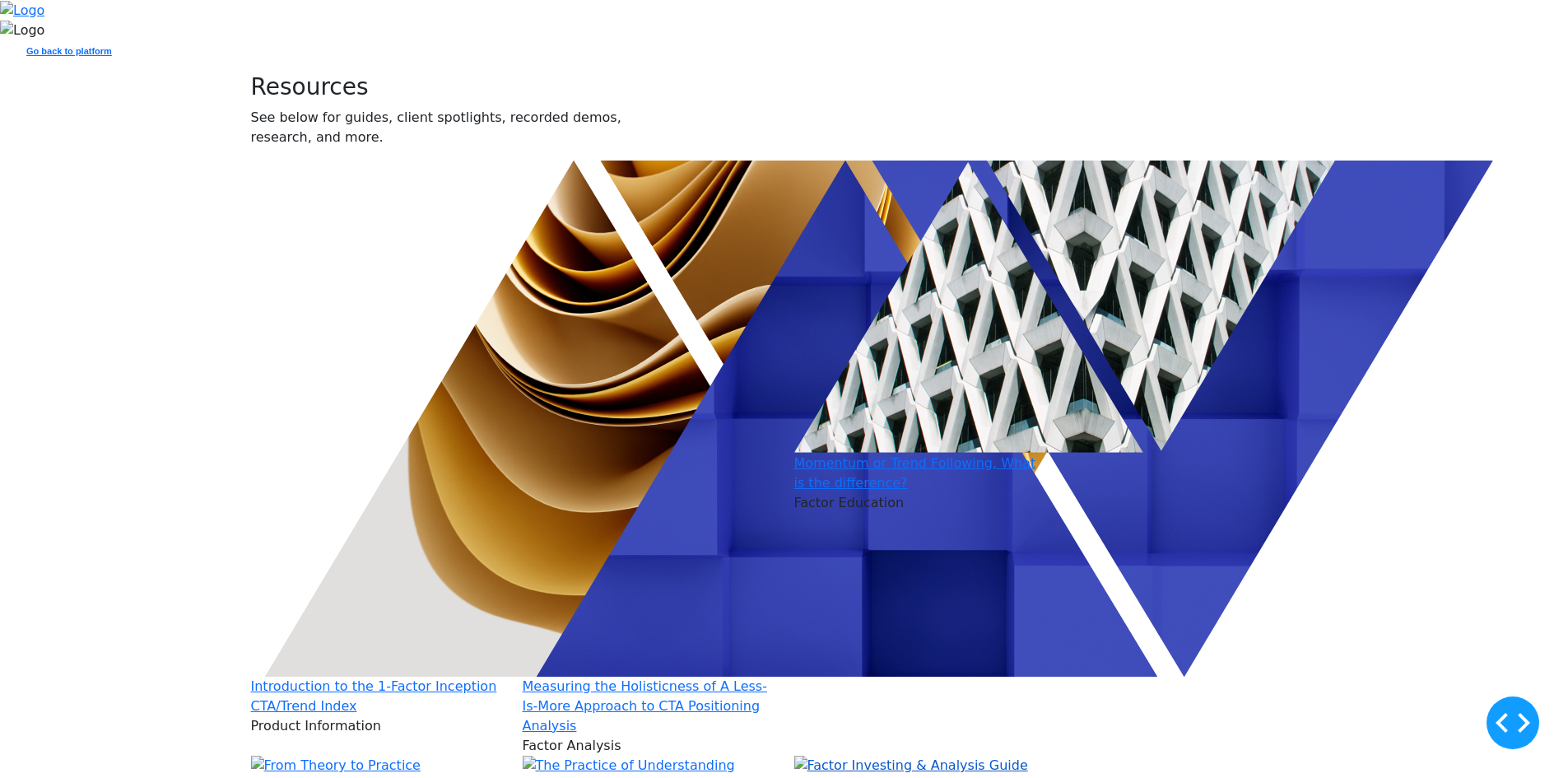
scroll to position [576, 0]
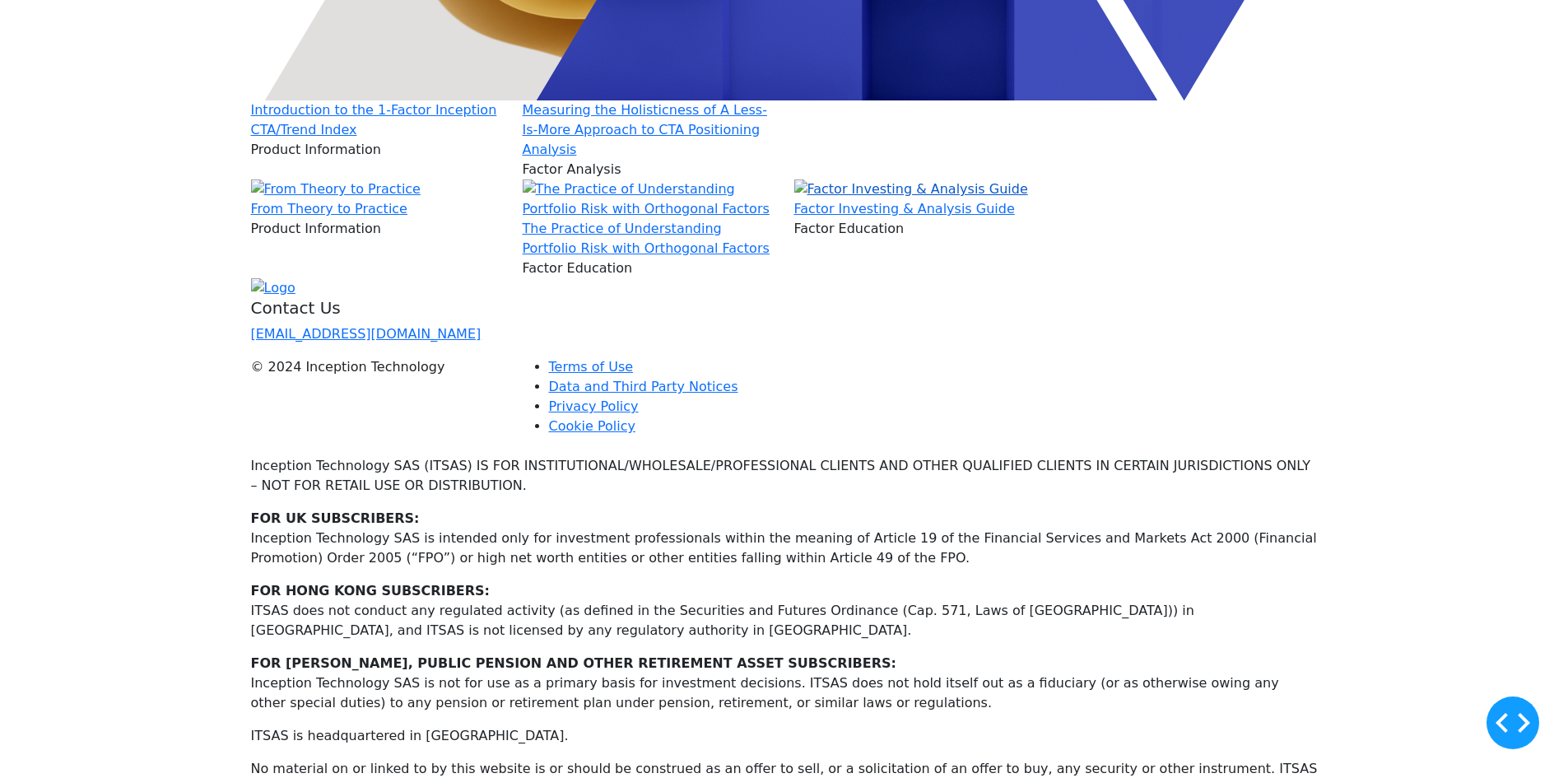
click at [871, 199] on img at bounding box center [911, 189] width 234 height 20
click at [895, 199] on img at bounding box center [911, 189] width 234 height 20
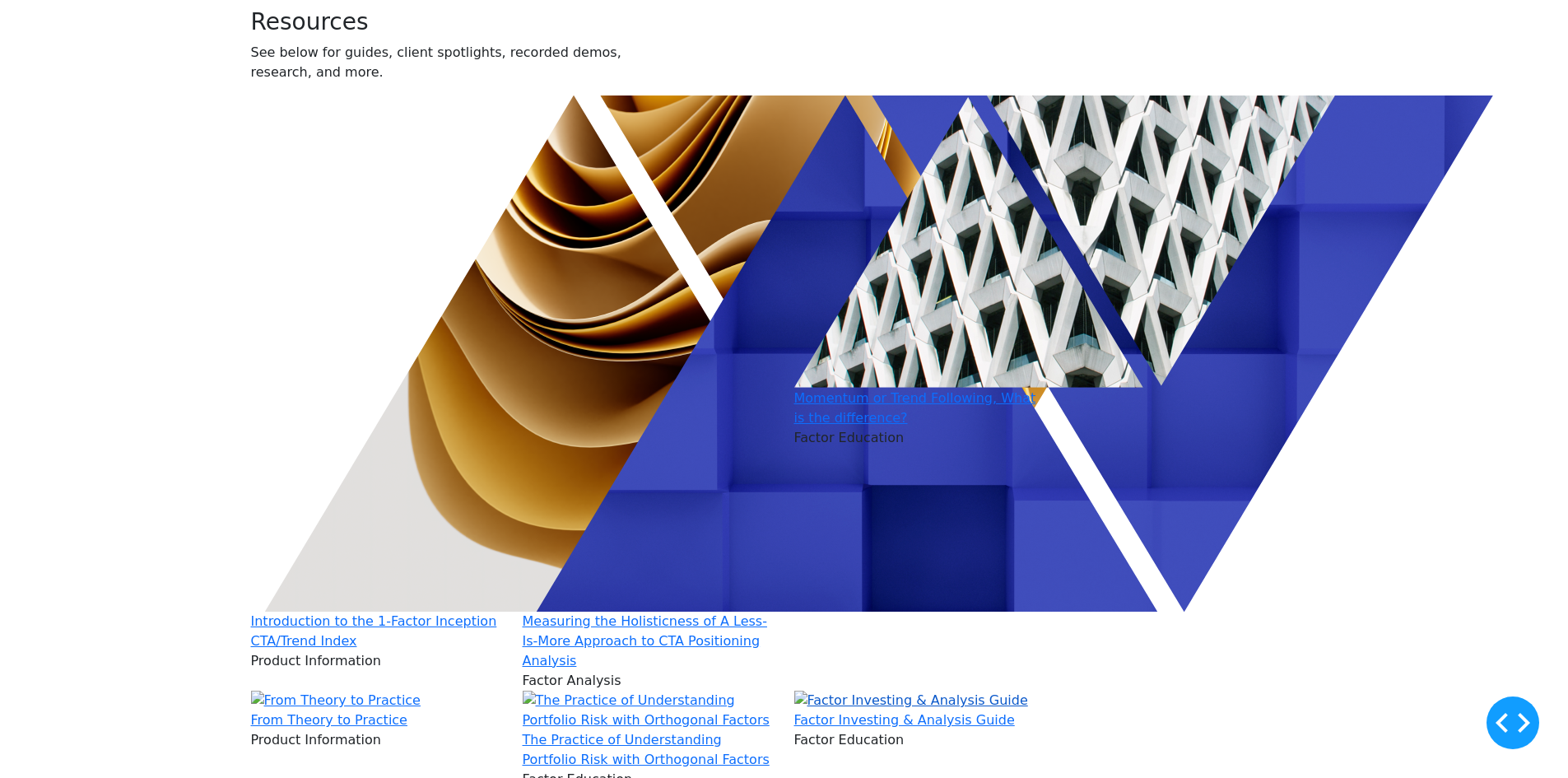
scroll to position [494, 0]
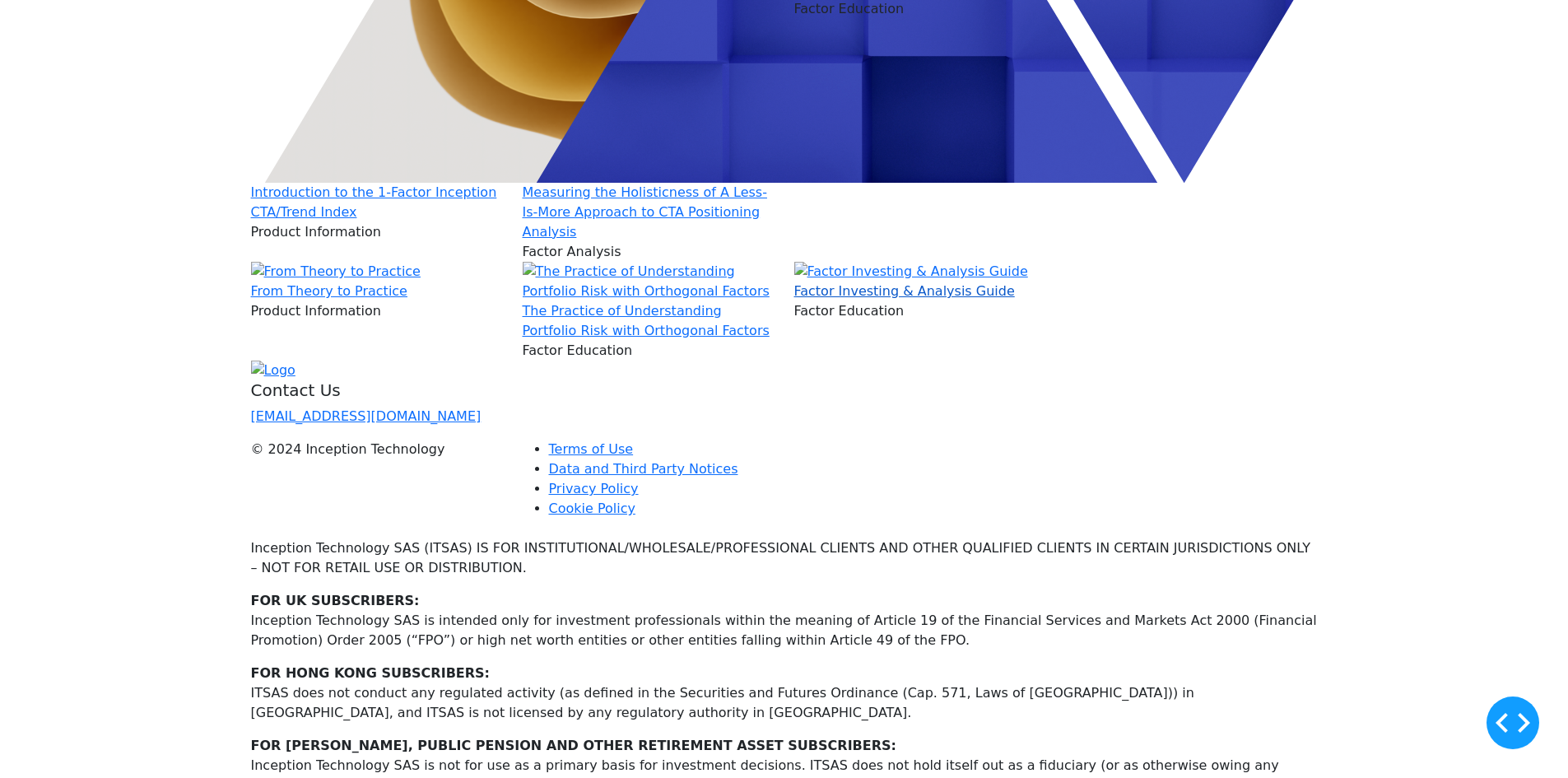
click at [901, 299] on link "Factor Investing & Analysis Guide" at bounding box center [905, 290] width 221 height 16
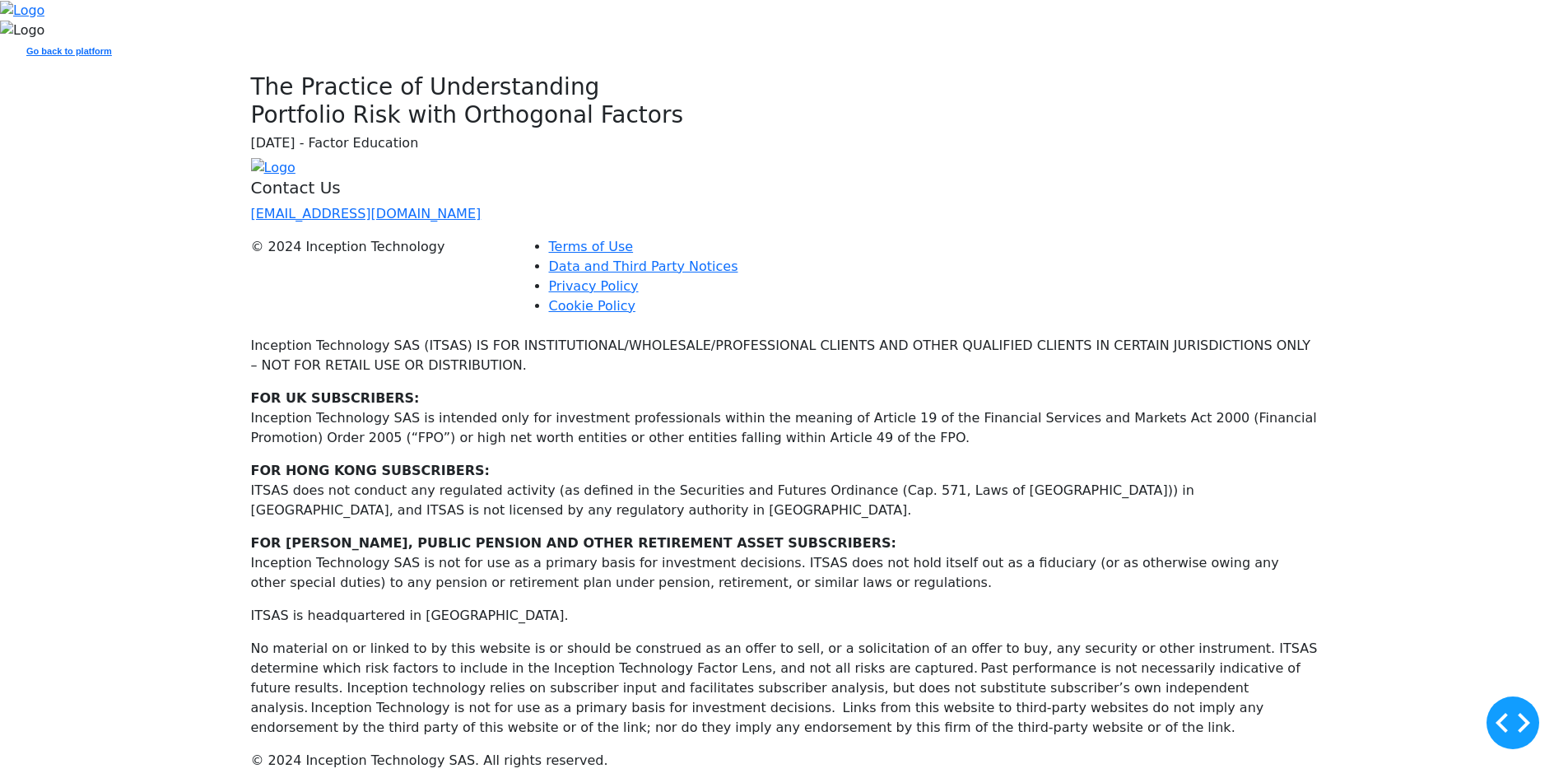
drag, startPoint x: 546, startPoint y: 192, endPoint x: 561, endPoint y: 203, distance: 18.6
click at [1528, 728] on icon at bounding box center [1513, 723] width 35 height 20
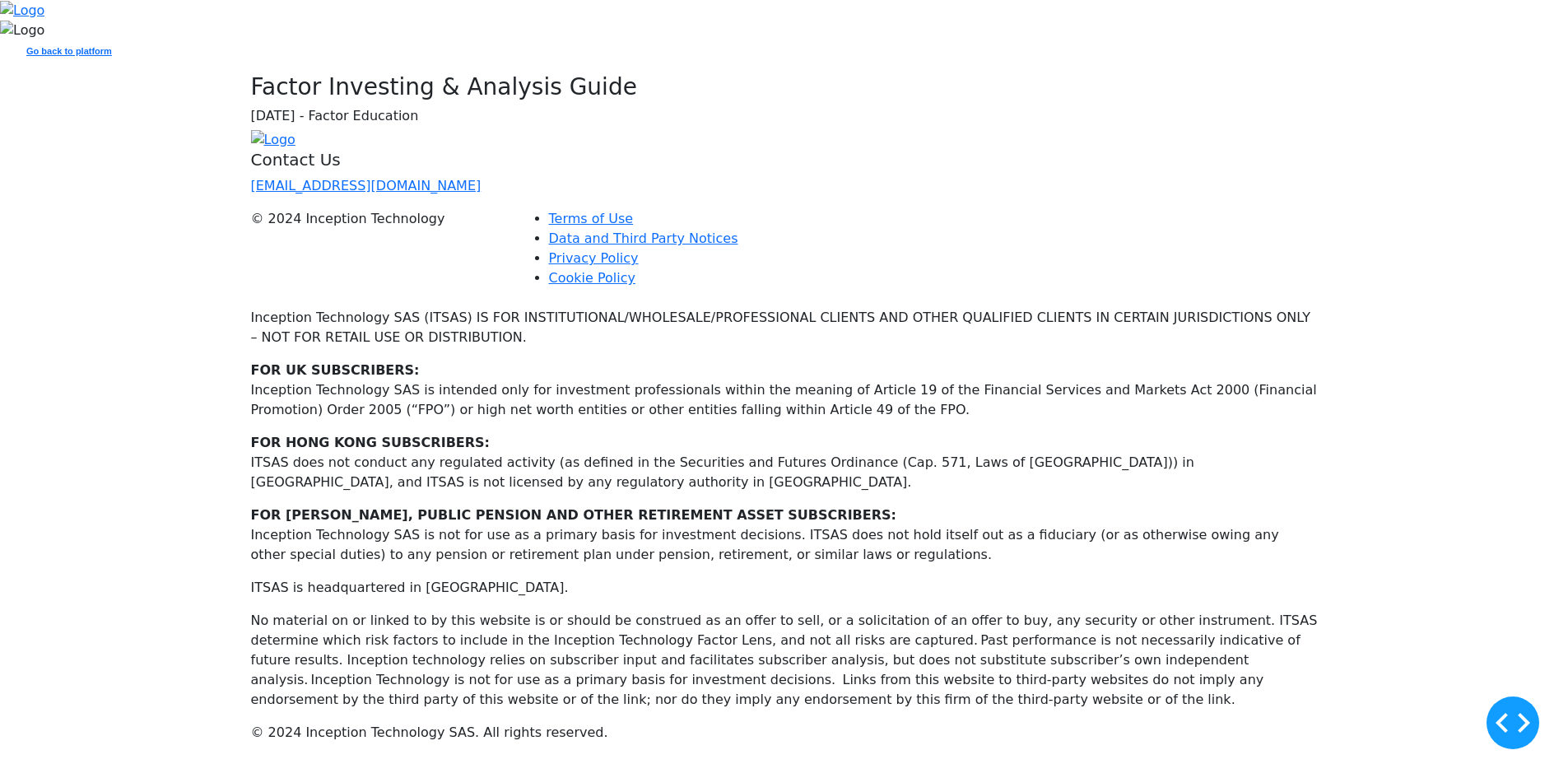
click at [490, 130] on div "Factor Investing & Analysis Guide 5 September 2025 - Factor Education" at bounding box center [468, 101] width 453 height 56
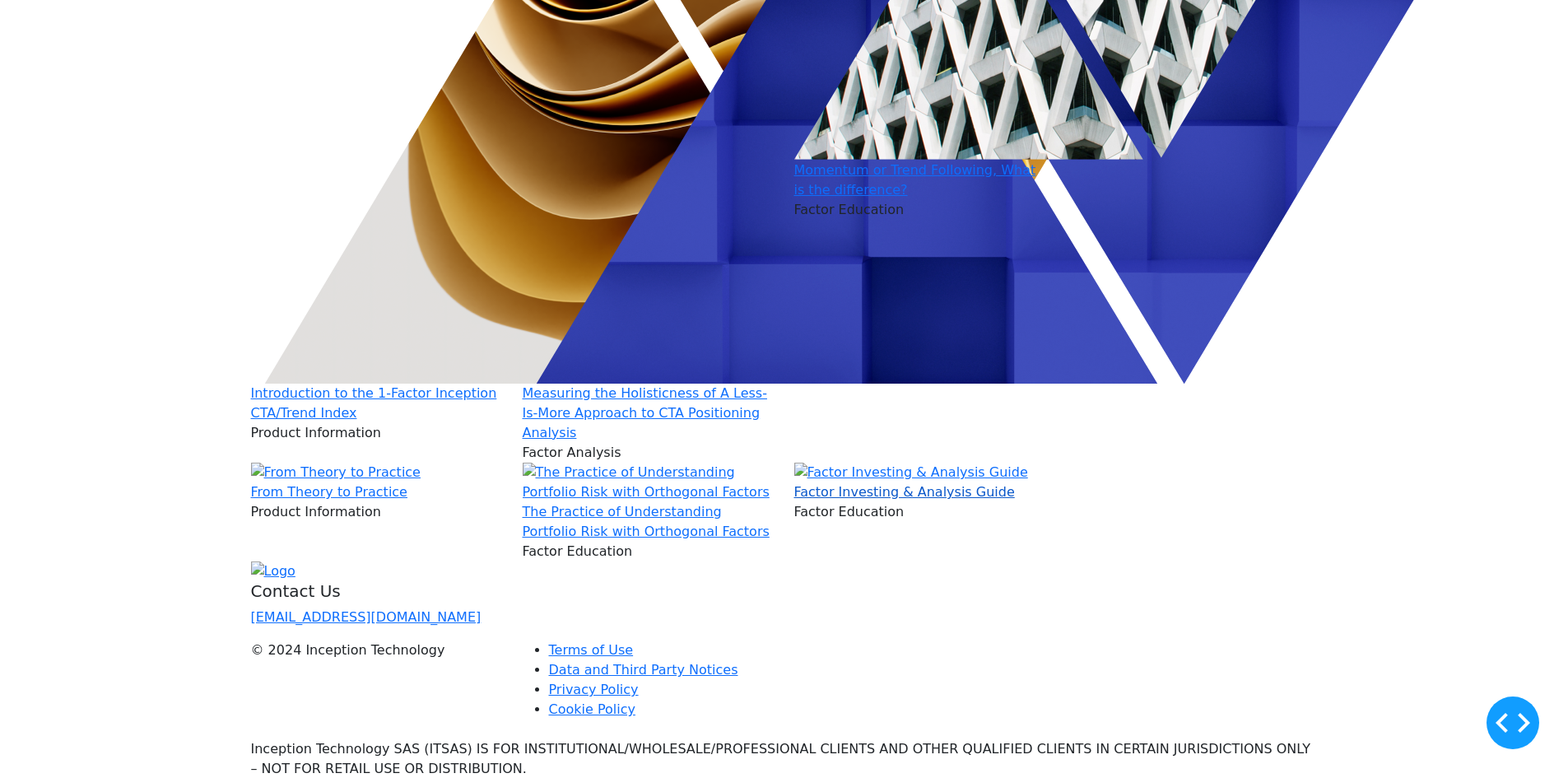
scroll to position [576, 0]
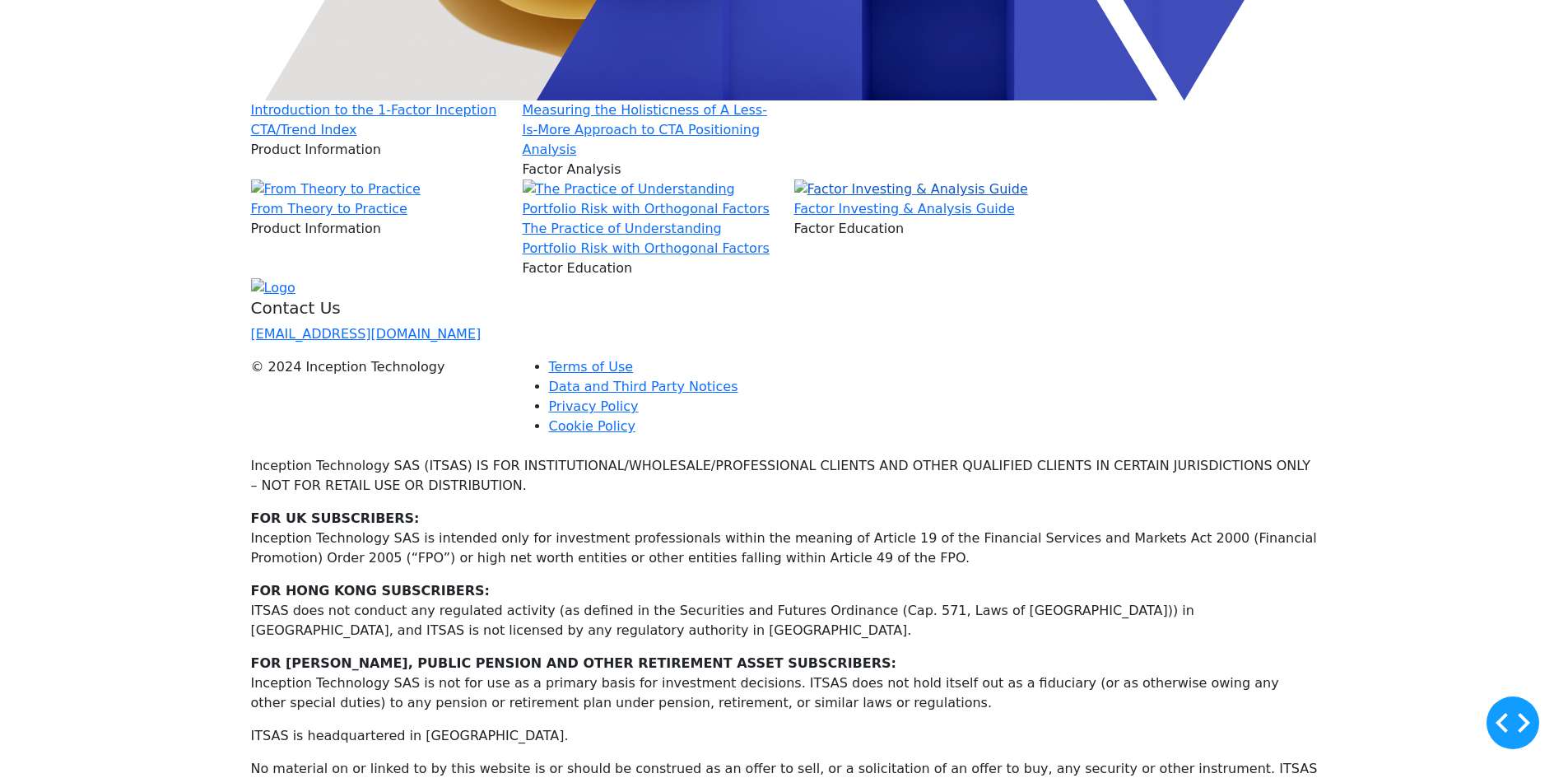
click at [869, 199] on img at bounding box center [911, 189] width 234 height 20
click at [890, 199] on img at bounding box center [911, 189] width 234 height 20
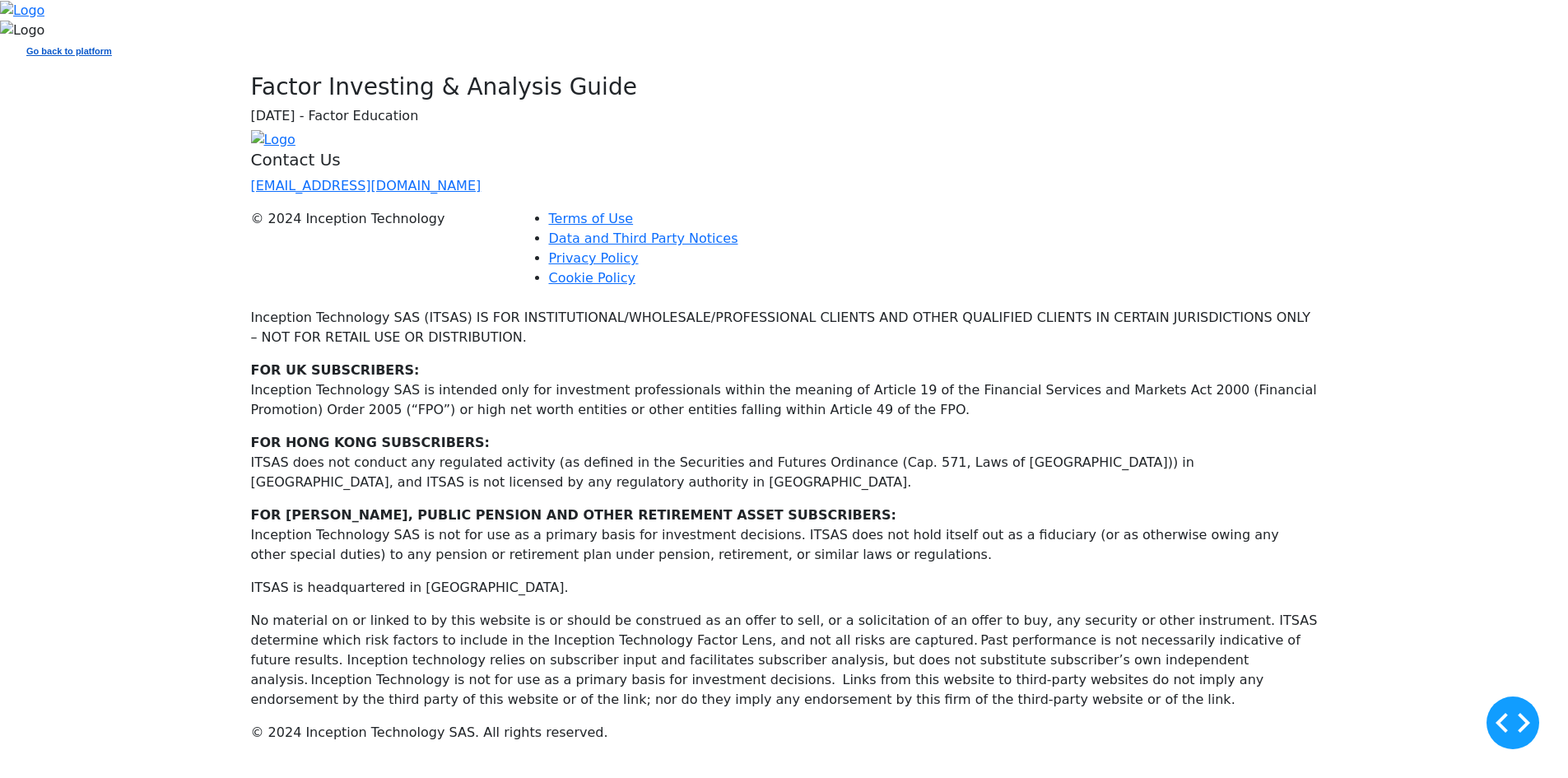
click at [112, 56] on strong "Go back to platform" at bounding box center [69, 51] width 85 height 10
drag, startPoint x: 1036, startPoint y: 106, endPoint x: 1026, endPoint y: 113, distance: 12.2
click at [482, 194] on link "[EMAIL_ADDRESS][DOMAIN_NAME]" at bounding box center [365, 185] width 230 height 16
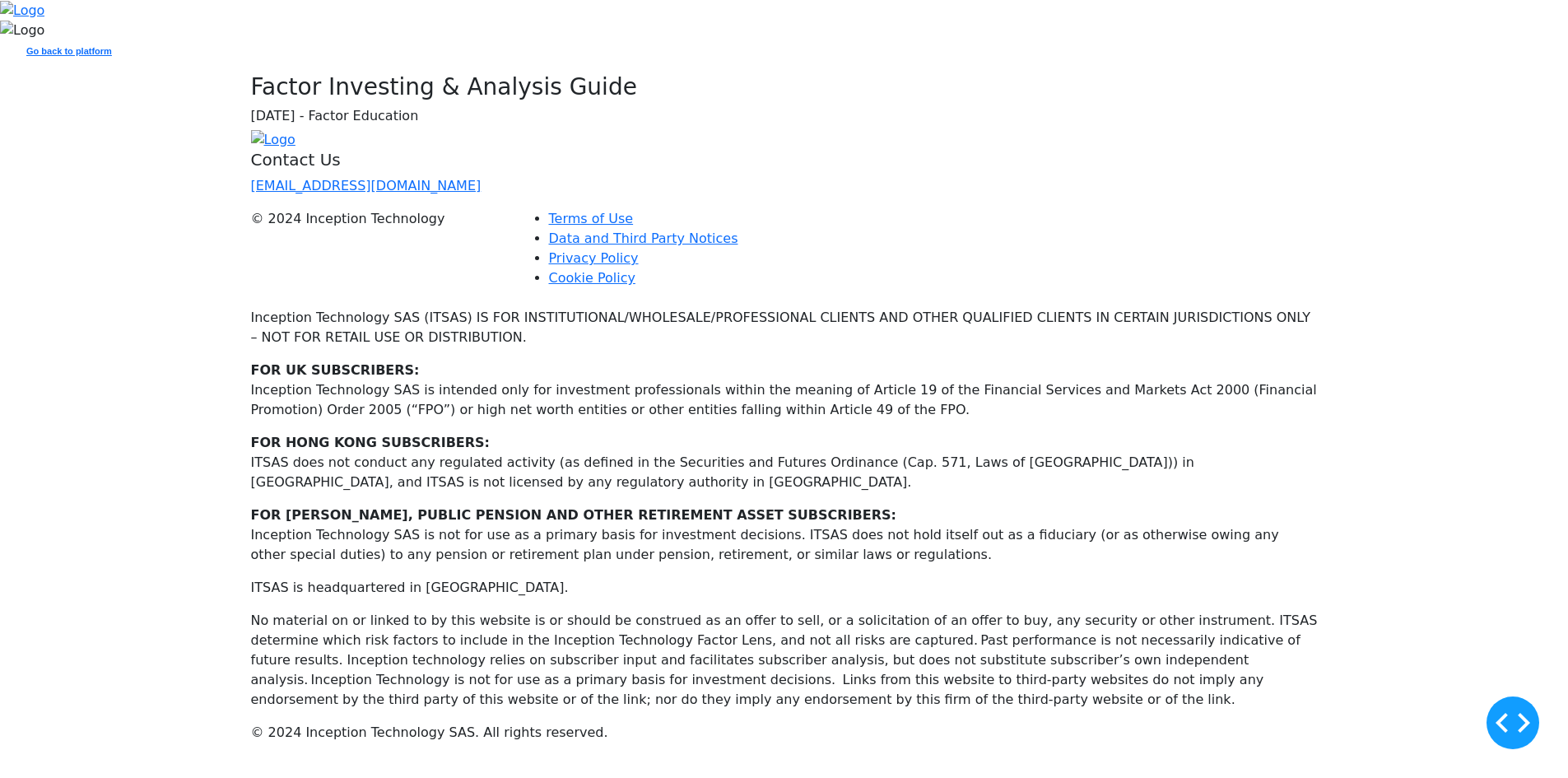
click at [520, 60] on div "LOG IN Request a Demo Go back to platform" at bounding box center [784, 30] width 1568 height 60
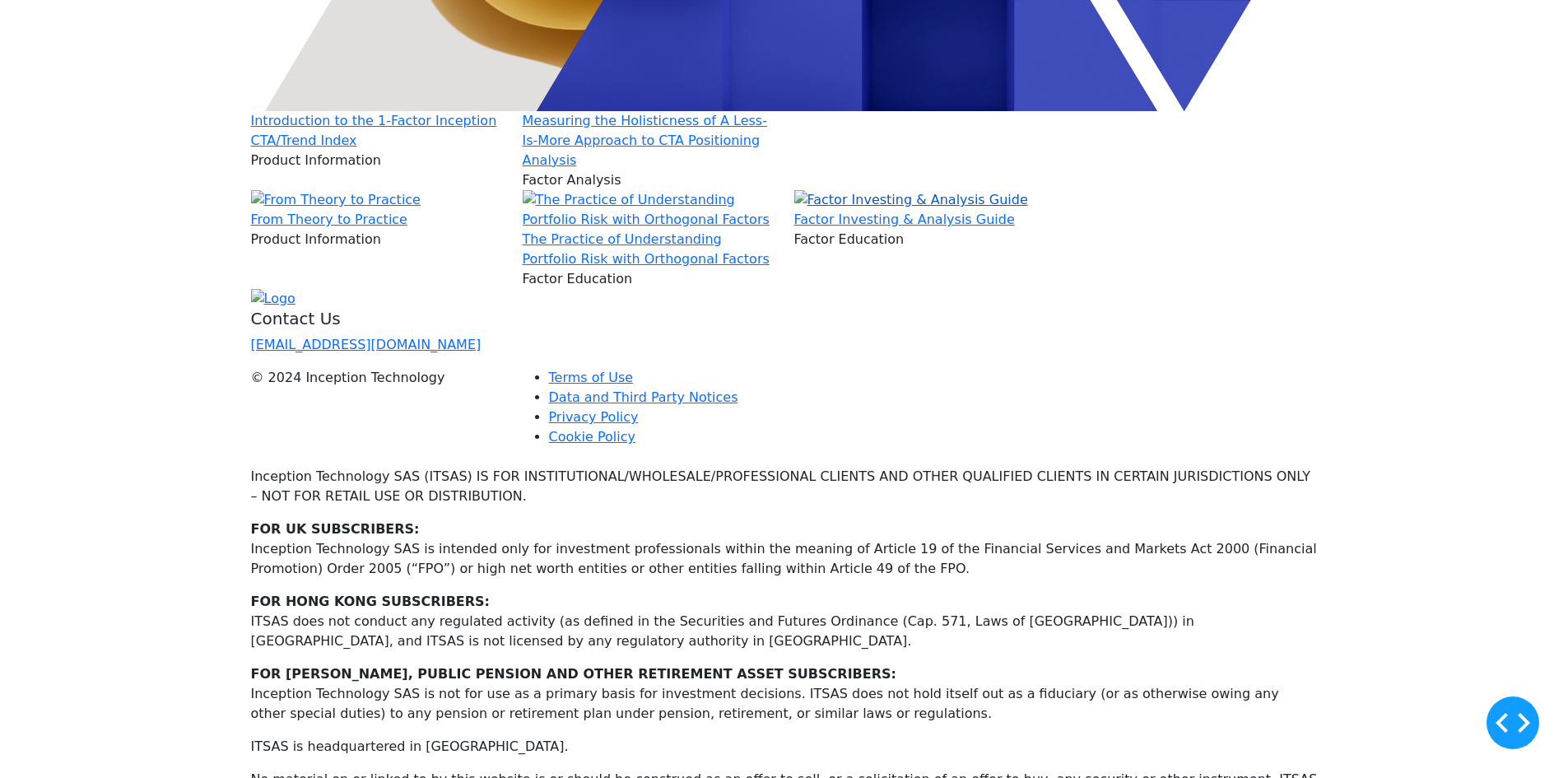
scroll to position [576, 0]
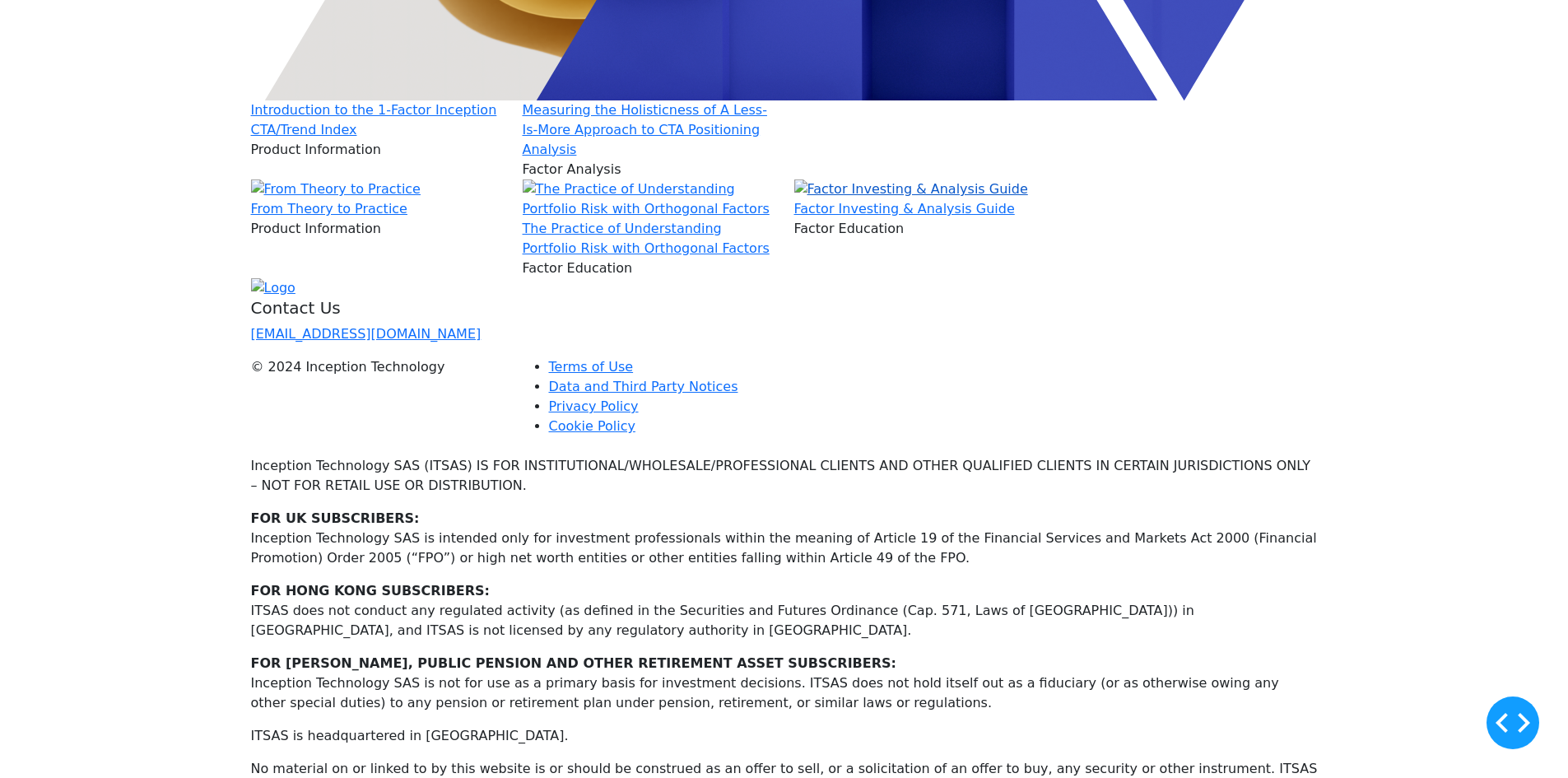
click at [909, 199] on img at bounding box center [911, 189] width 234 height 20
click at [616, 219] on img at bounding box center [648, 199] width 252 height 39
click at [983, 199] on img at bounding box center [911, 189] width 234 height 20
click at [688, 219] on img at bounding box center [648, 199] width 252 height 39
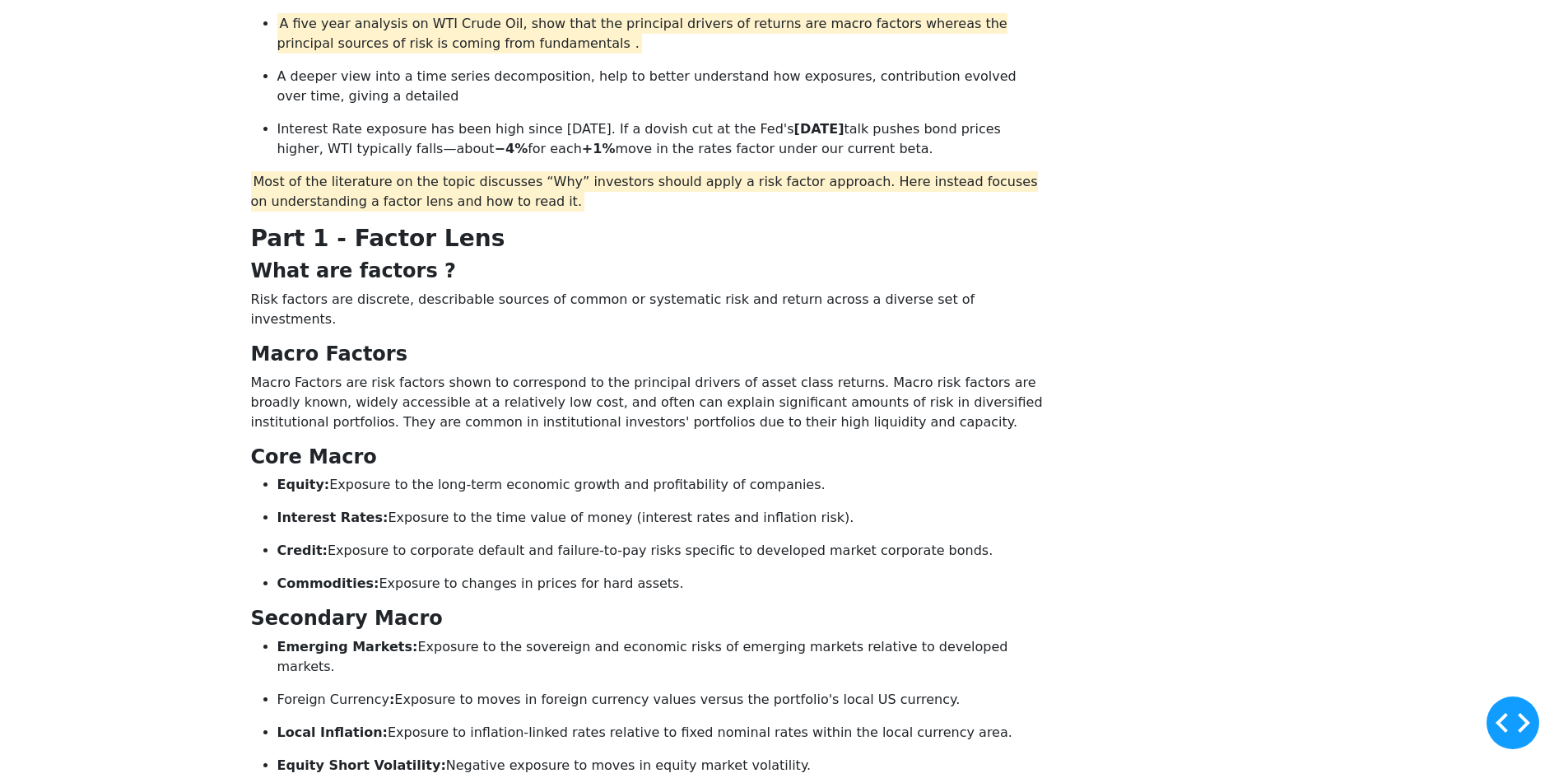
scroll to position [330, 0]
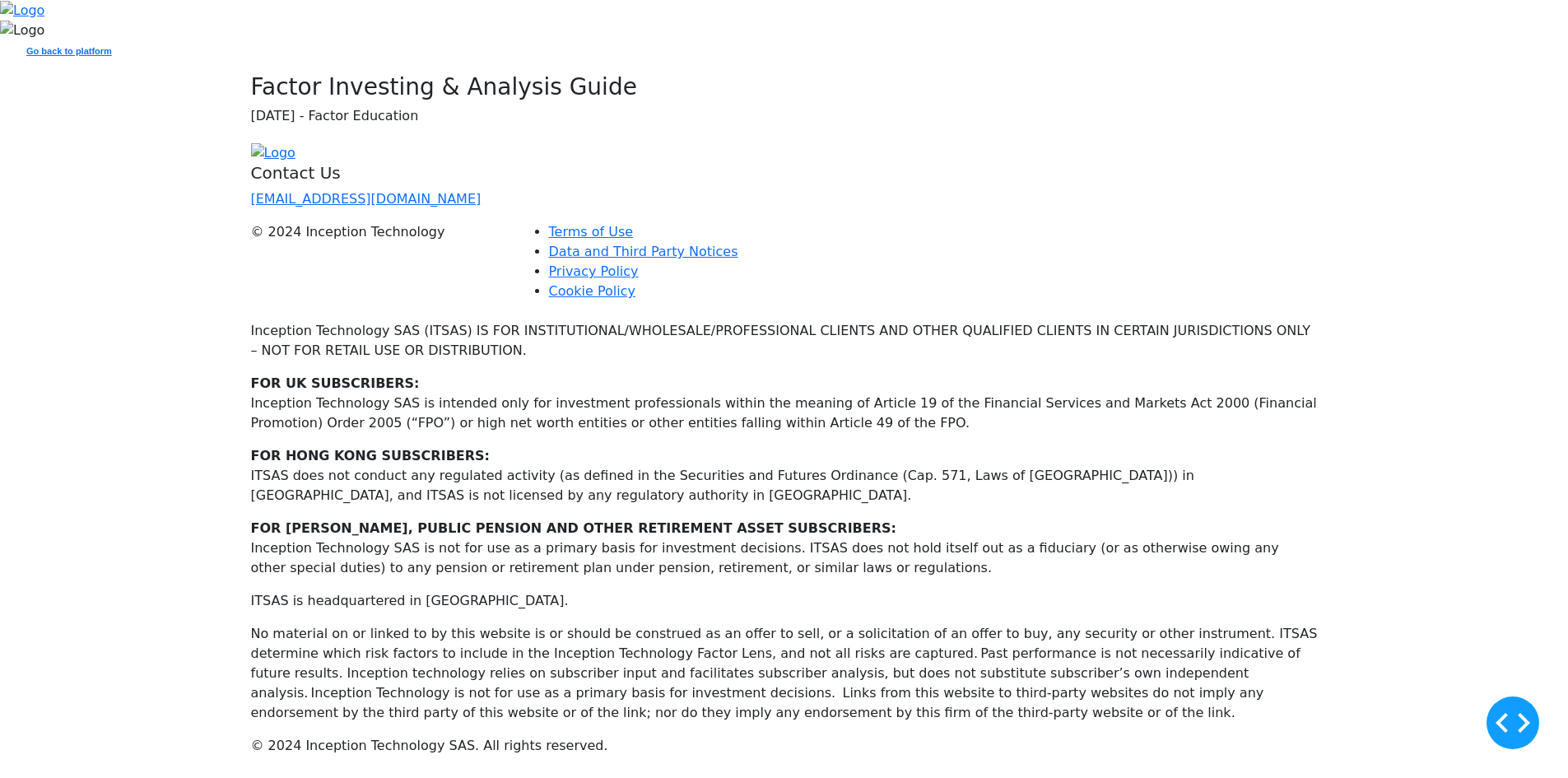
scroll to position [83, 0]
click at [628, 143] on div at bounding box center [784, 136] width 1568 height 13
click at [627, 143] on div at bounding box center [784, 136] width 1568 height 13
click at [626, 143] on div at bounding box center [784, 136] width 1568 height 13
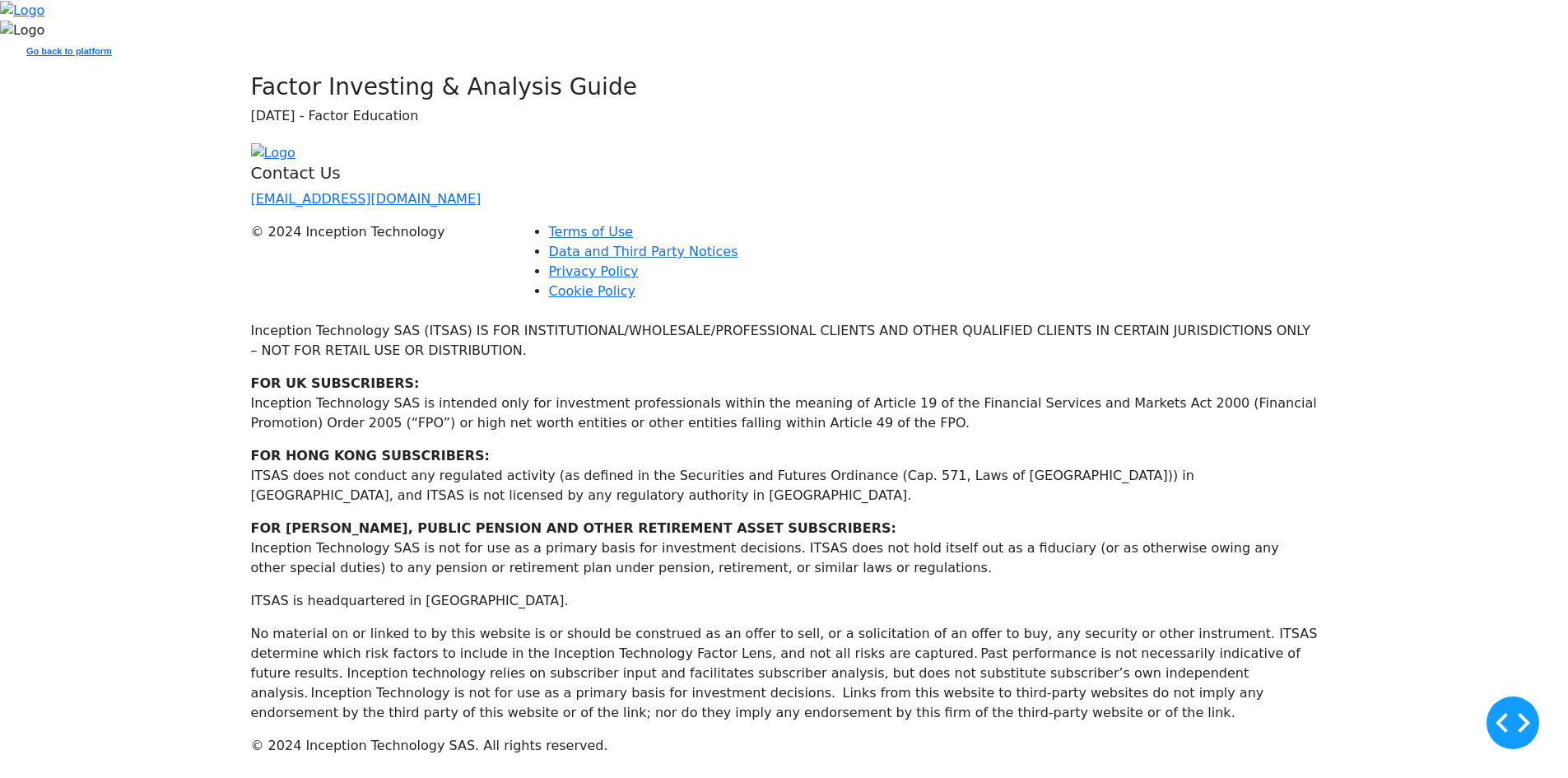
click at [628, 143] on div at bounding box center [784, 136] width 1568 height 13
drag, startPoint x: 1030, startPoint y: 149, endPoint x: 1029, endPoint y: 170, distance: 21.0
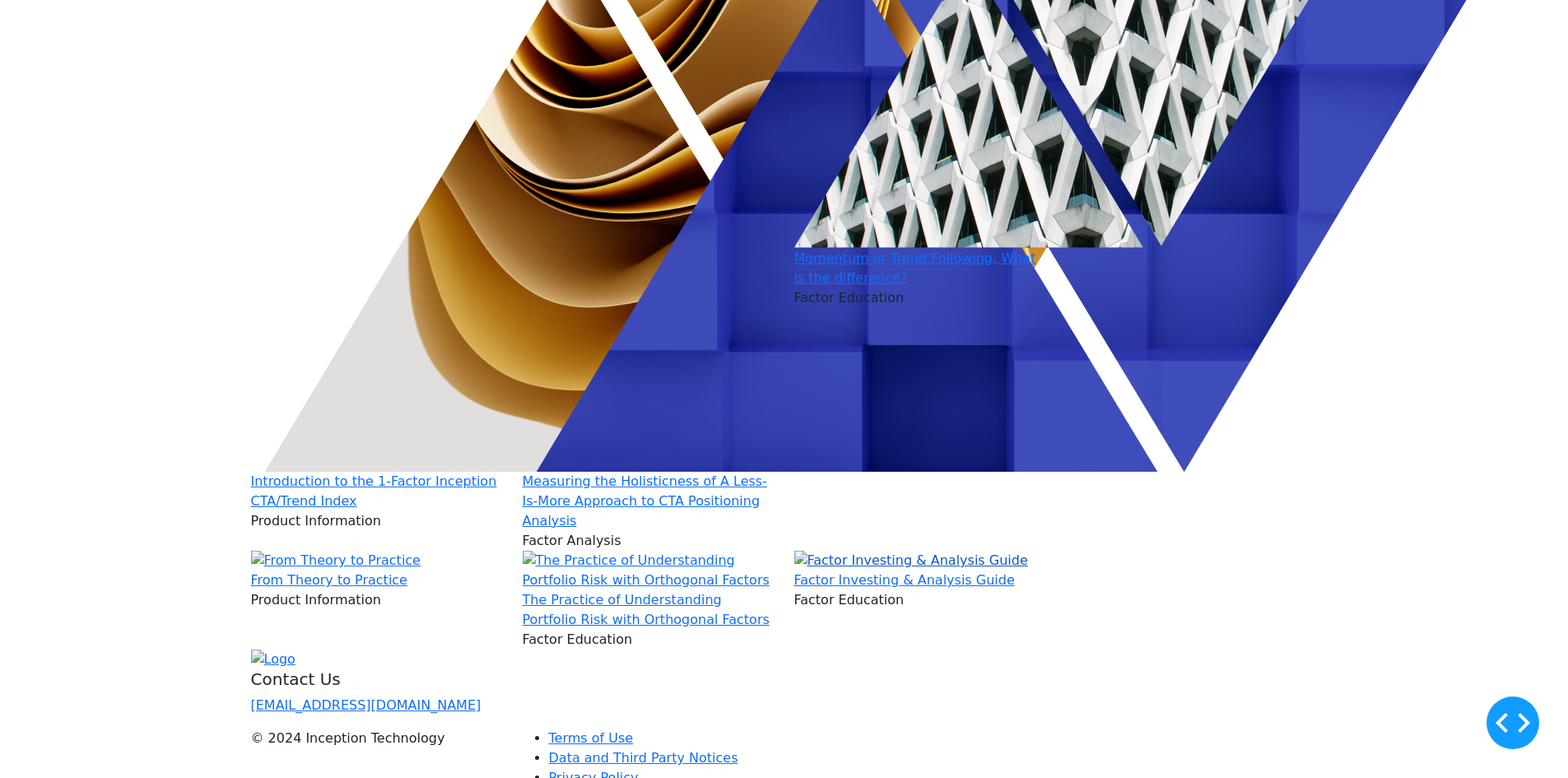
scroll to position [576, 0]
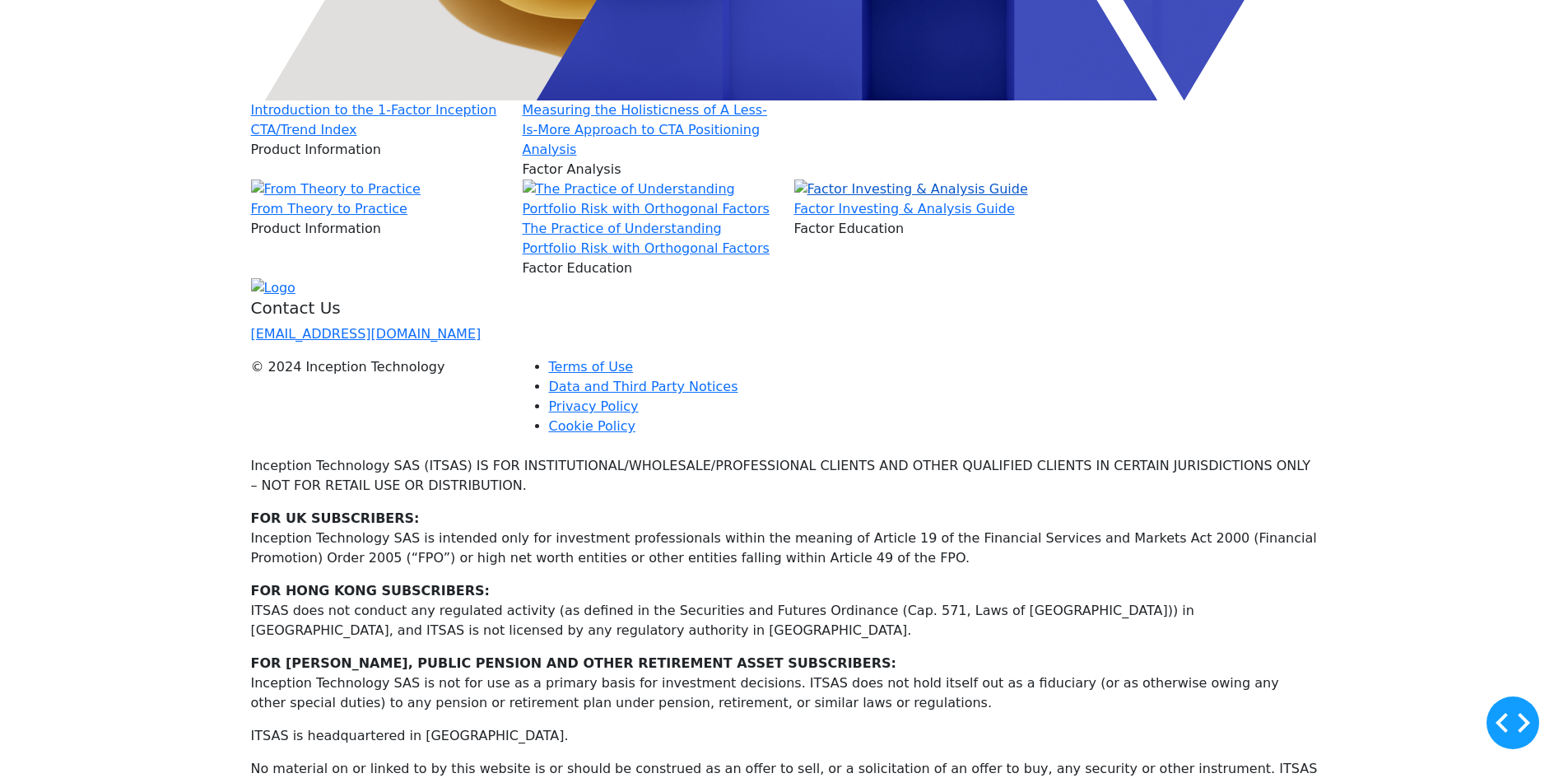
click at [891, 199] on img at bounding box center [911, 189] width 234 height 20
click at [689, 219] on img at bounding box center [648, 199] width 252 height 39
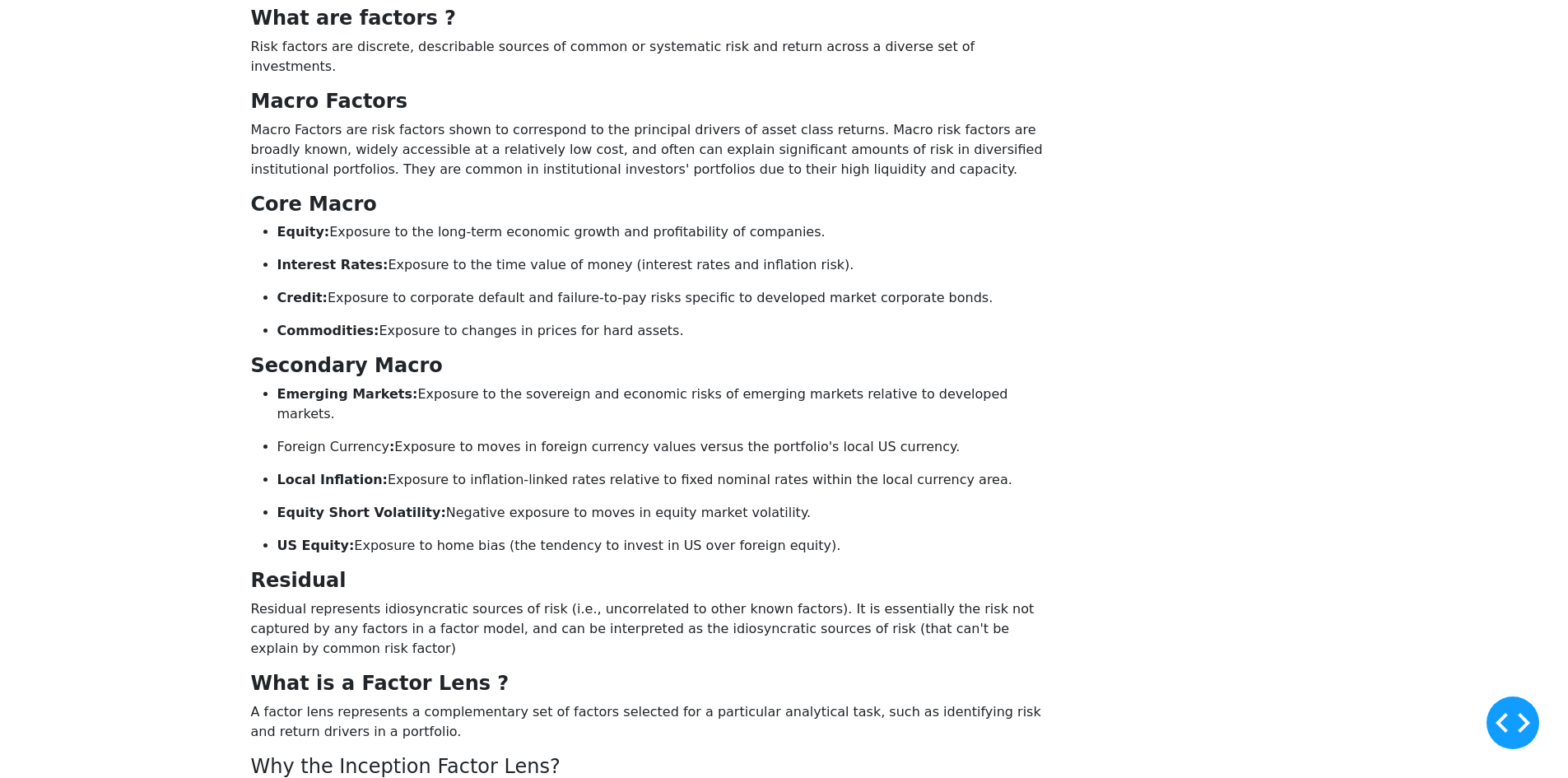
scroll to position [494, 0]
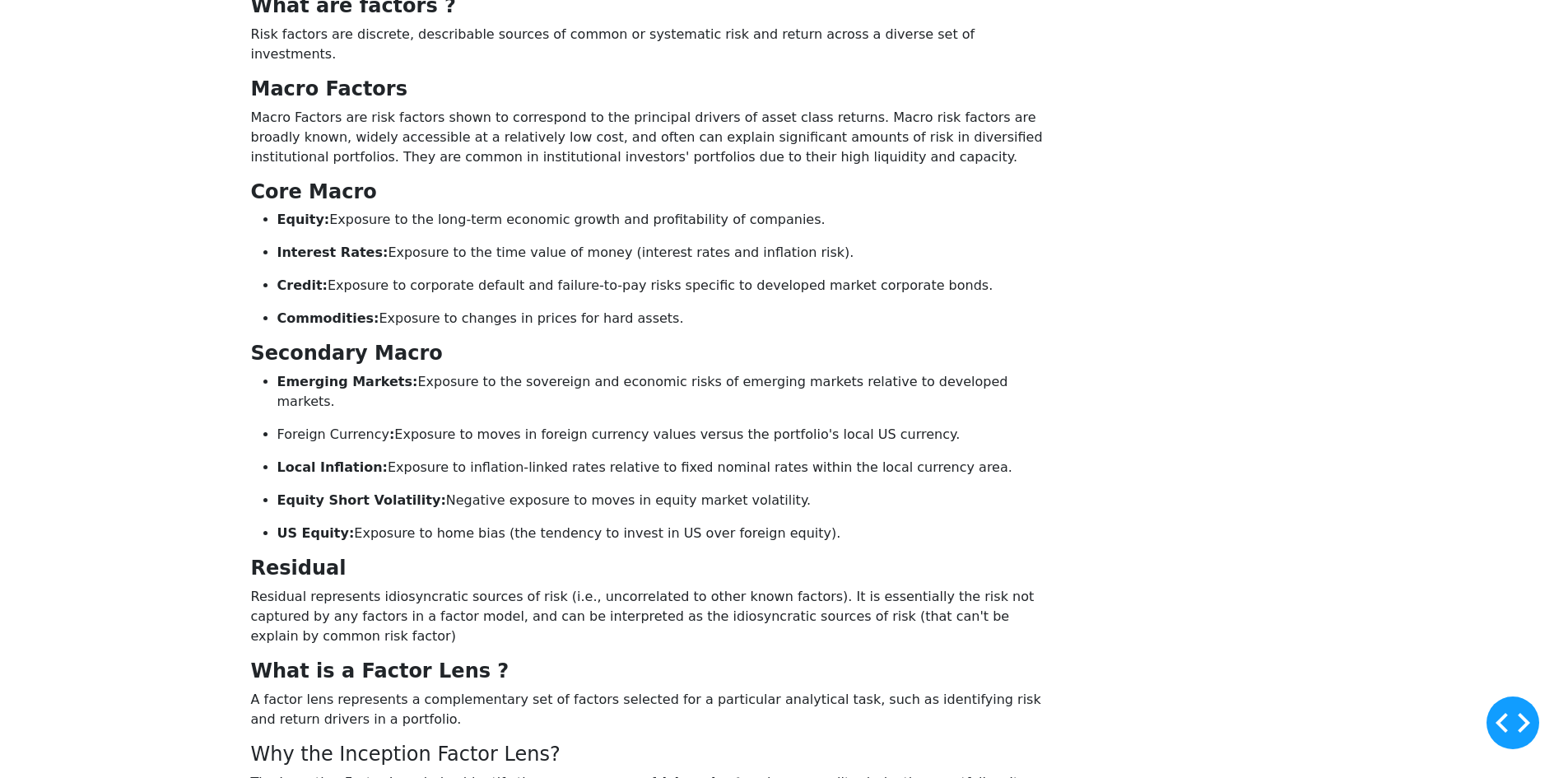
click at [457, 17] on strong "What are factors ?" at bounding box center [353, 6] width 205 height 23
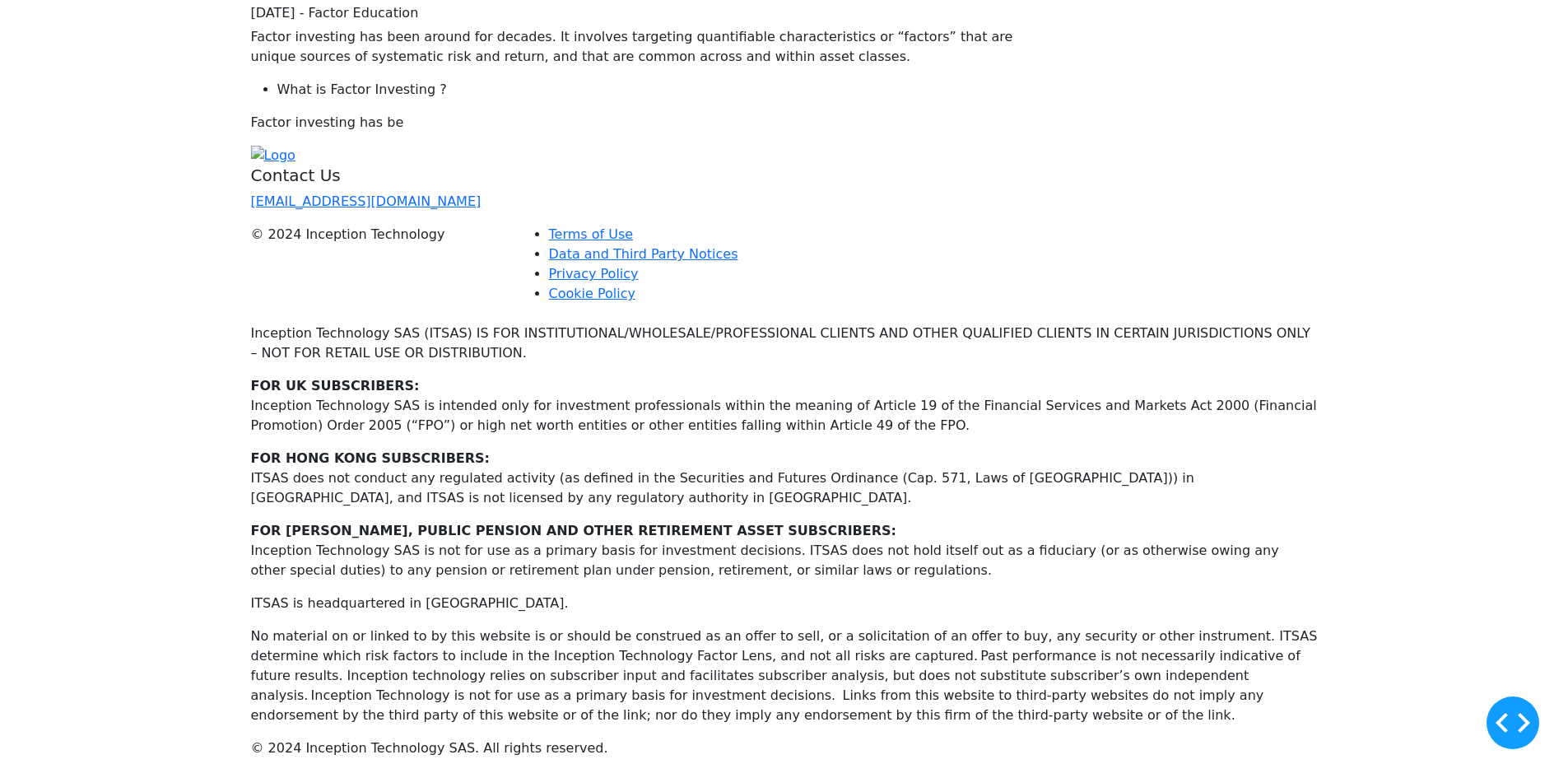
scroll to position [83, 0]
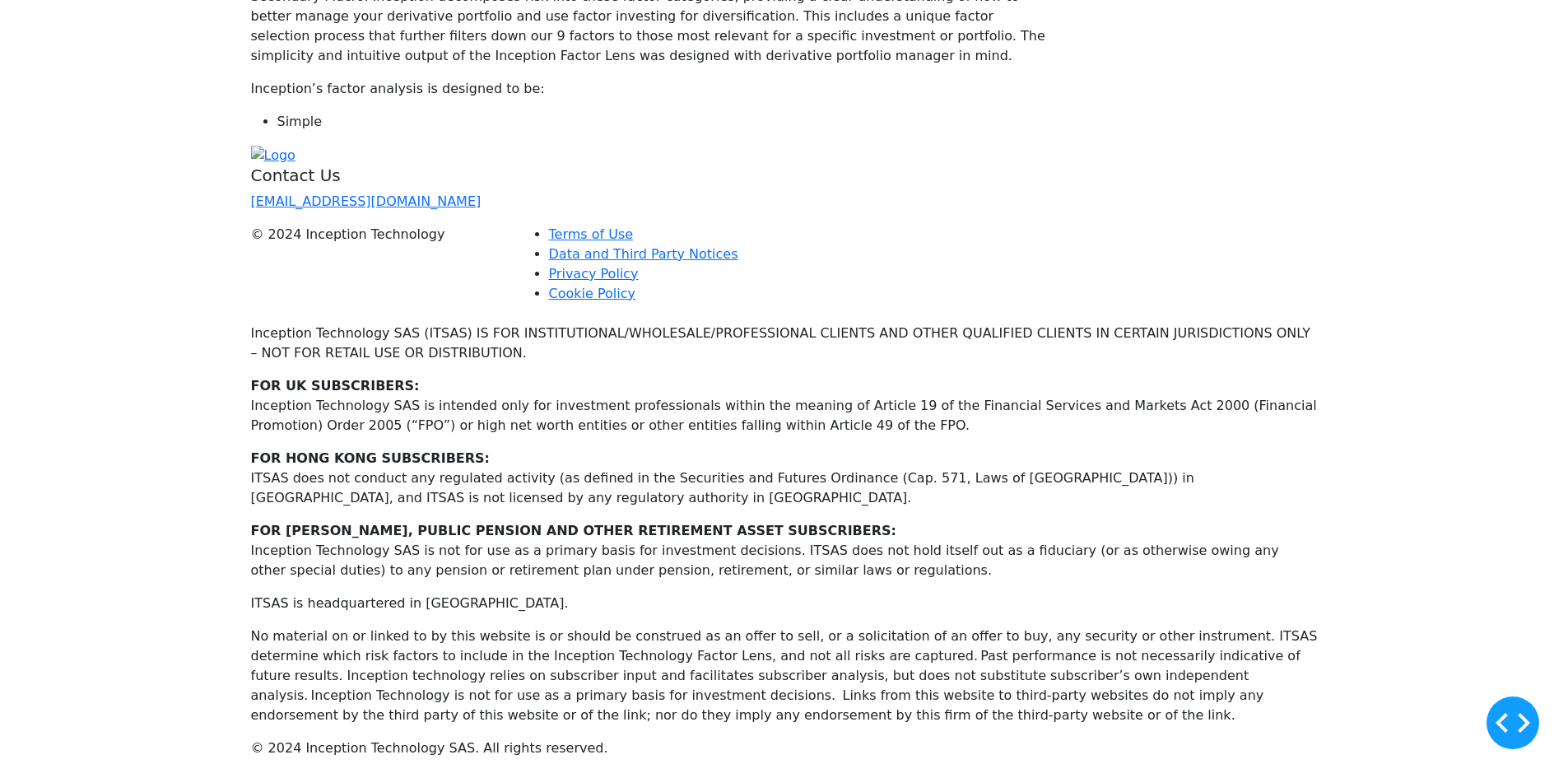
scroll to position [659, 0]
